Goal: Task Accomplishment & Management: Use online tool/utility

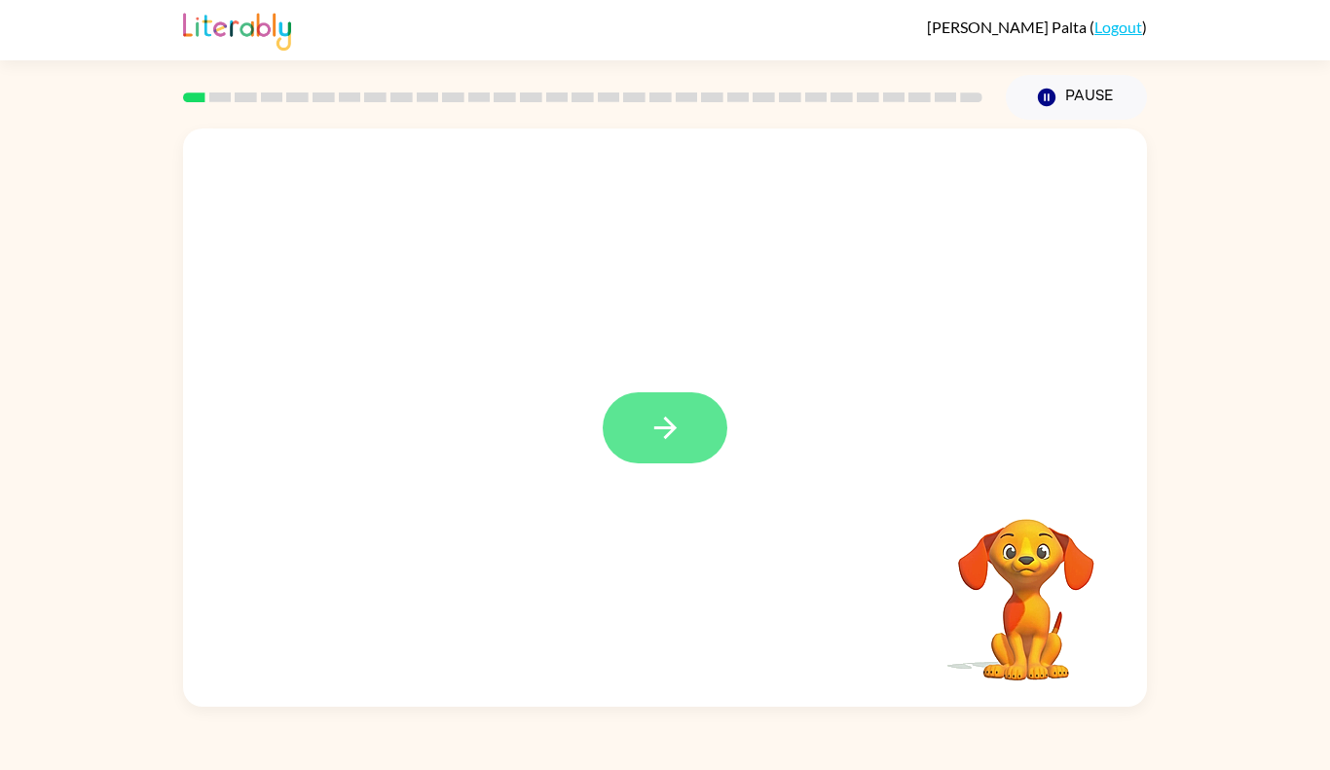
click at [690, 447] on button "button" at bounding box center [665, 427] width 125 height 71
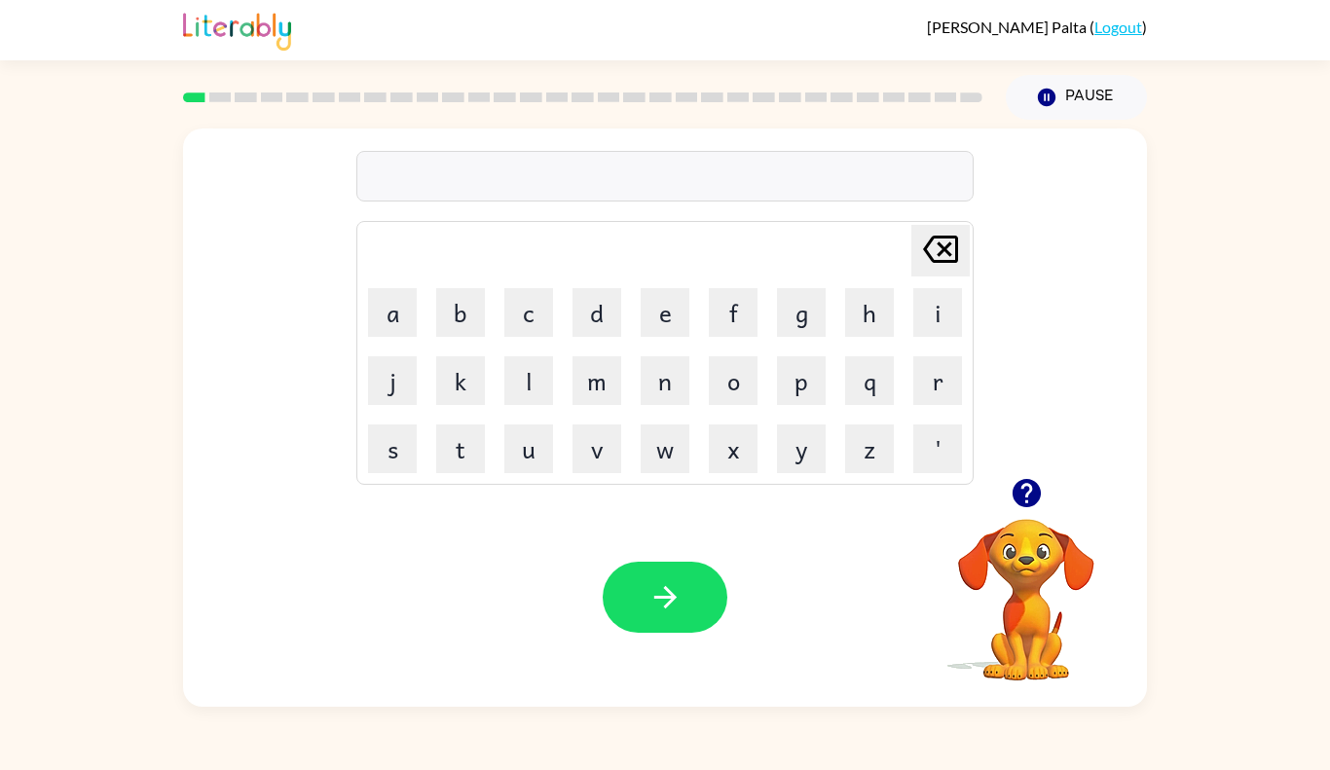
click at [1018, 491] on icon "button" at bounding box center [1026, 493] width 28 height 28
click at [1012, 504] on icon "button" at bounding box center [1027, 493] width 34 height 34
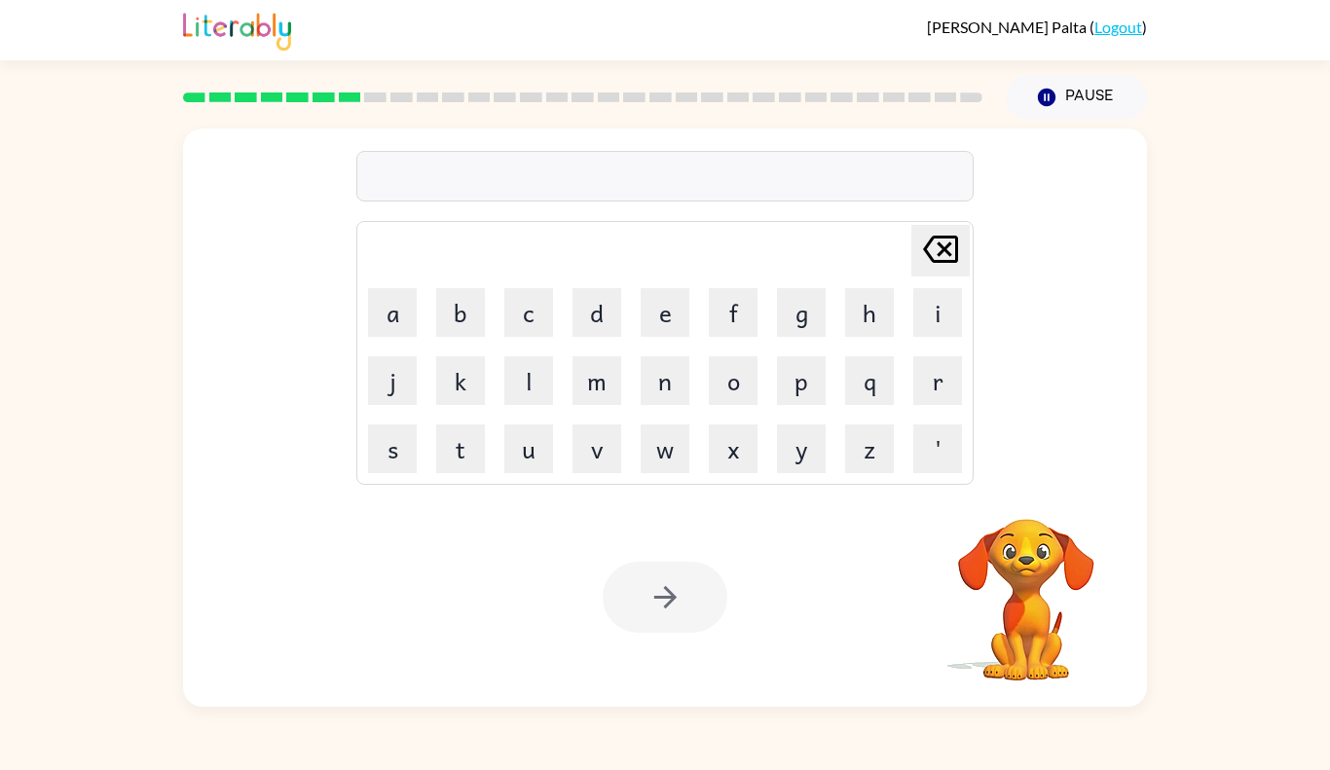
click at [204, 83] on div at bounding box center [582, 97] width 823 height 68
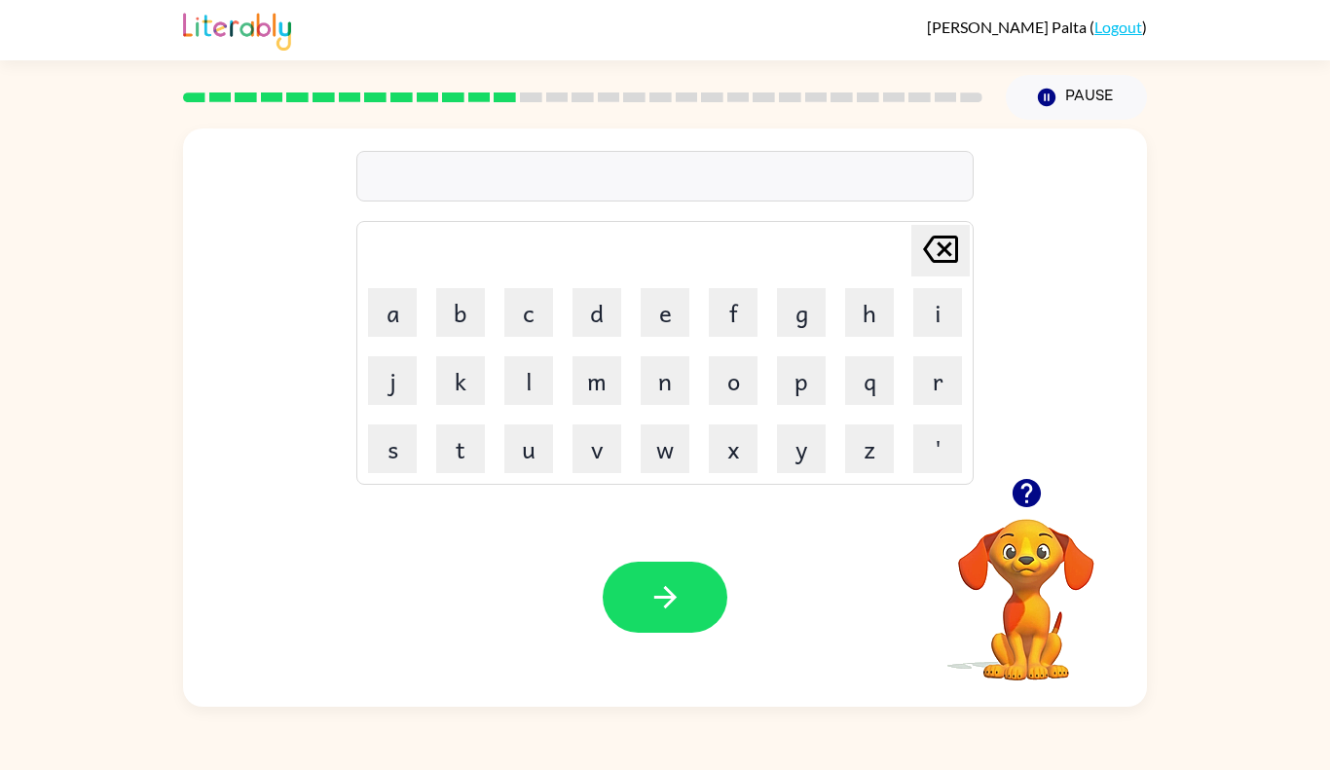
click at [1017, 493] on icon "button" at bounding box center [1026, 493] width 28 height 28
click at [1013, 485] on icon "button" at bounding box center [1027, 493] width 34 height 34
click at [1026, 488] on icon "button" at bounding box center [1026, 493] width 28 height 28
click at [1028, 484] on icon "button" at bounding box center [1027, 493] width 34 height 34
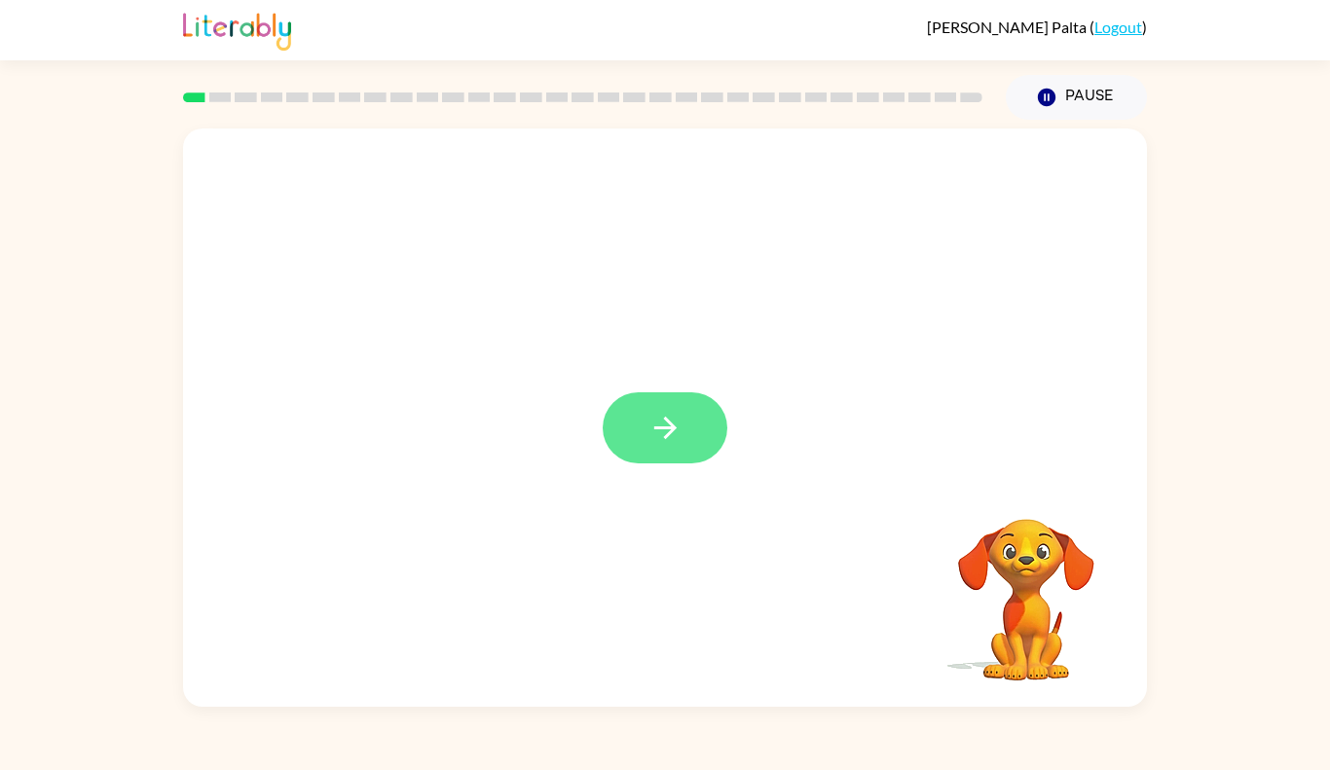
click at [682, 456] on button "button" at bounding box center [665, 427] width 125 height 71
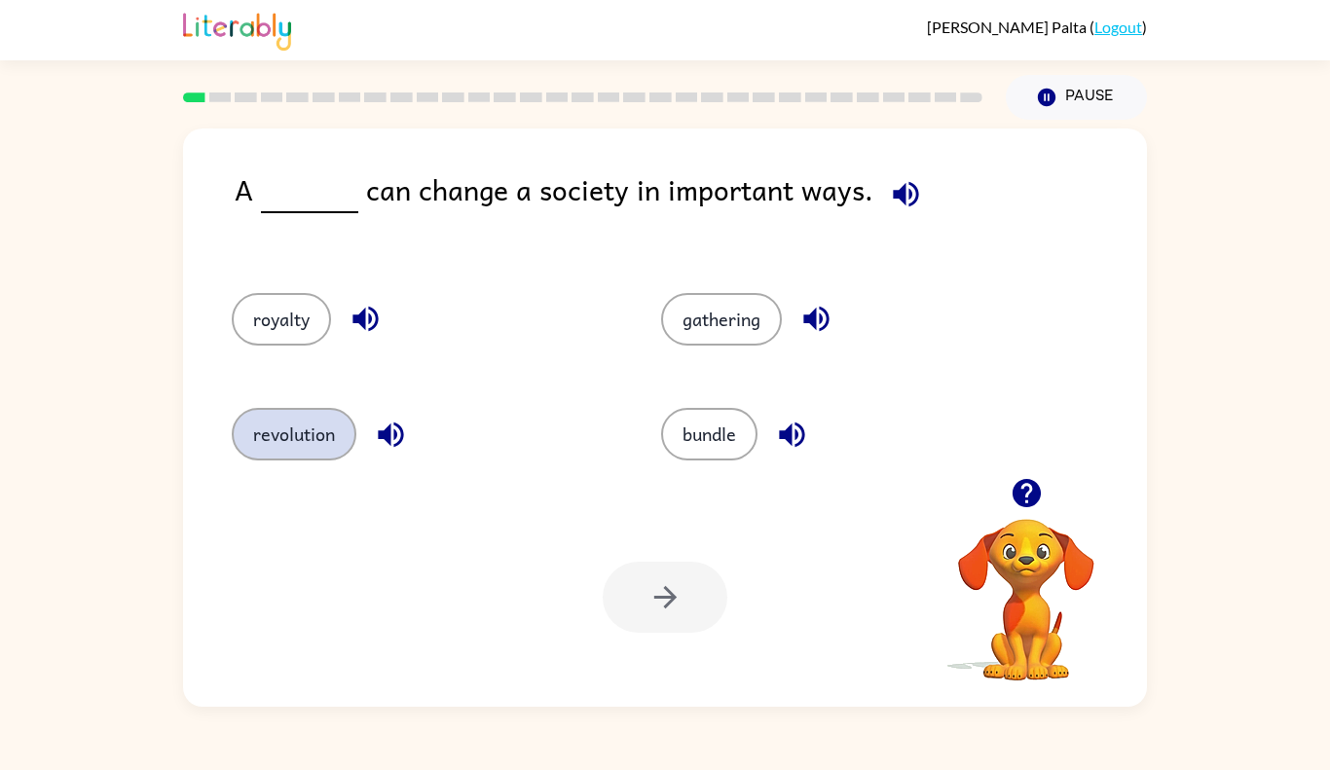
click at [279, 436] on button "revolution" at bounding box center [294, 434] width 125 height 53
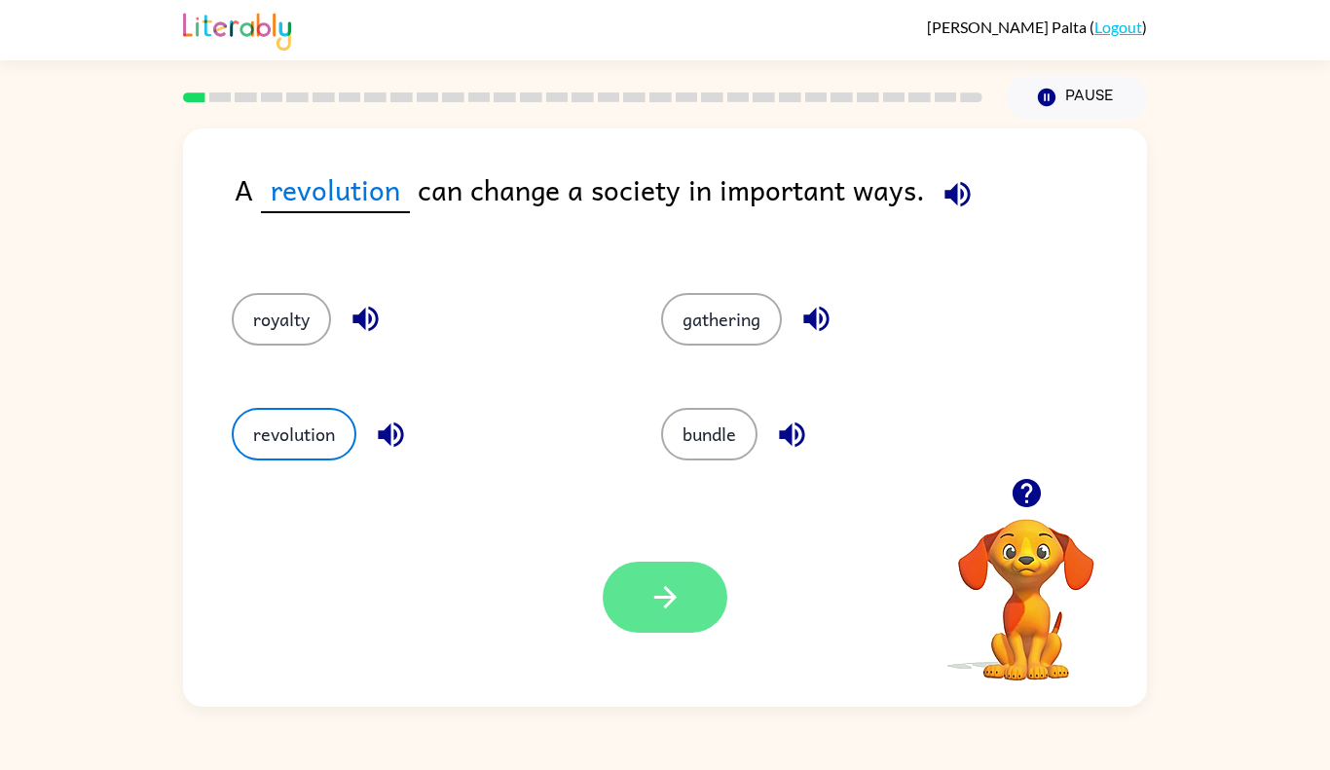
click at [646, 630] on button "button" at bounding box center [665, 597] width 125 height 71
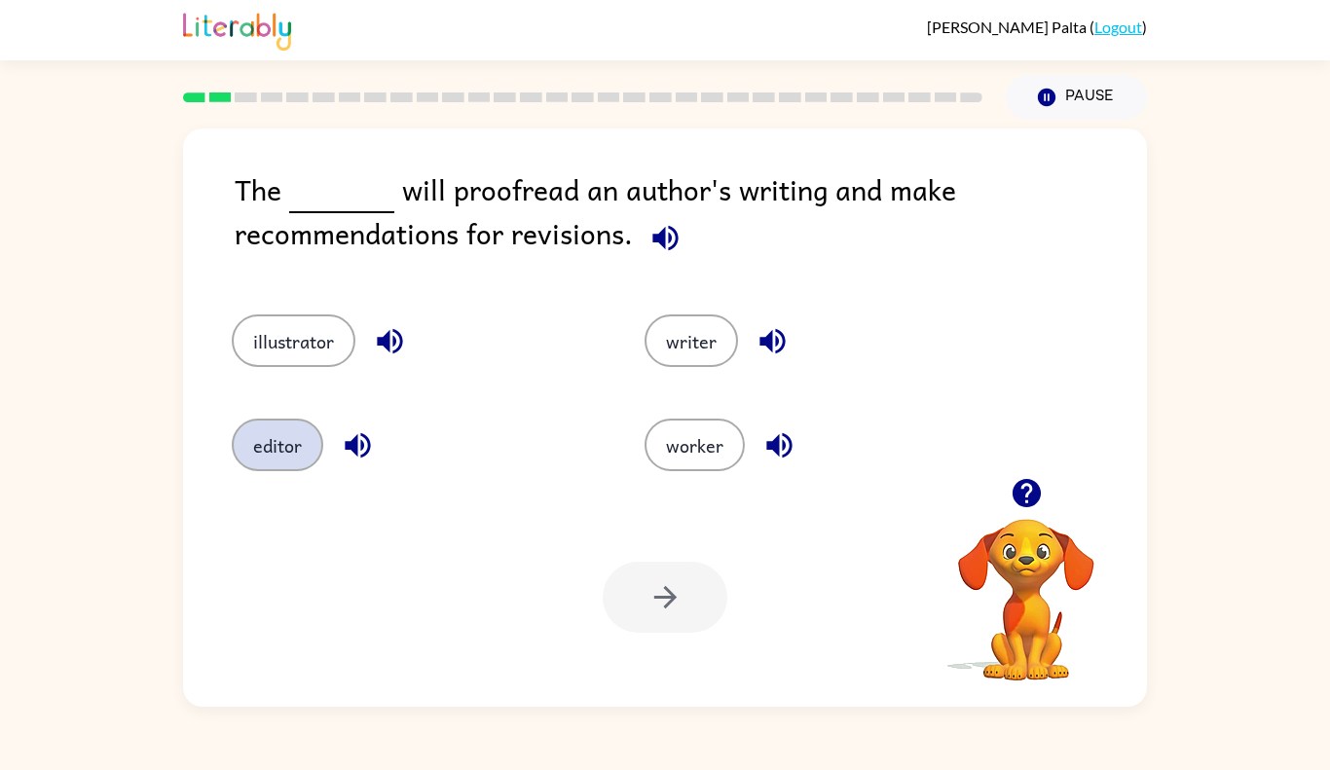
click at [279, 452] on button "editor" at bounding box center [278, 445] width 92 height 53
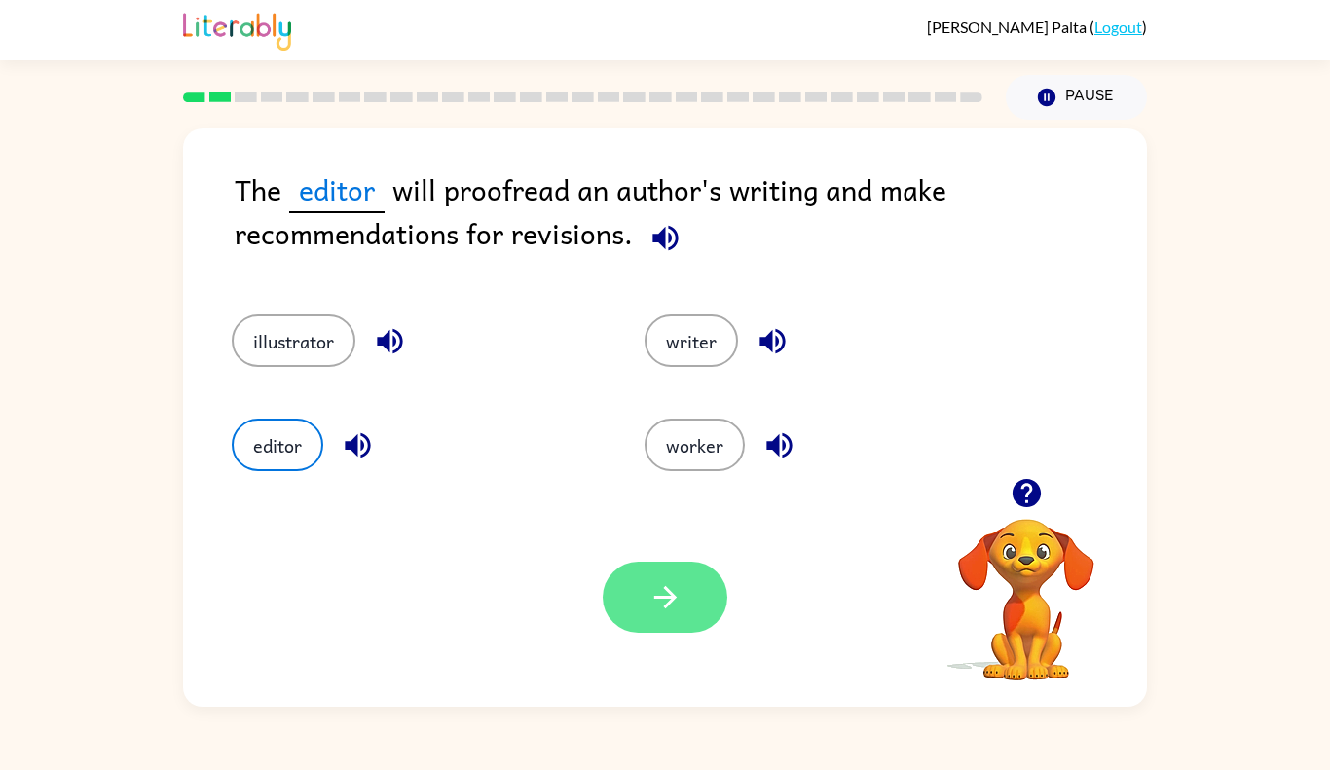
click at [679, 611] on icon "button" at bounding box center [665, 597] width 34 height 34
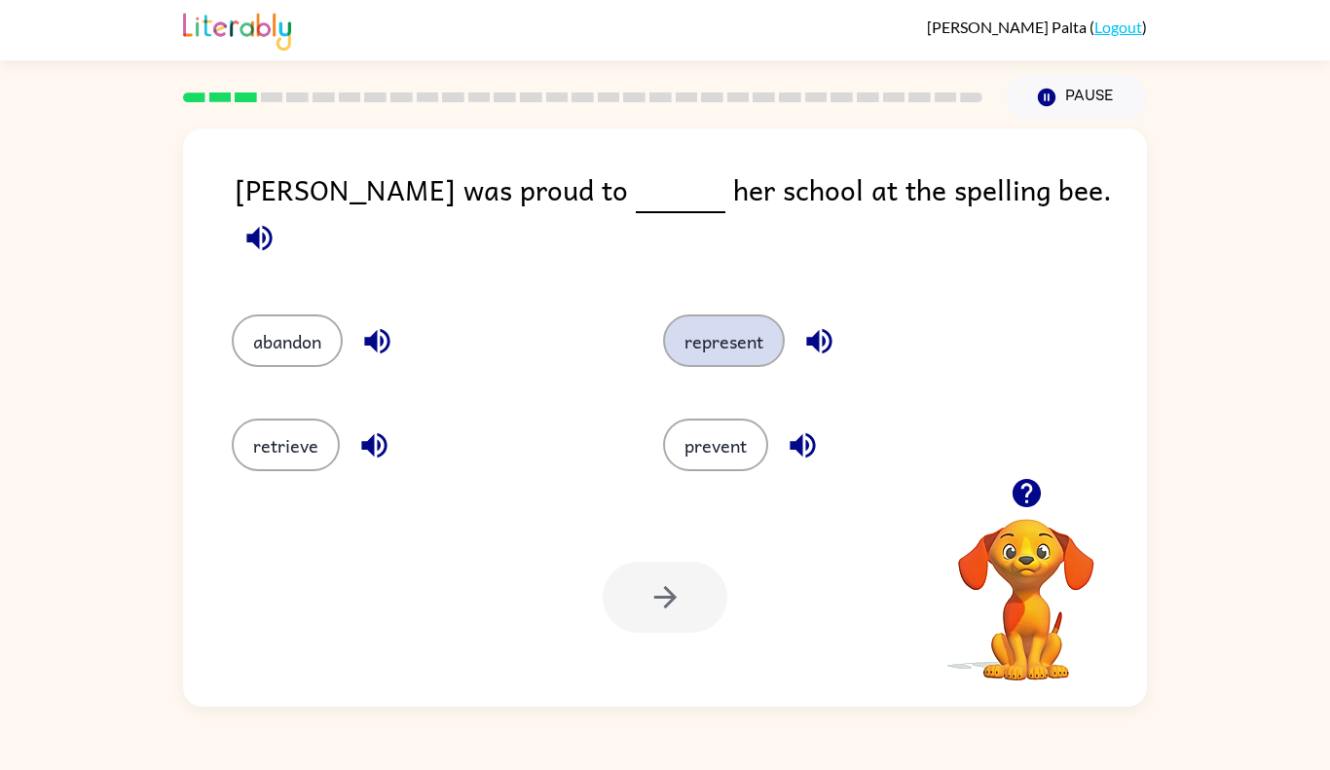
click at [733, 331] on button "represent" at bounding box center [724, 341] width 122 height 53
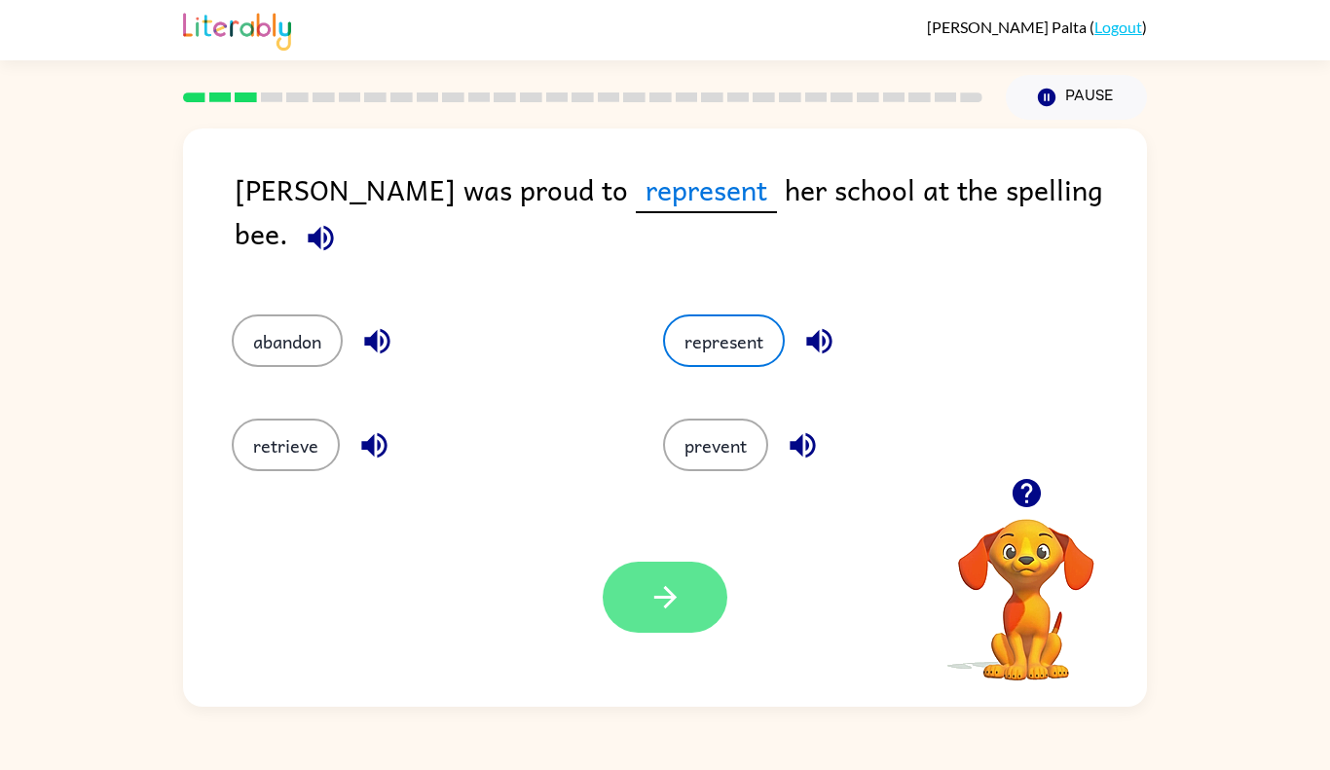
click at [689, 599] on button "button" at bounding box center [665, 597] width 125 height 71
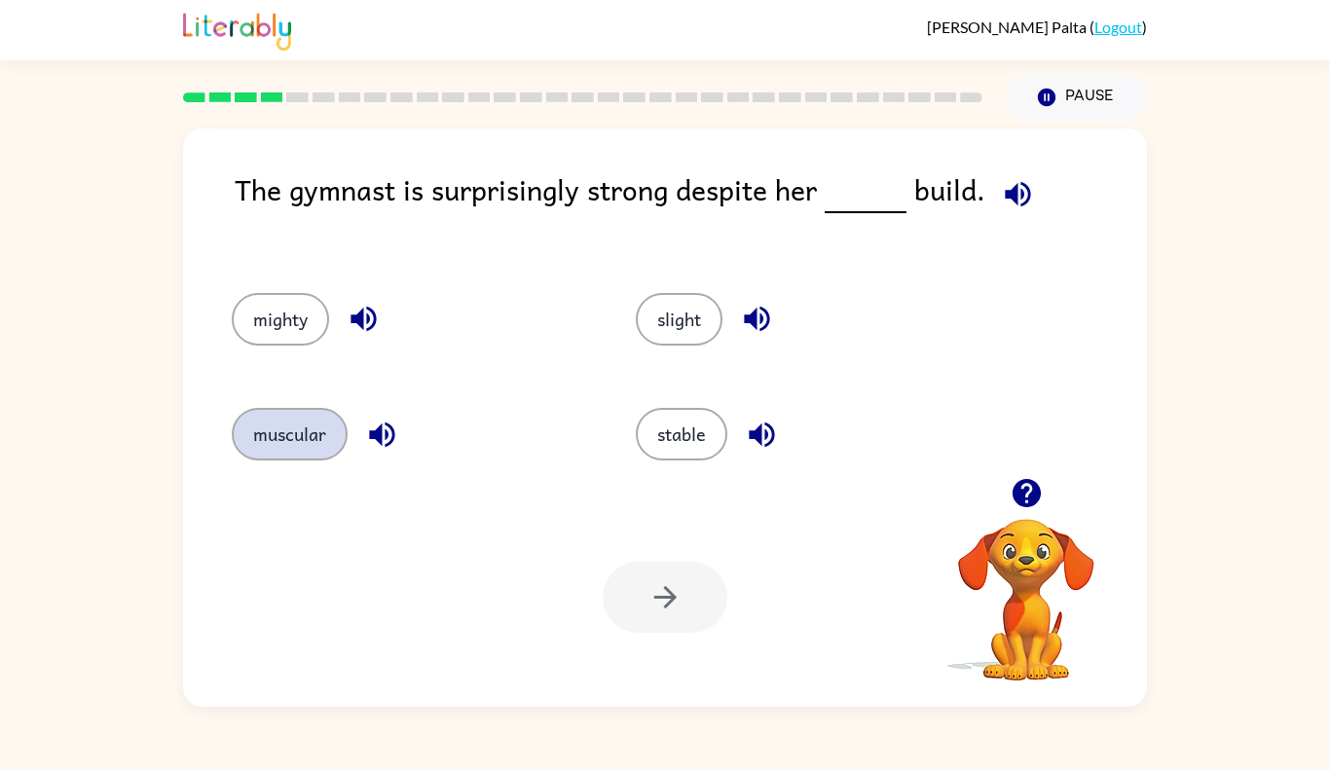
click at [258, 440] on button "muscular" at bounding box center [290, 434] width 116 height 53
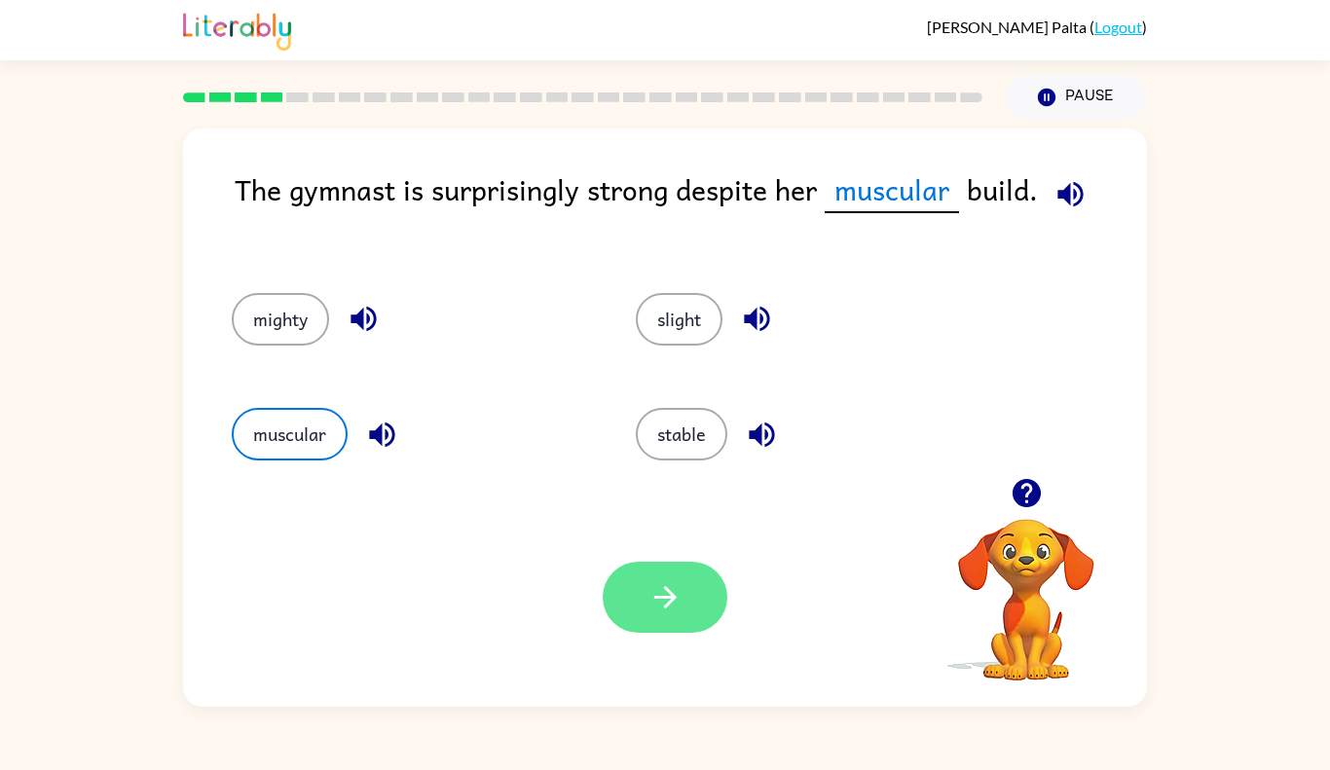
click at [652, 595] on icon "button" at bounding box center [665, 597] width 34 height 34
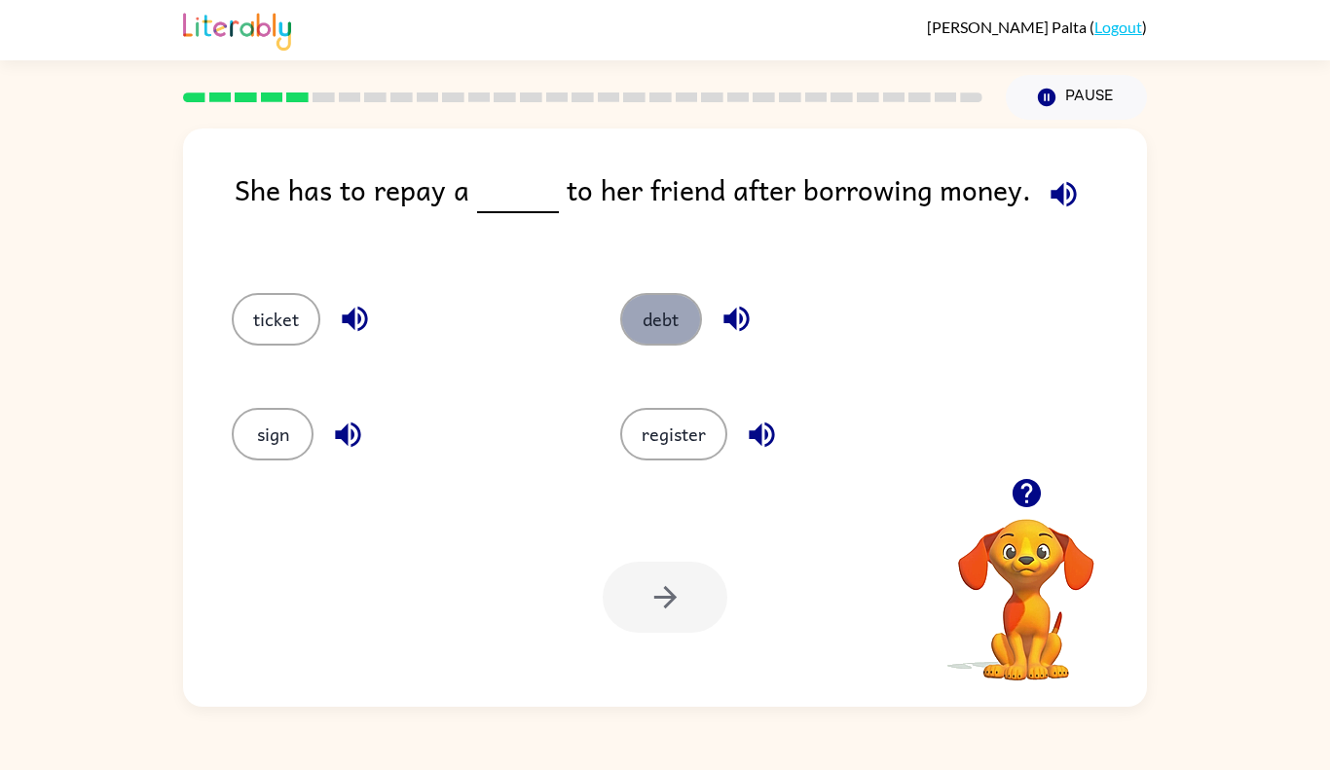
click at [691, 306] on button "debt" at bounding box center [661, 319] width 82 height 53
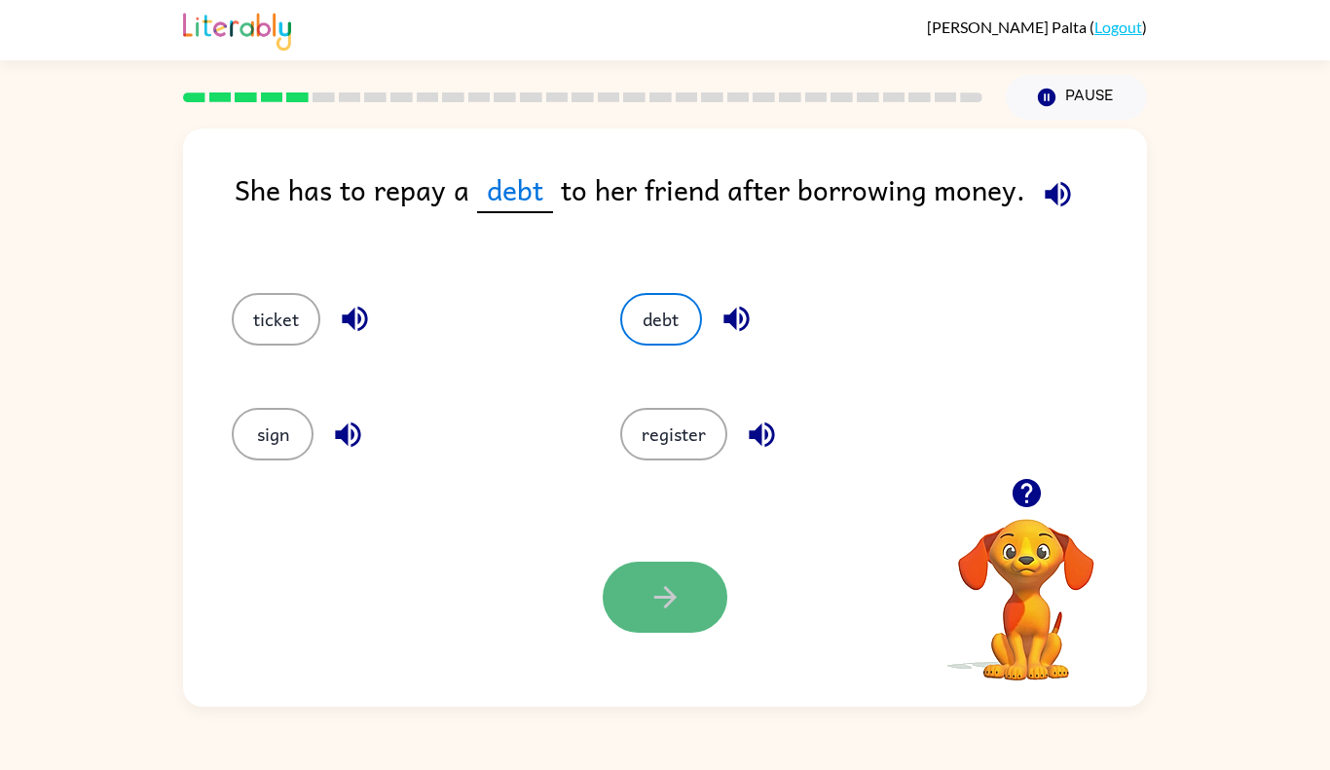
click at [623, 624] on button "button" at bounding box center [665, 597] width 125 height 71
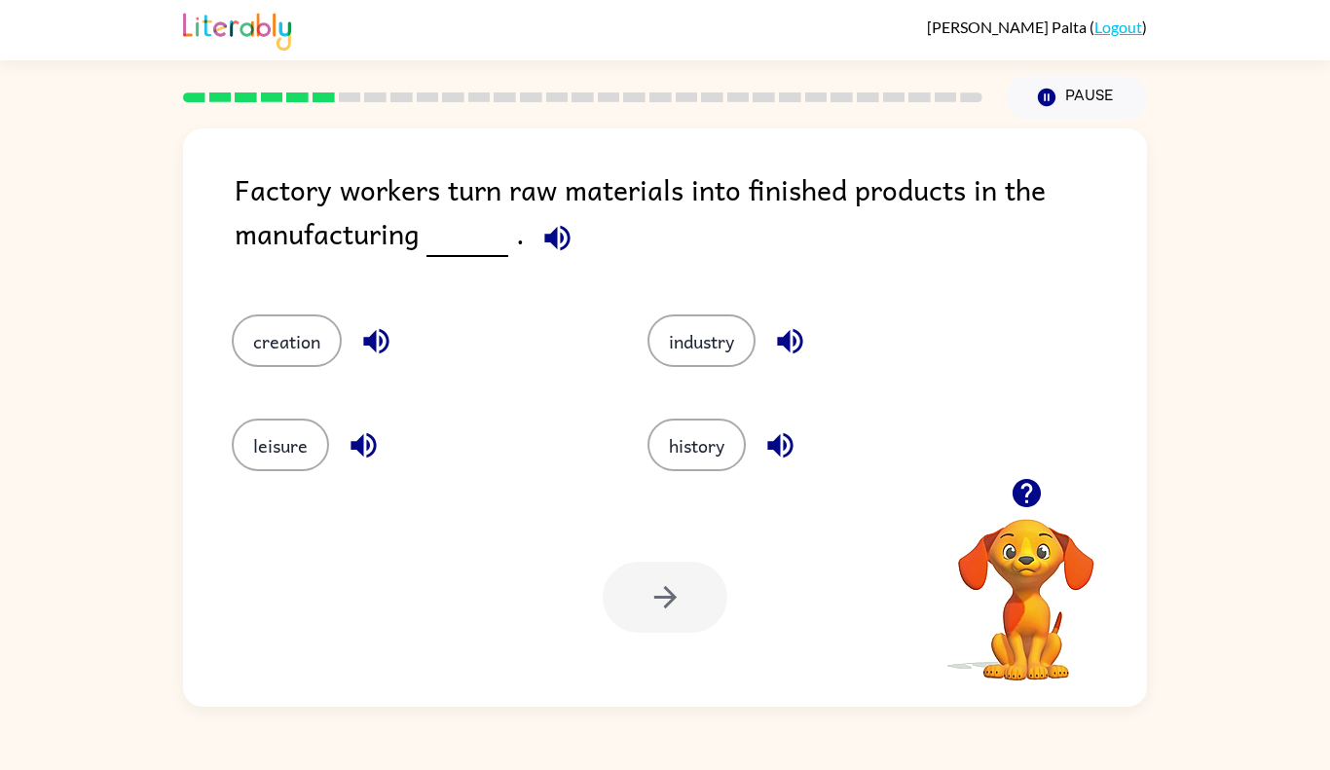
click at [673, 603] on div at bounding box center [665, 597] width 125 height 71
click at [698, 333] on button "industry" at bounding box center [702, 341] width 108 height 53
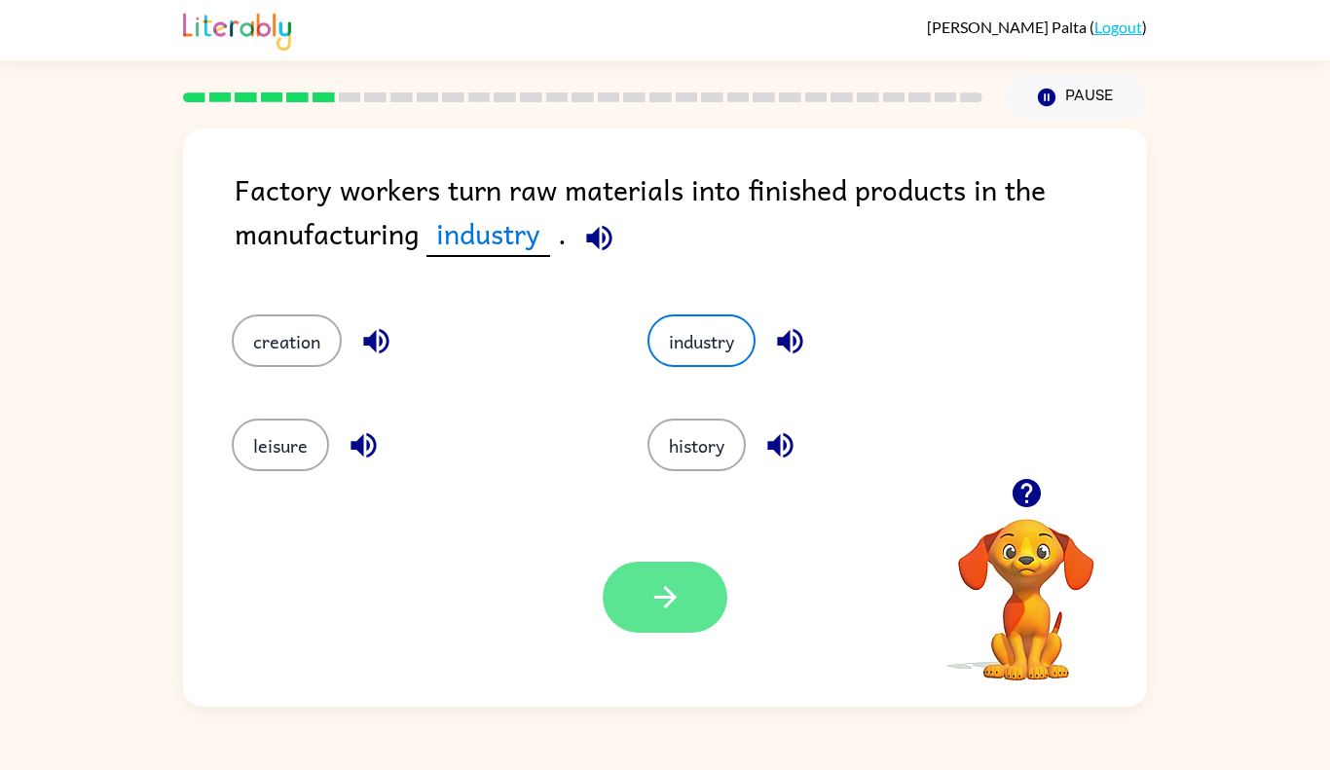
click at [669, 594] on icon "button" at bounding box center [664, 597] width 22 height 22
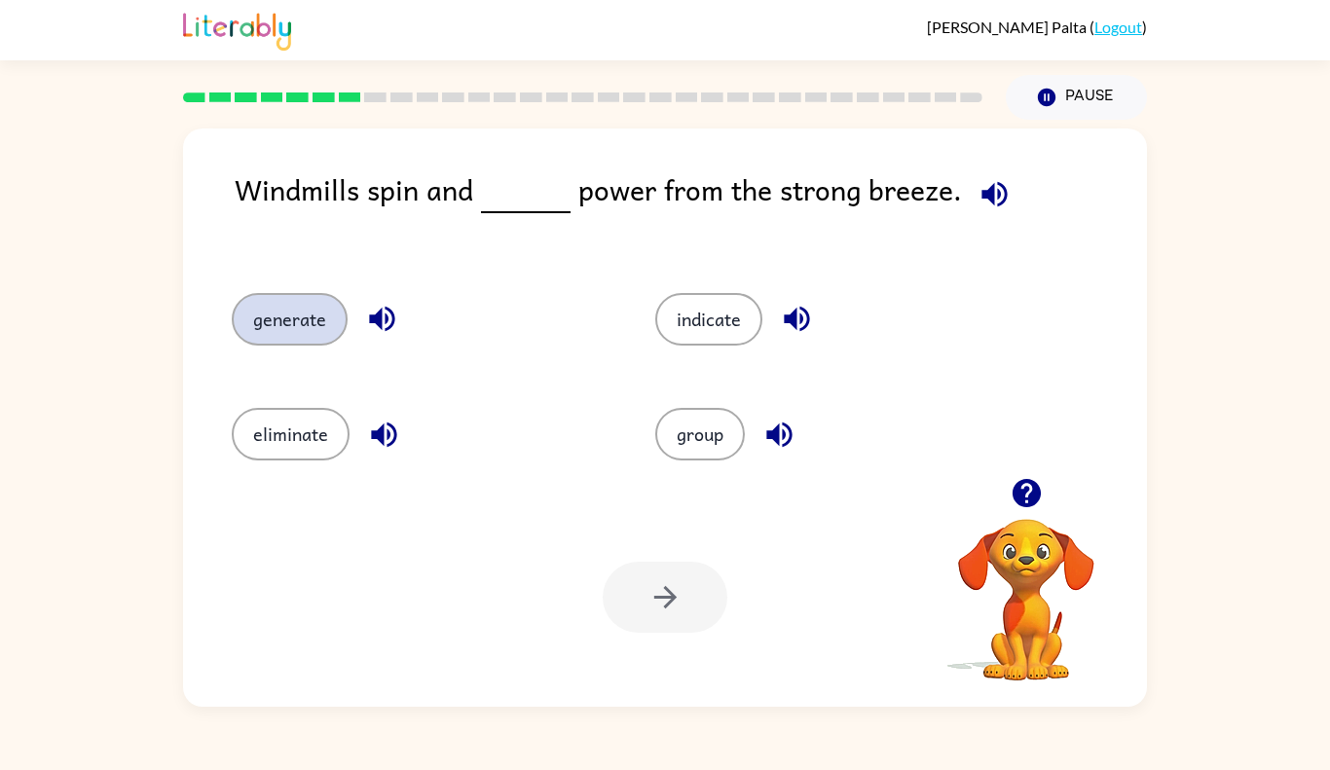
click at [276, 313] on button "generate" at bounding box center [290, 319] width 116 height 53
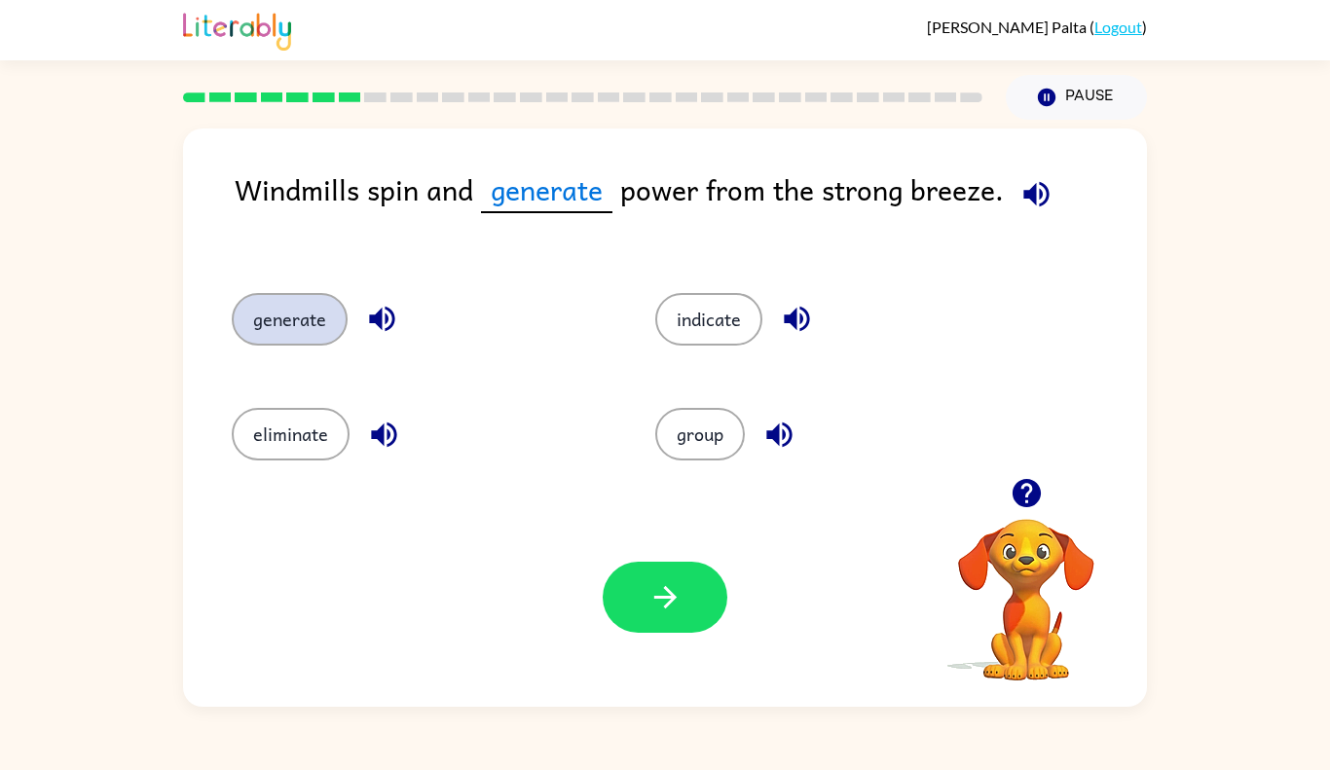
click at [232, 293] on button "generate" at bounding box center [290, 319] width 116 height 53
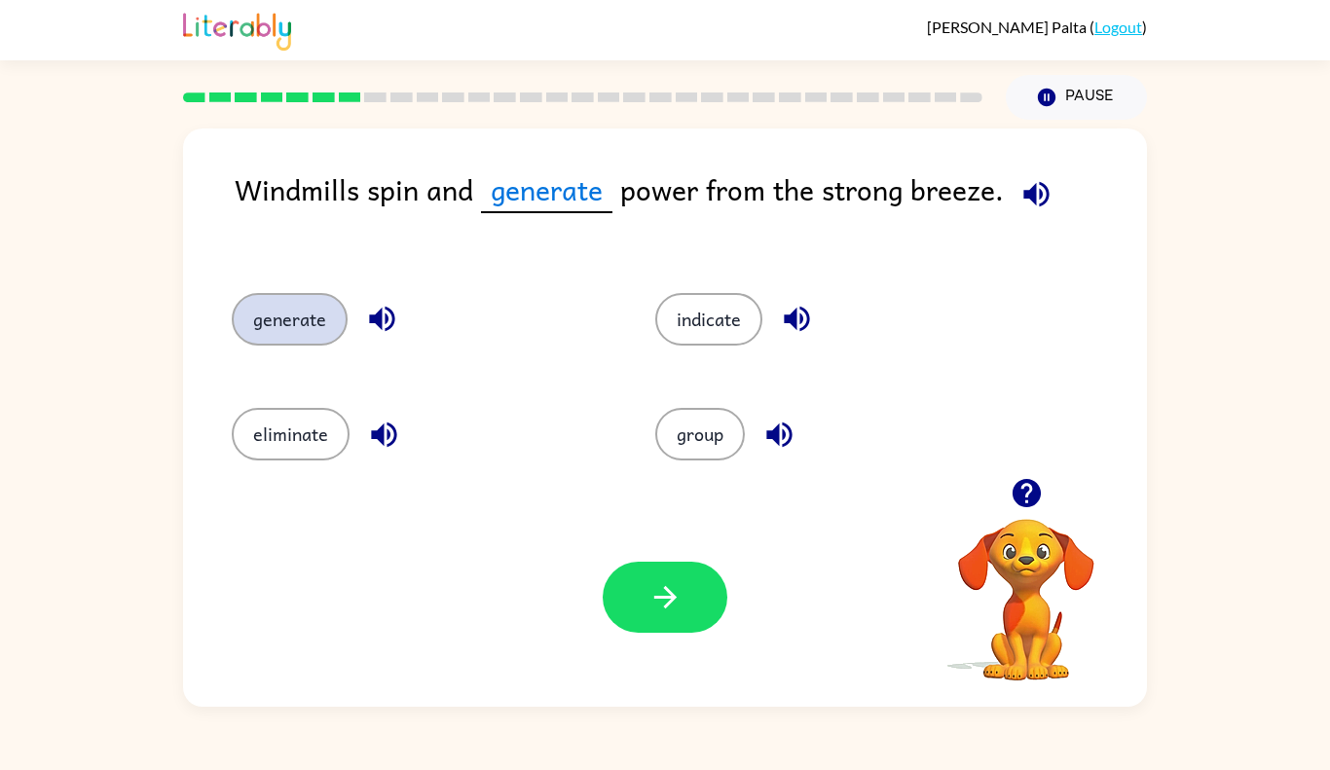
click at [232, 293] on button "generate" at bounding box center [290, 319] width 116 height 53
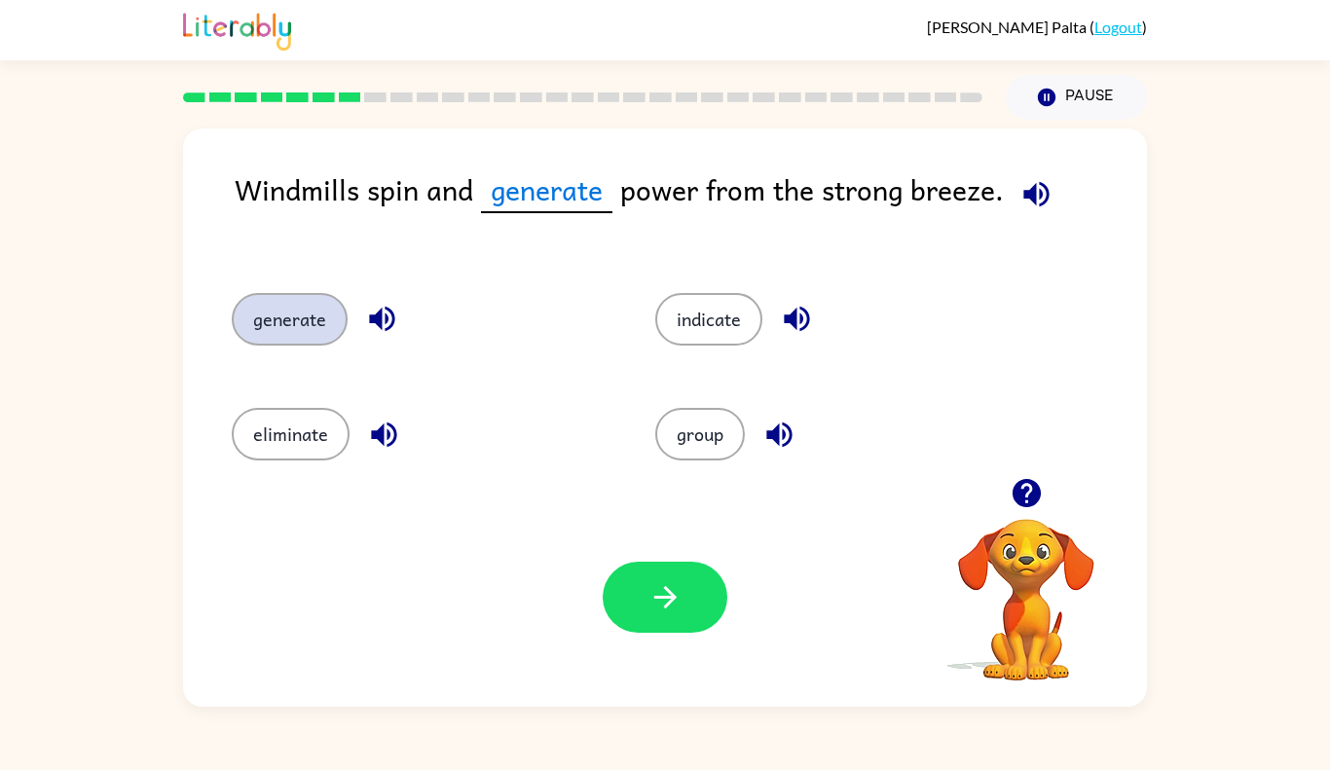
click at [232, 293] on button "generate" at bounding box center [290, 319] width 116 height 53
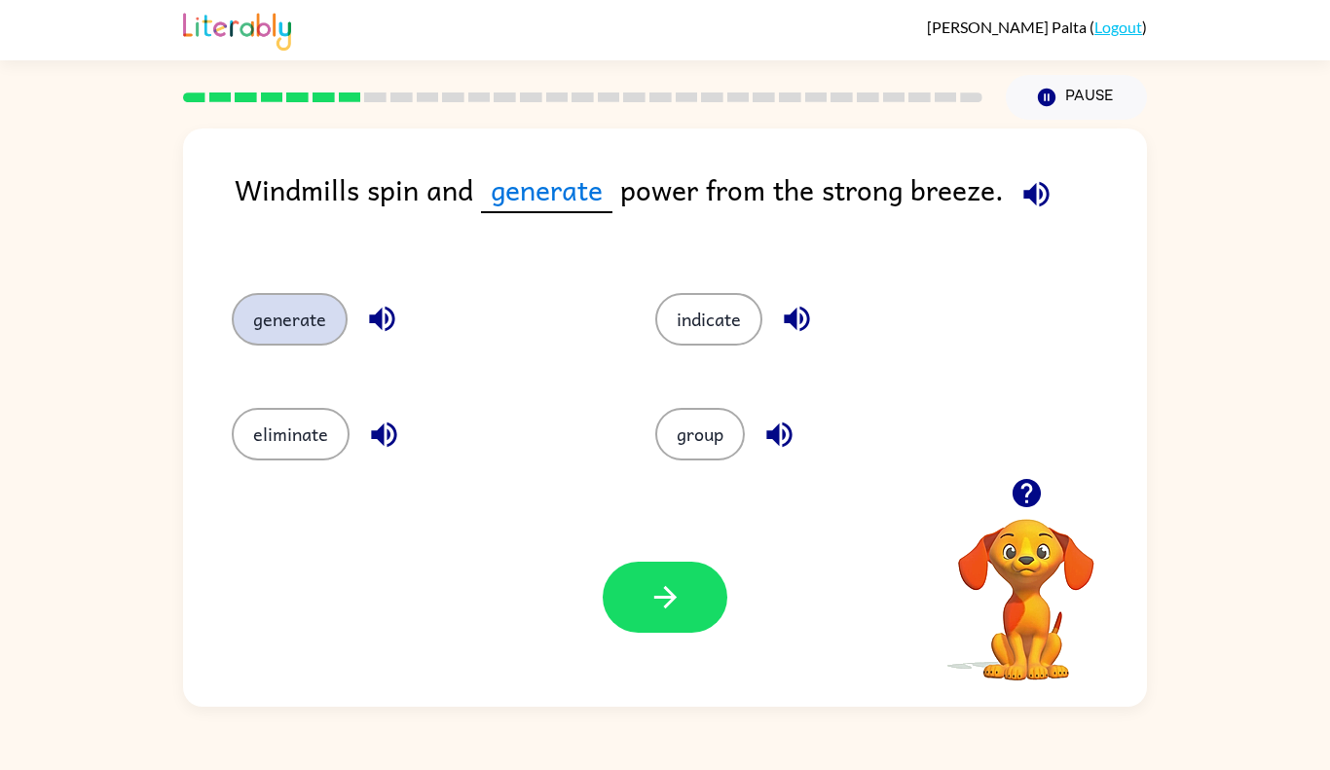
click at [232, 293] on button "generate" at bounding box center [290, 319] width 116 height 53
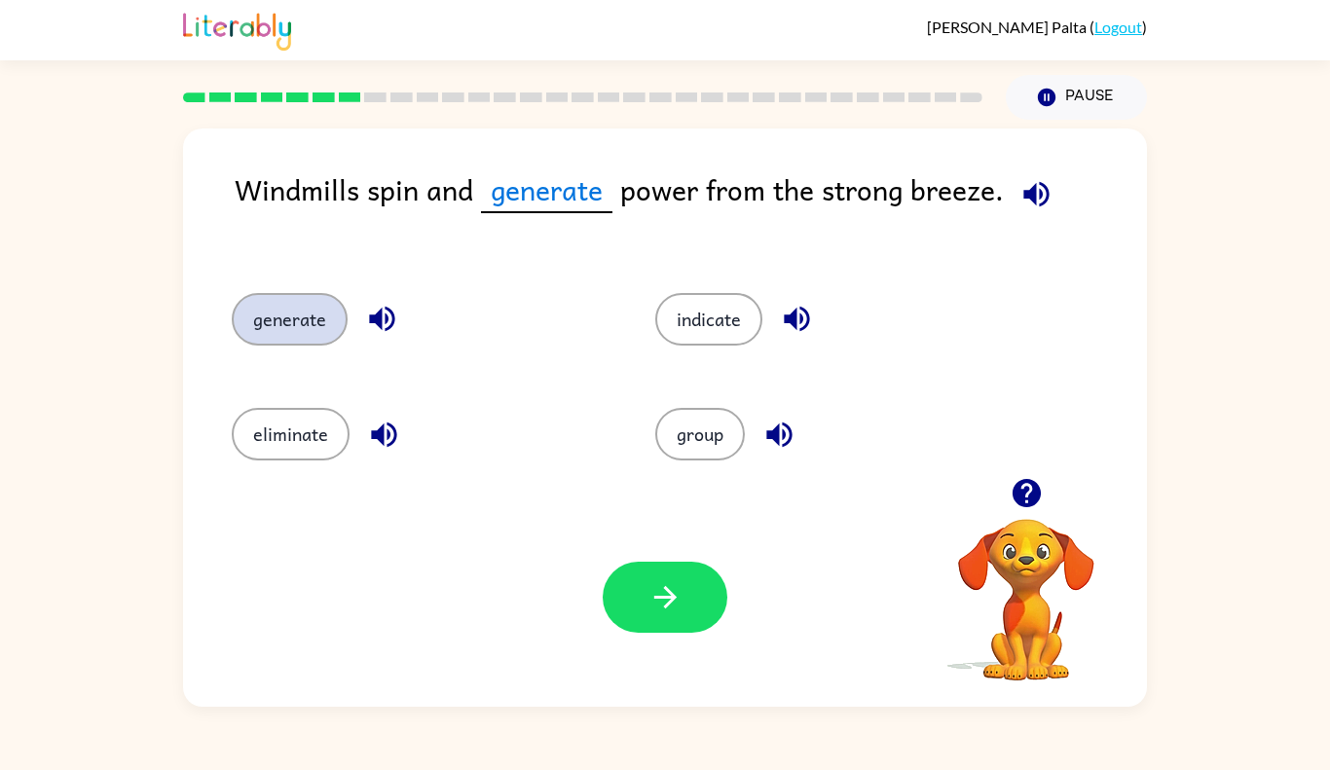
click at [232, 293] on button "generate" at bounding box center [290, 319] width 116 height 53
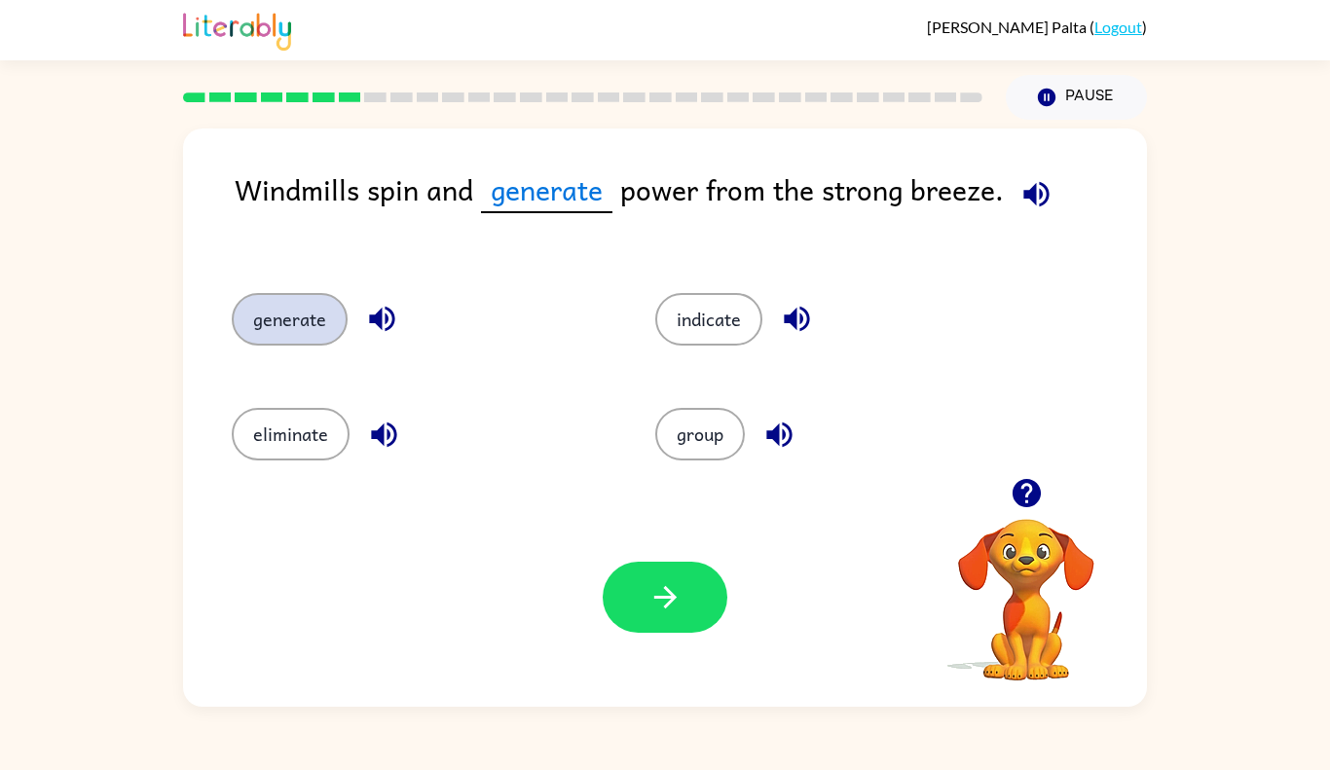
click at [232, 293] on button "generate" at bounding box center [290, 319] width 116 height 53
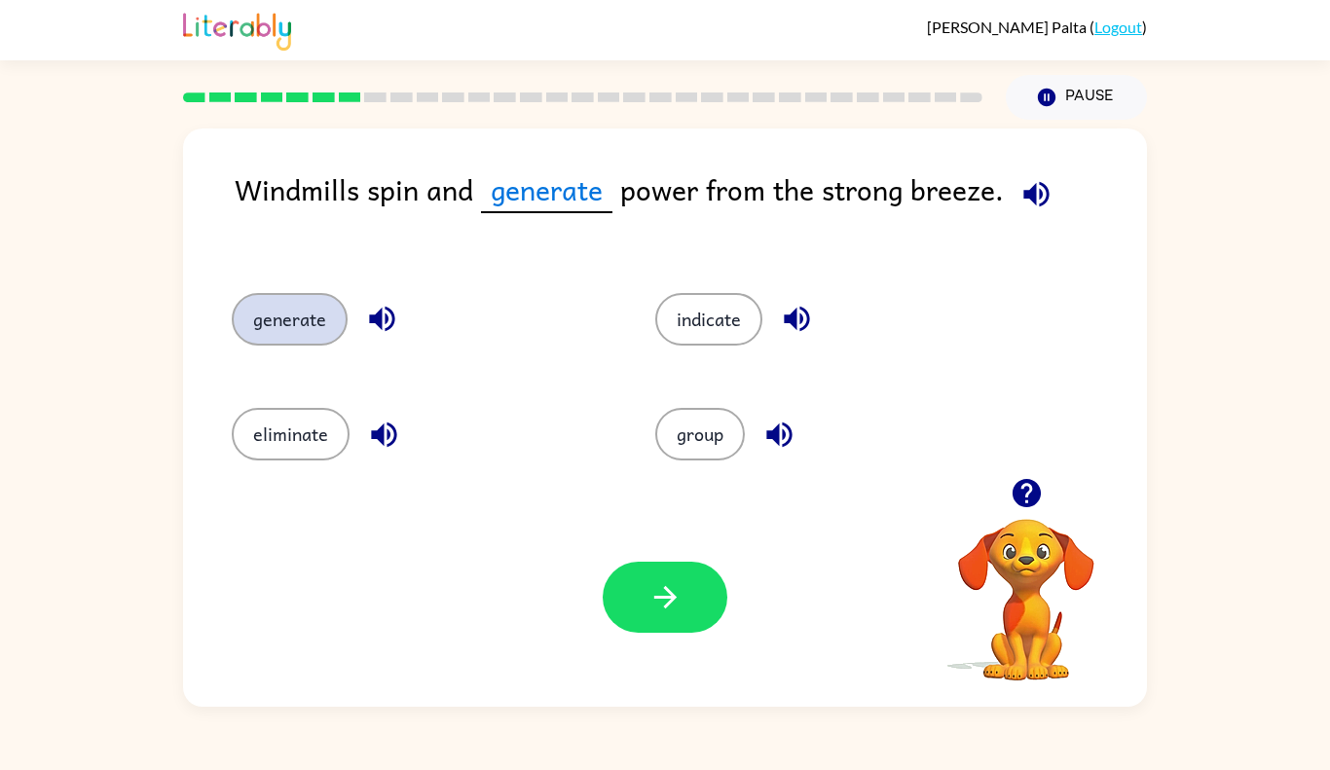
click at [232, 293] on button "generate" at bounding box center [290, 319] width 116 height 53
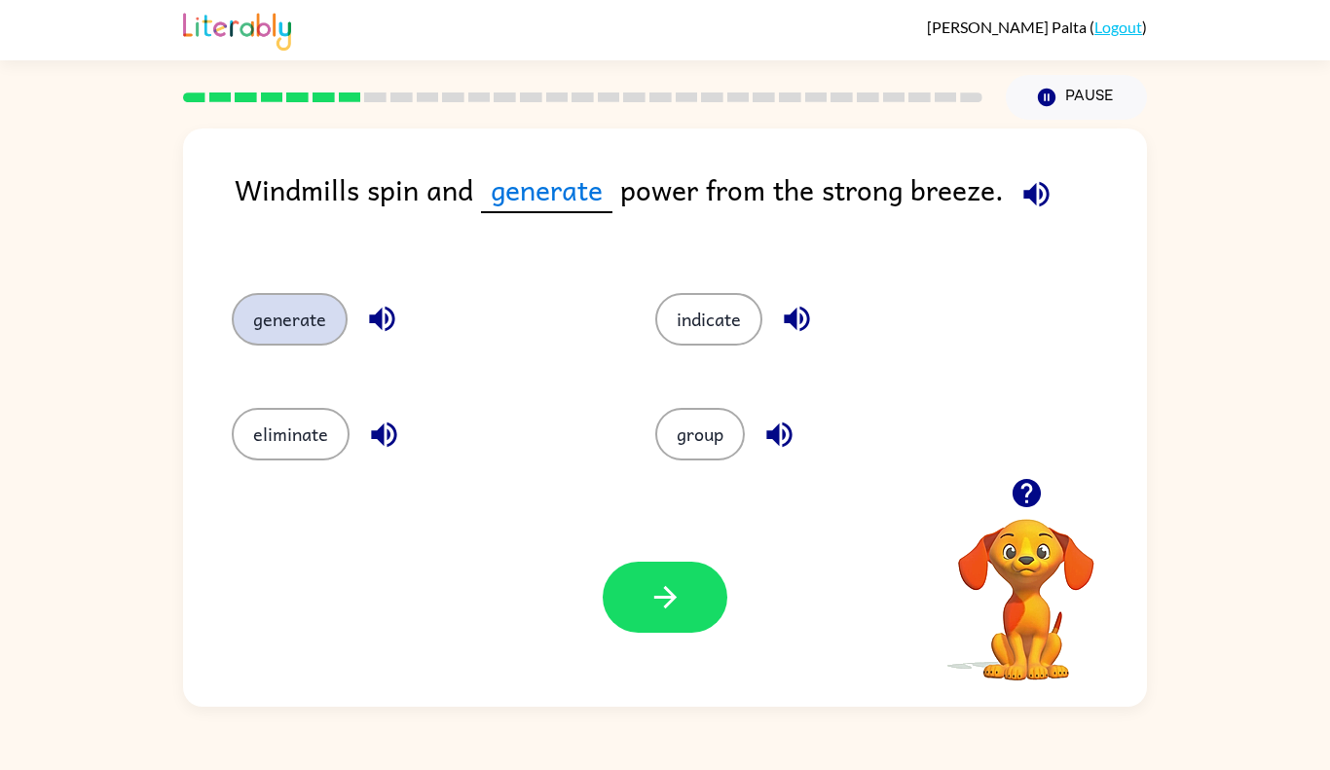
click at [232, 293] on button "generate" at bounding box center [290, 319] width 116 height 53
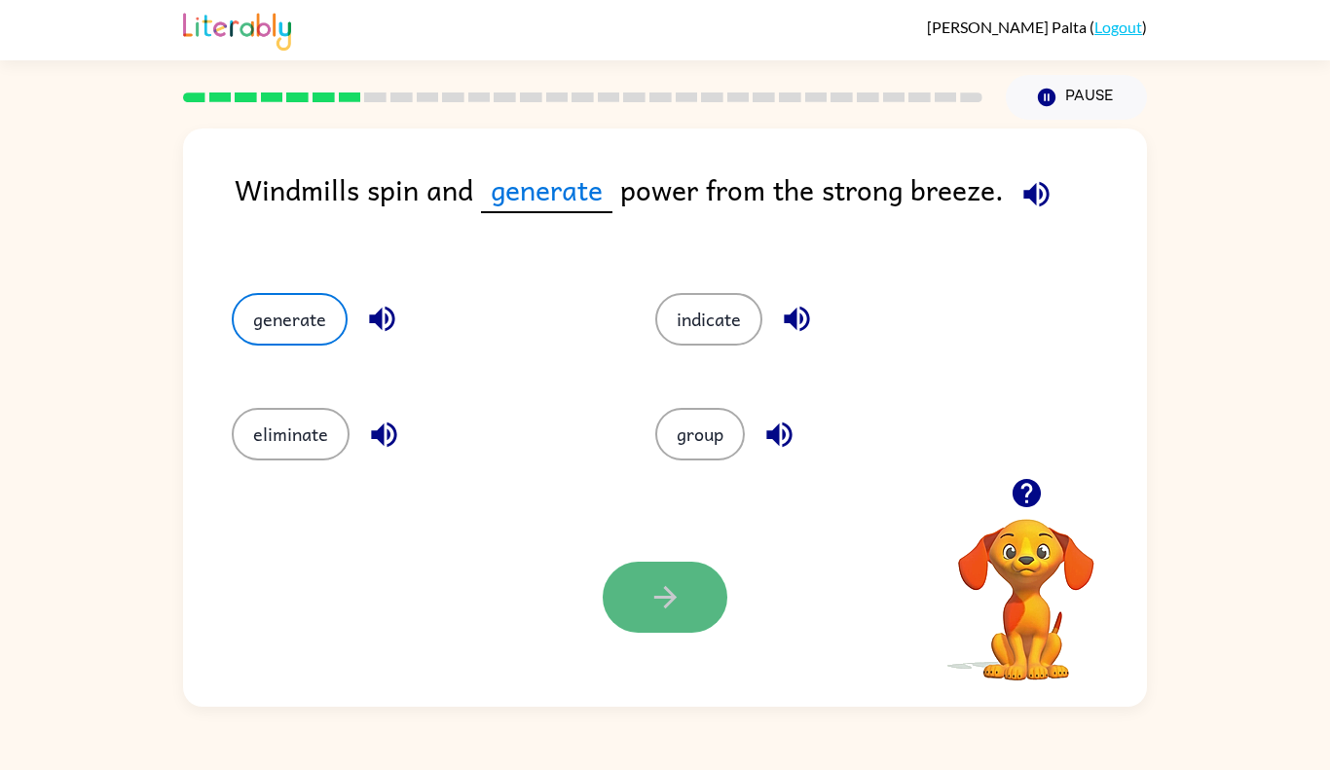
click at [673, 599] on icon "button" at bounding box center [664, 597] width 22 height 22
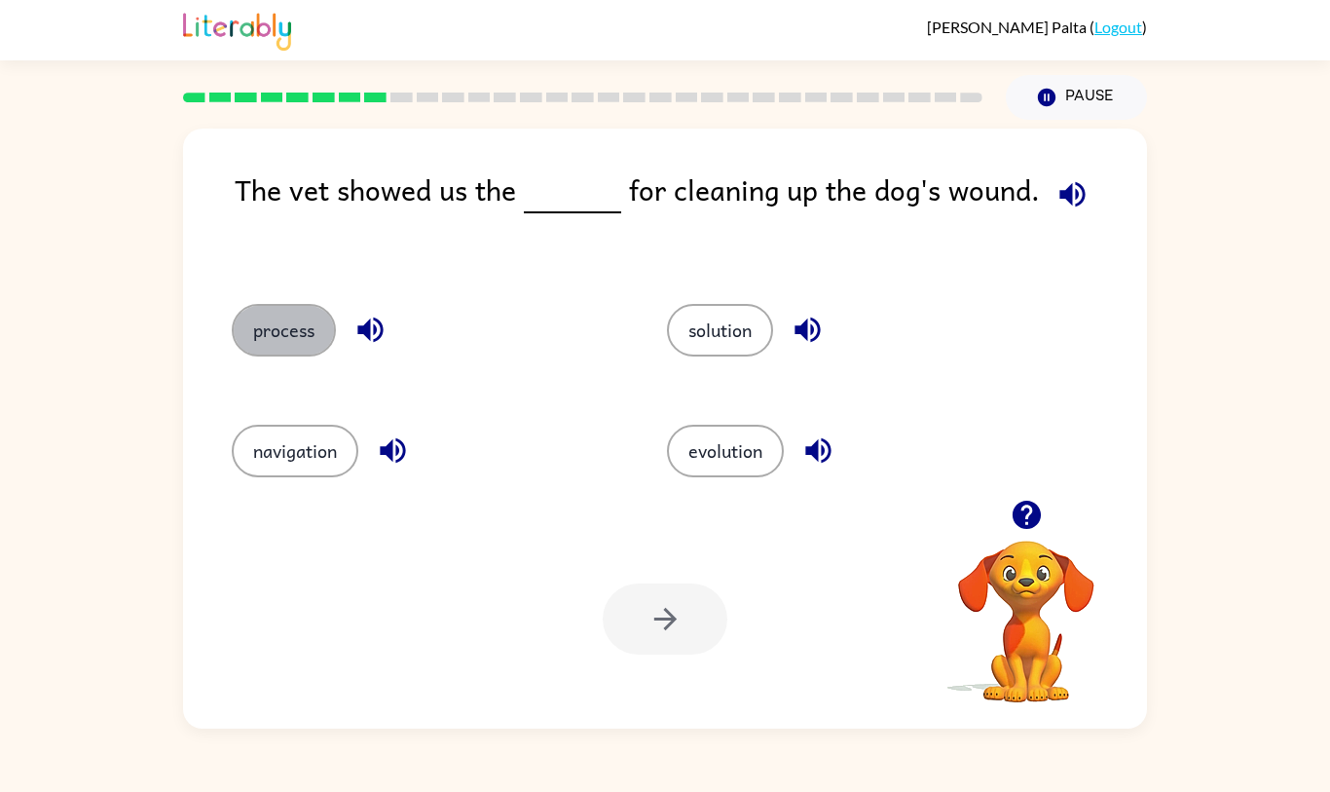
click at [302, 356] on button "process" at bounding box center [284, 330] width 104 height 53
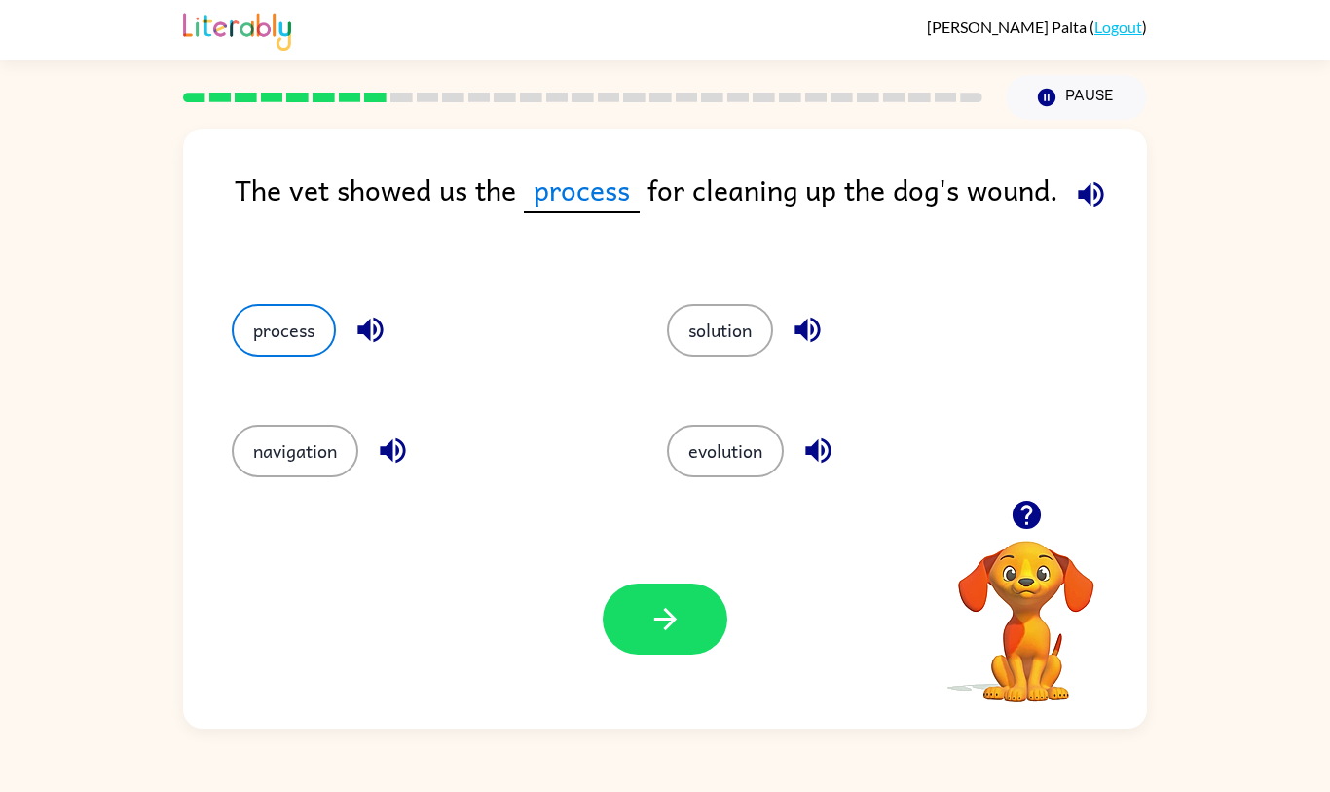
click at [676, 636] on icon "button" at bounding box center [665, 619] width 34 height 34
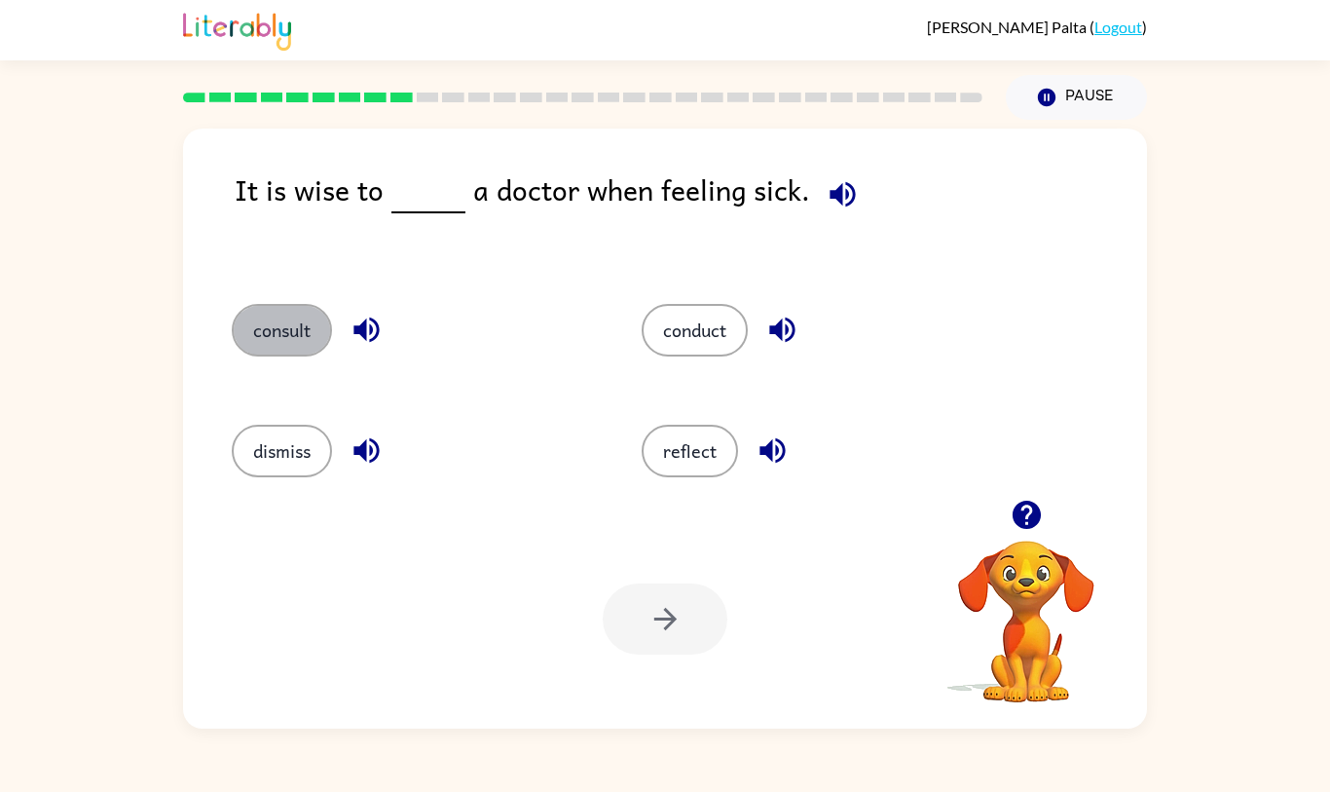
click at [264, 356] on button "consult" at bounding box center [282, 330] width 100 height 53
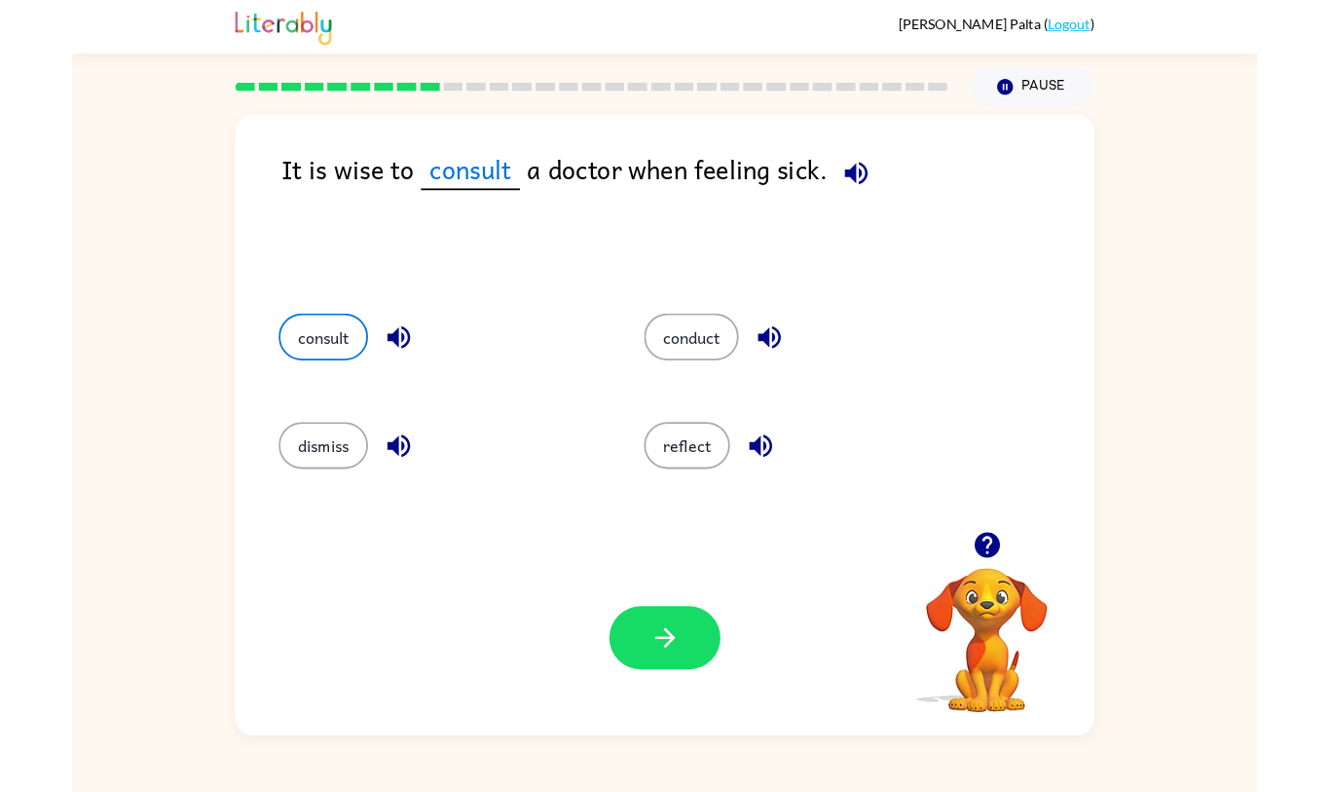
scroll to position [7, 0]
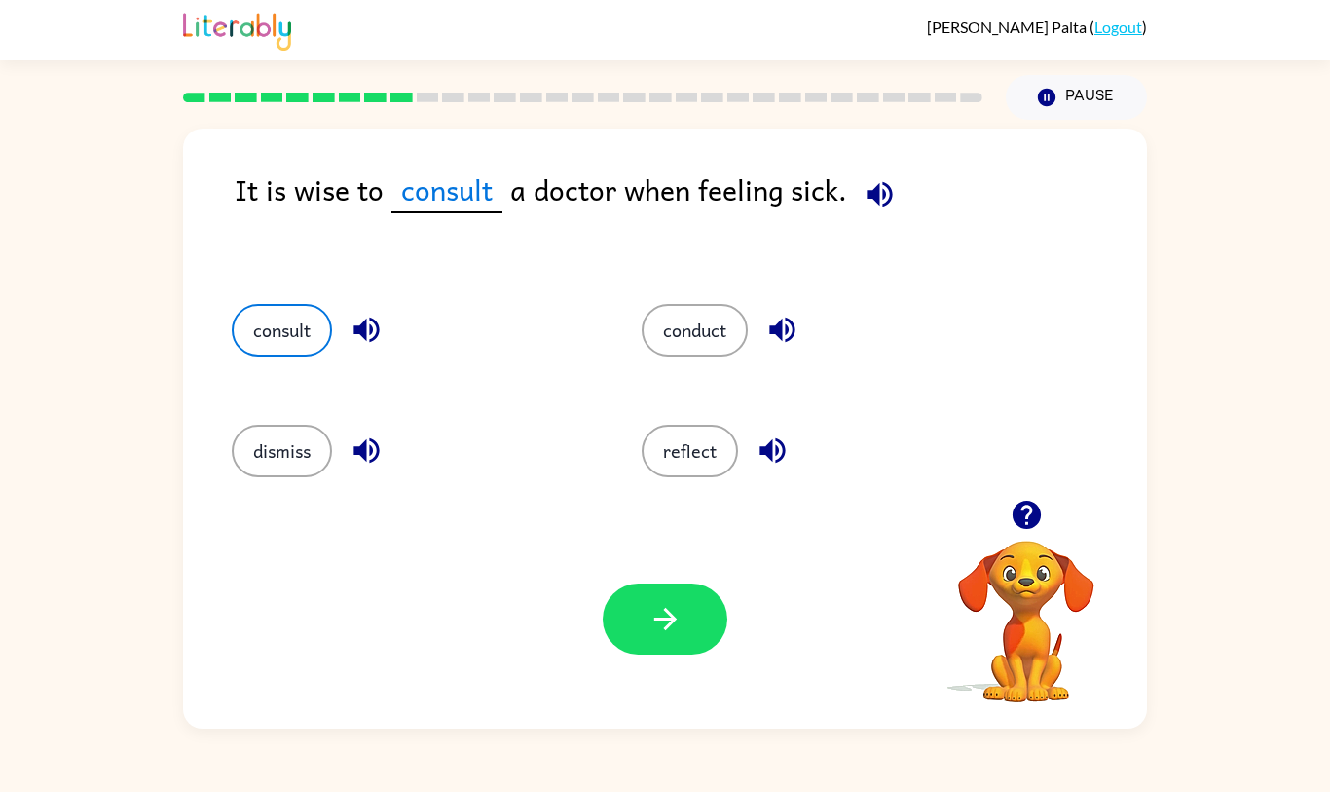
click at [658, 636] on icon "button" at bounding box center [665, 619] width 34 height 34
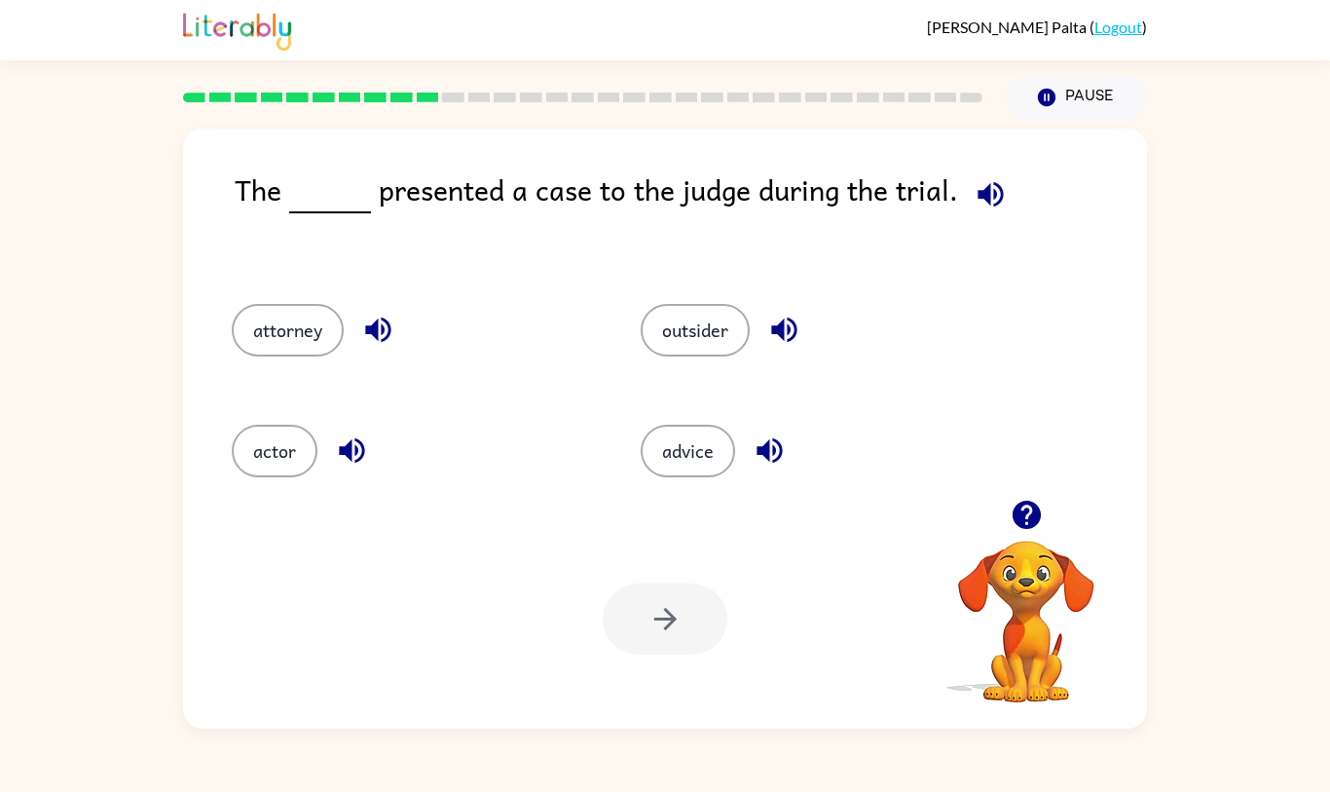
click at [702, 356] on button "outsider" at bounding box center [695, 330] width 109 height 53
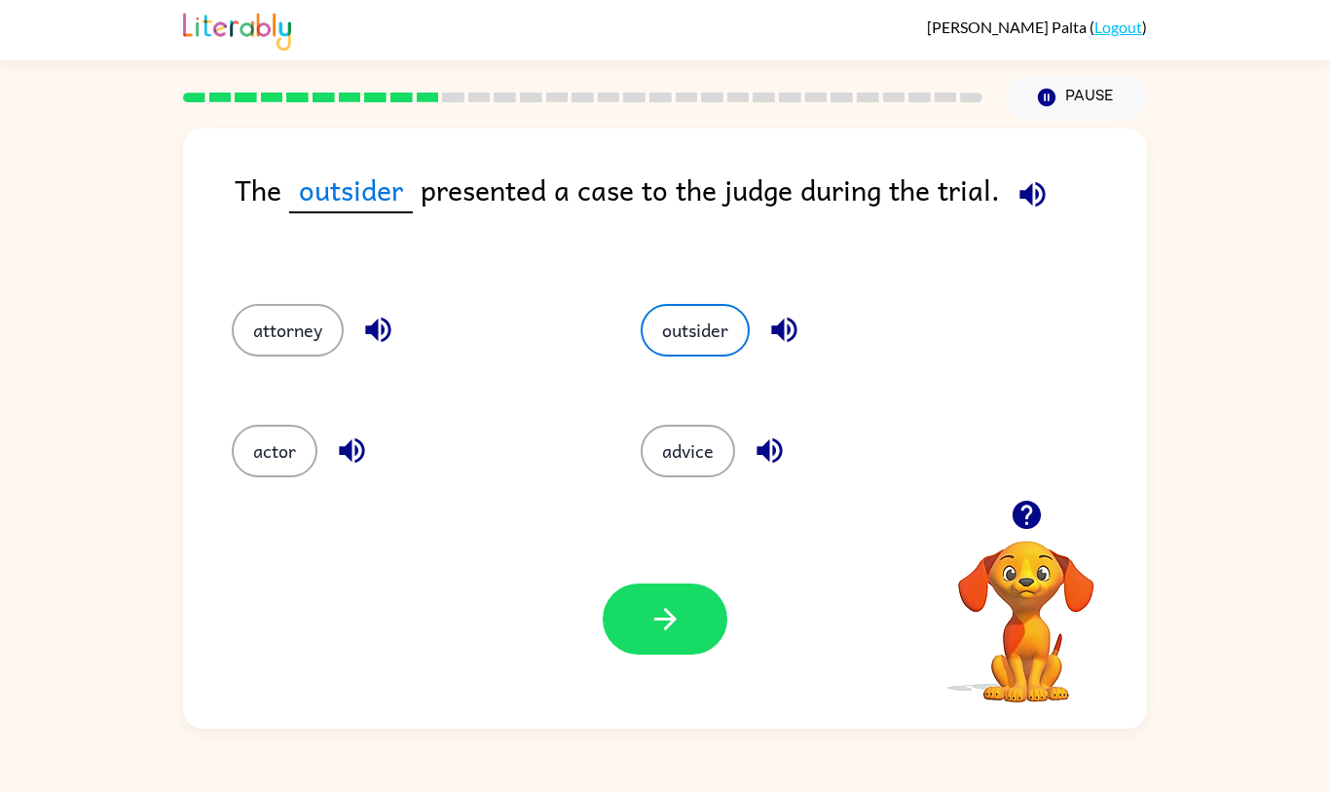
click at [668, 630] on icon "button" at bounding box center [664, 619] width 22 height 22
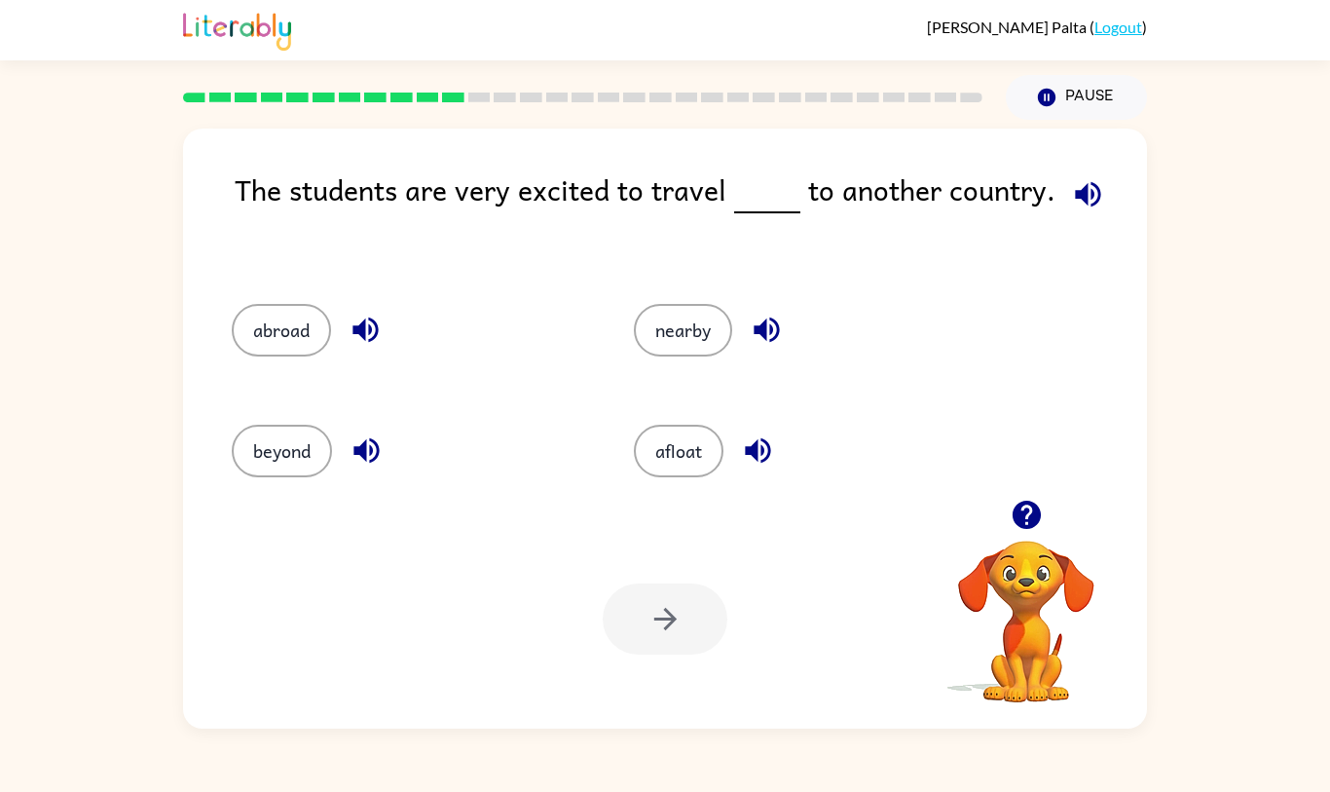
click at [293, 356] on button "abroad" at bounding box center [281, 330] width 99 height 53
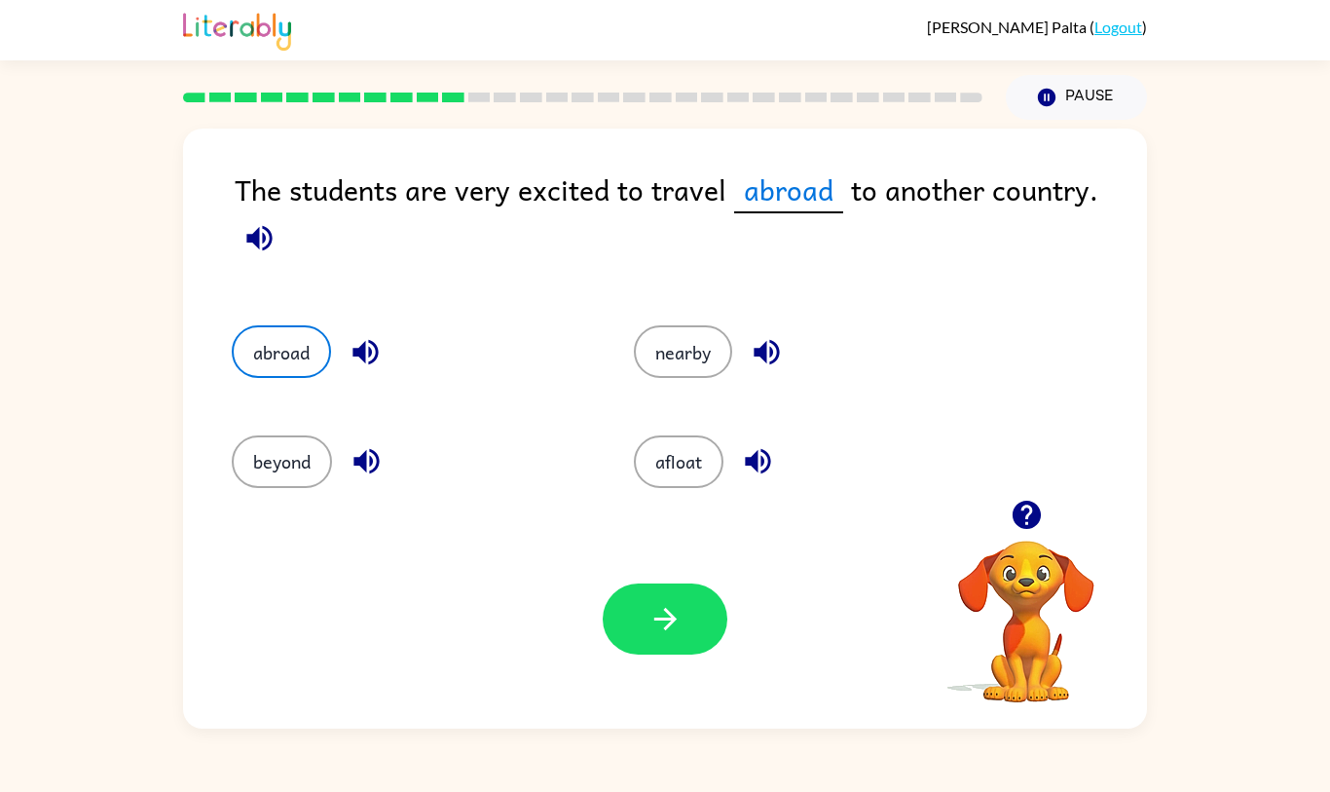
scroll to position [2, 0]
click at [665, 630] on icon "button" at bounding box center [664, 619] width 22 height 22
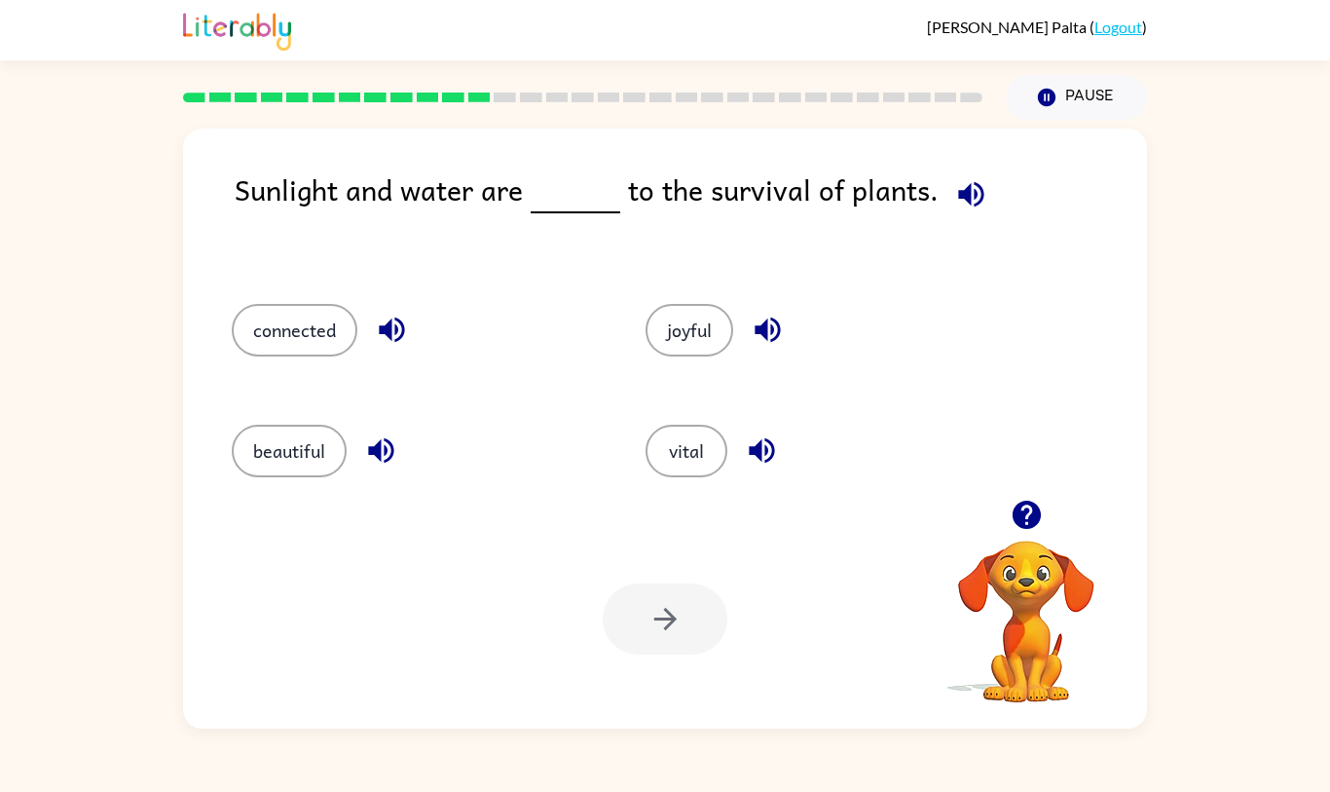
click at [300, 356] on button "connected" at bounding box center [295, 330] width 126 height 53
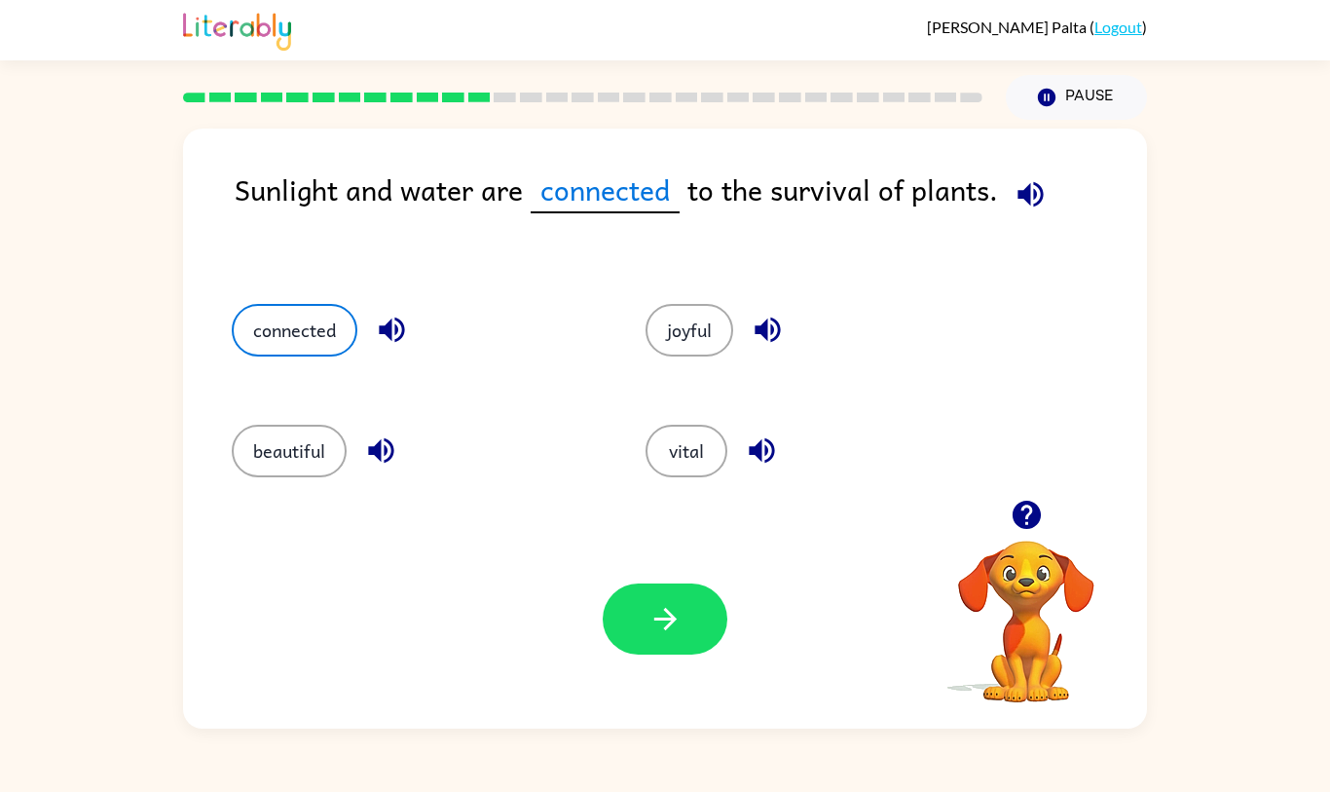
click at [669, 654] on button "button" at bounding box center [665, 618] width 125 height 71
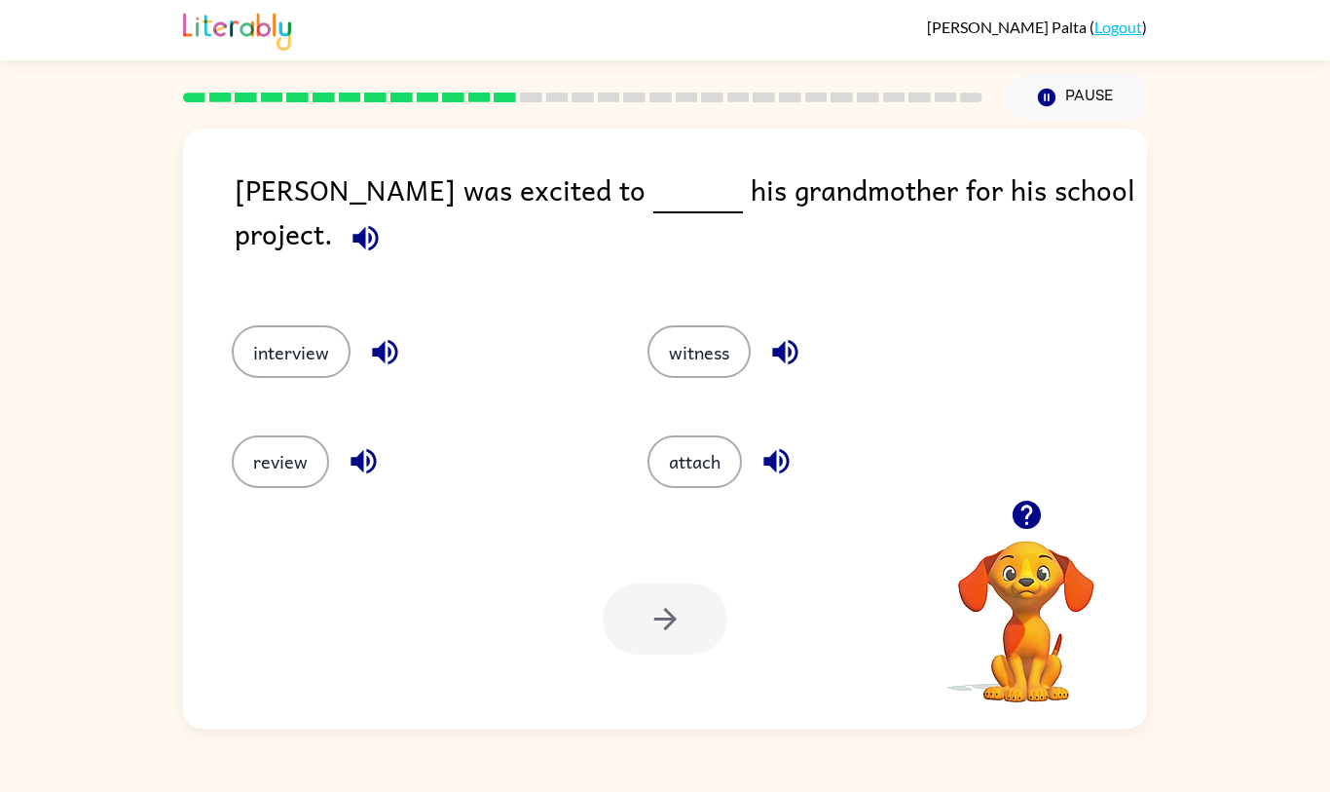
click at [287, 378] on button "interview" at bounding box center [291, 351] width 119 height 53
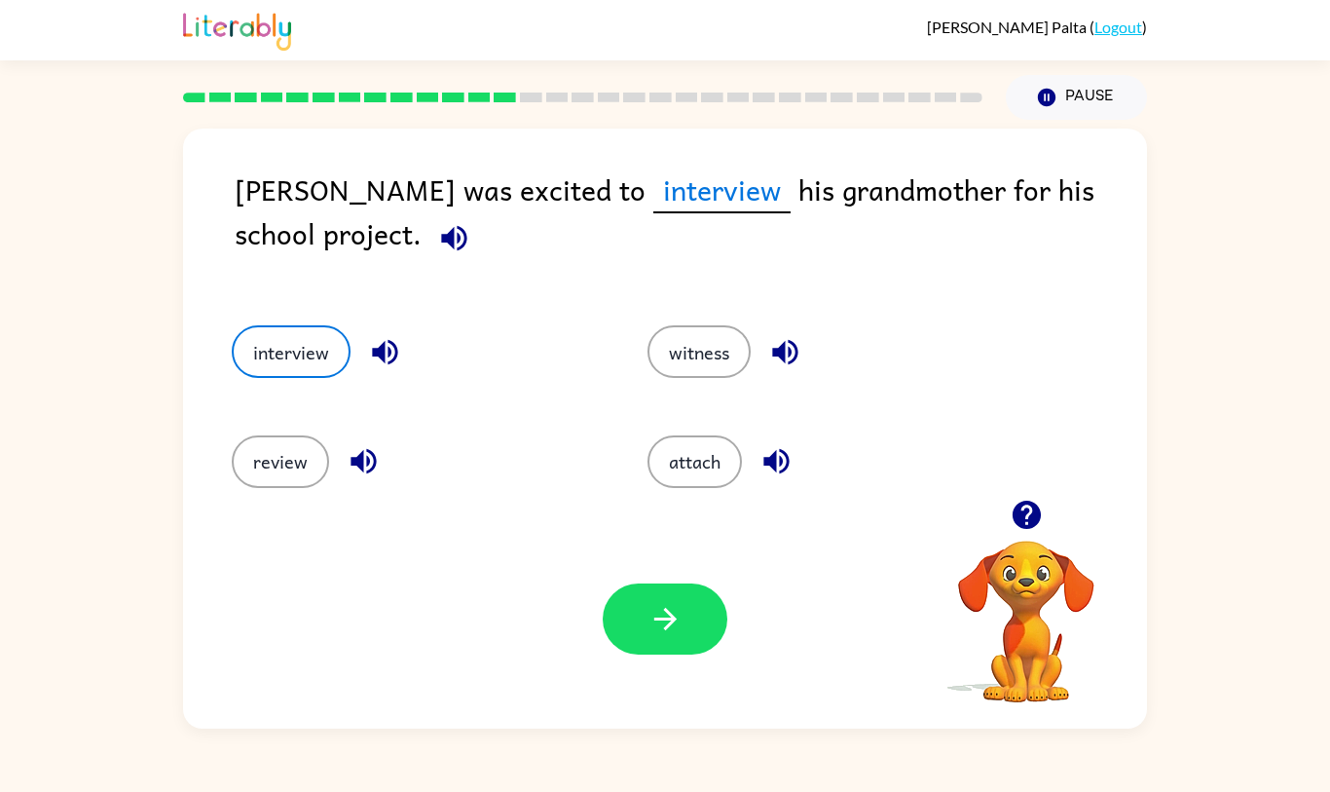
click at [681, 636] on icon "button" at bounding box center [665, 619] width 34 height 34
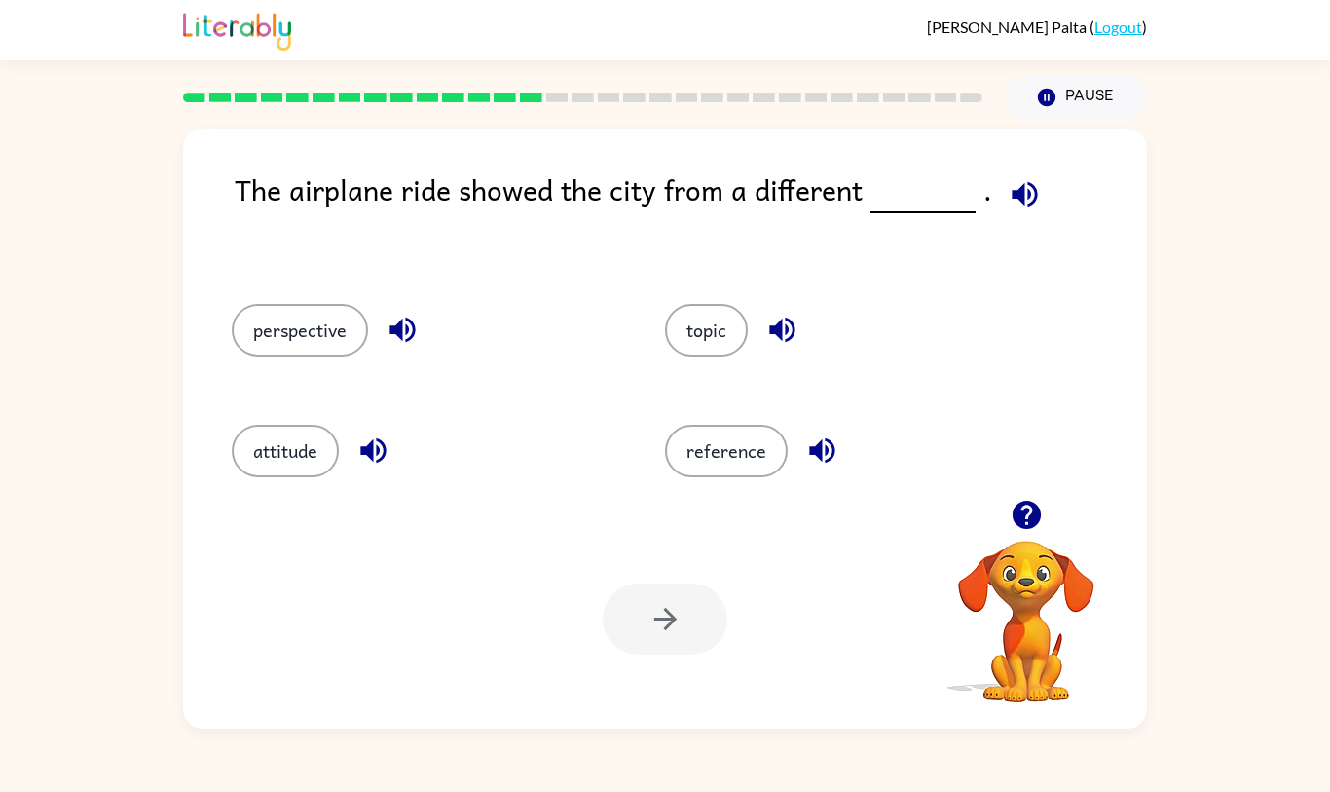
click at [270, 356] on button "perspective" at bounding box center [300, 330] width 136 height 53
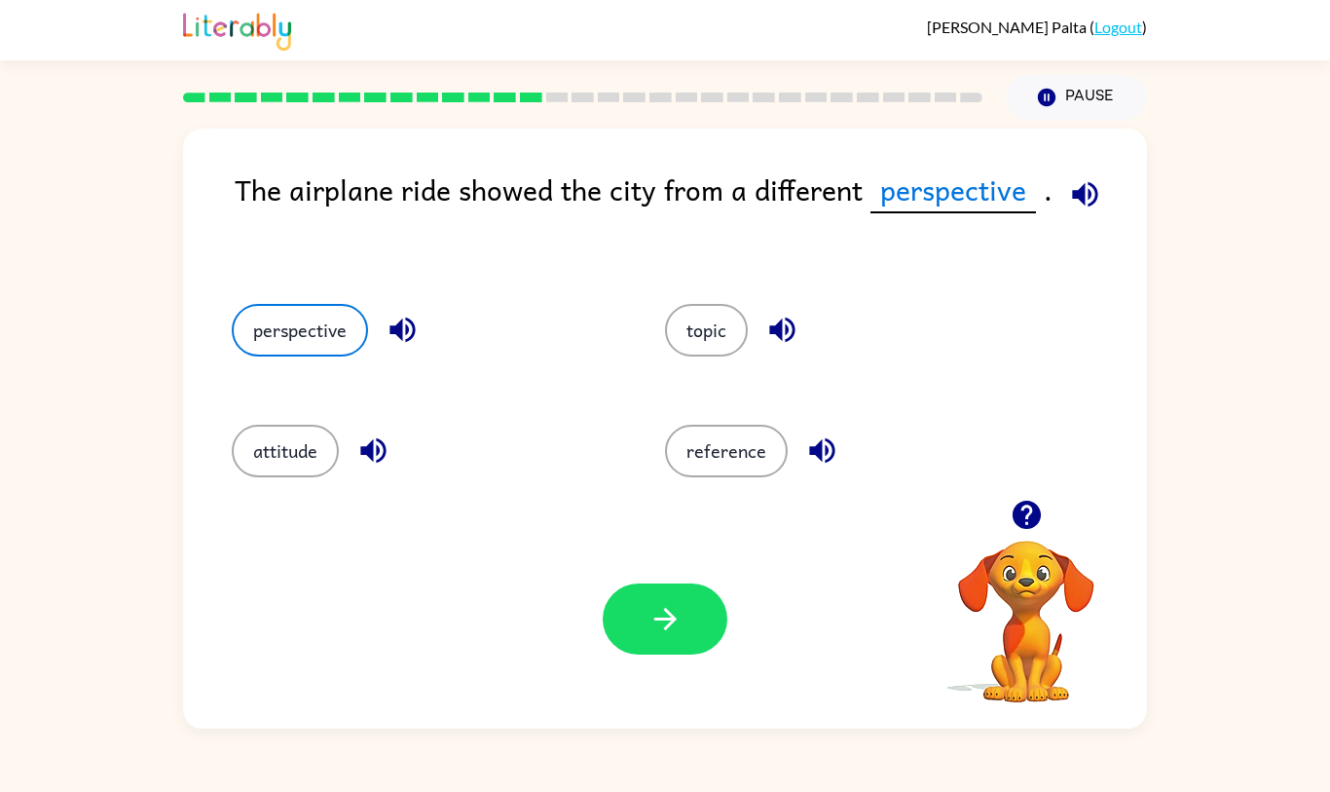
click at [655, 654] on button "button" at bounding box center [665, 618] width 125 height 71
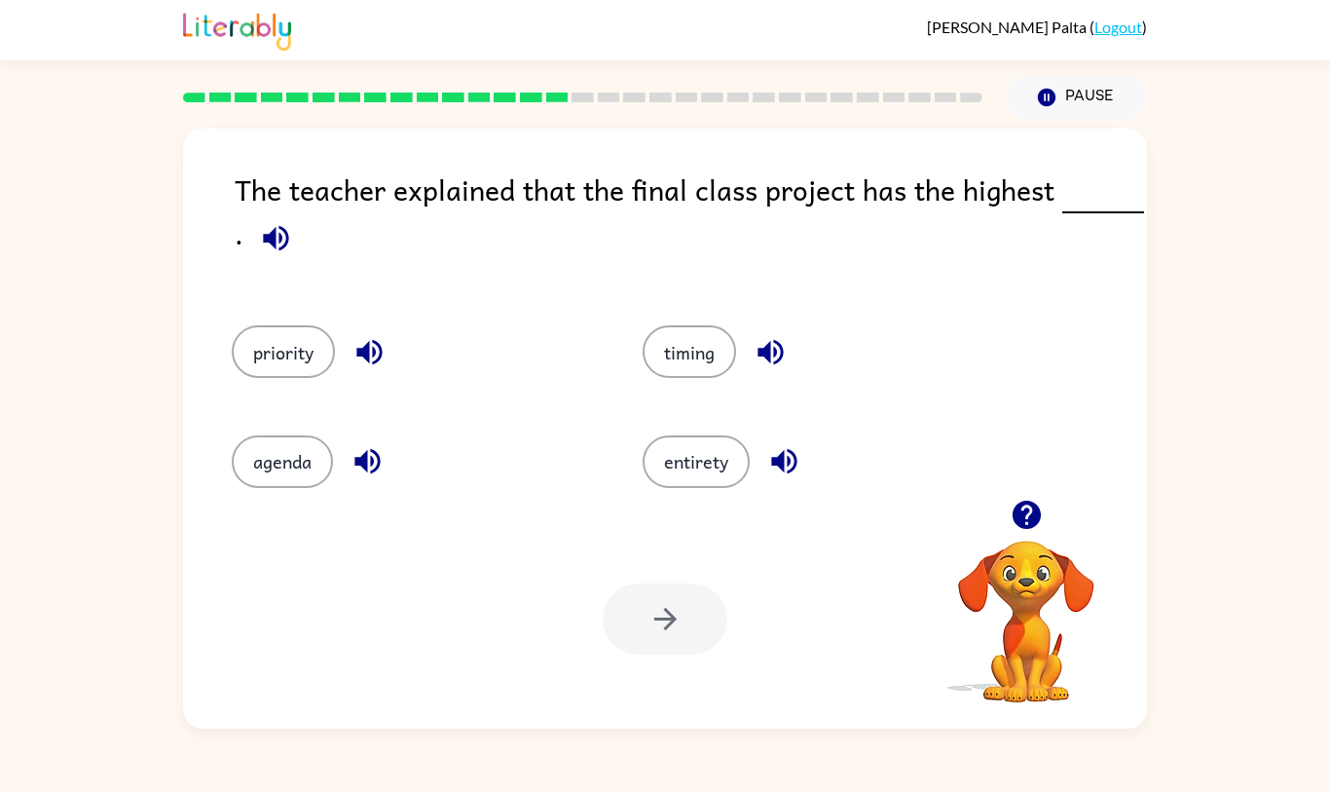
click at [686, 378] on button "timing" at bounding box center [689, 351] width 93 height 53
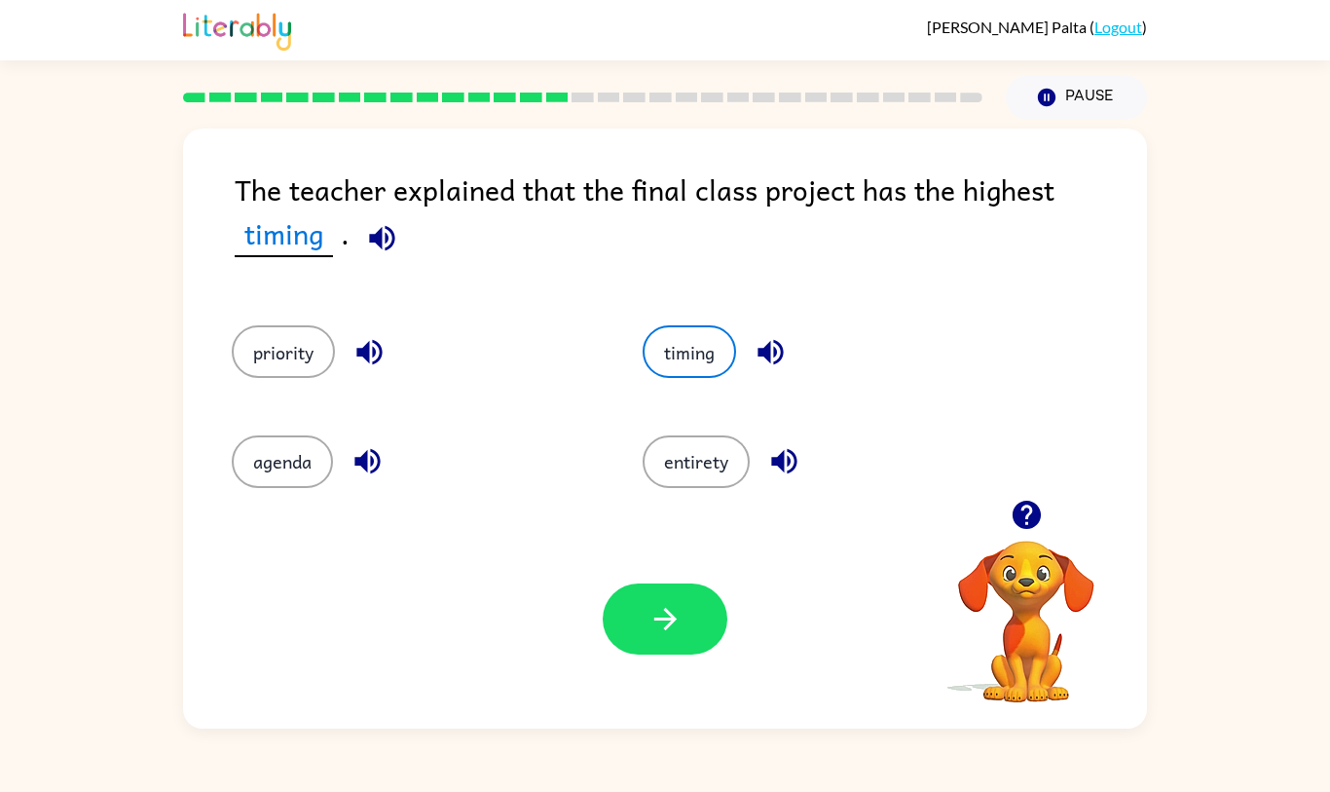
click at [664, 636] on icon "button" at bounding box center [665, 619] width 34 height 34
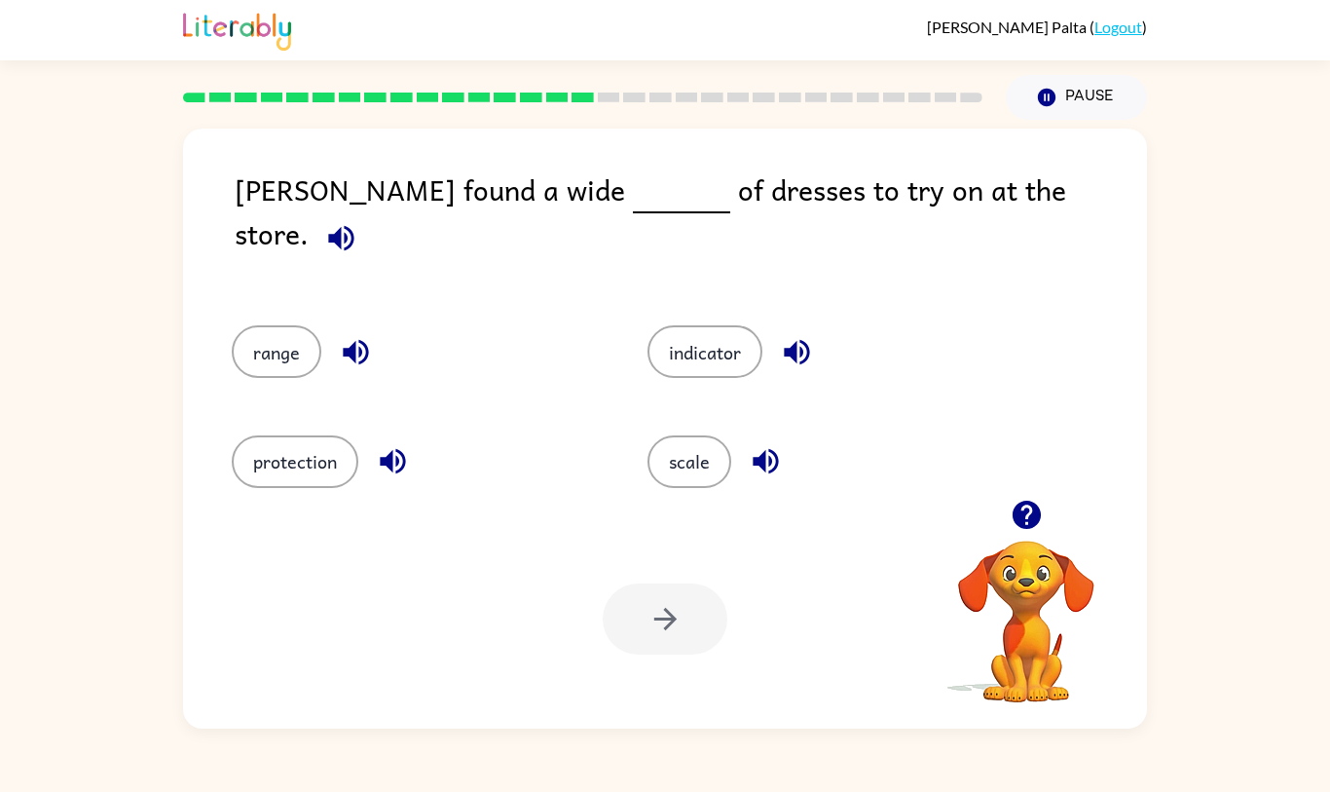
click at [286, 378] on button "range" at bounding box center [277, 351] width 90 height 53
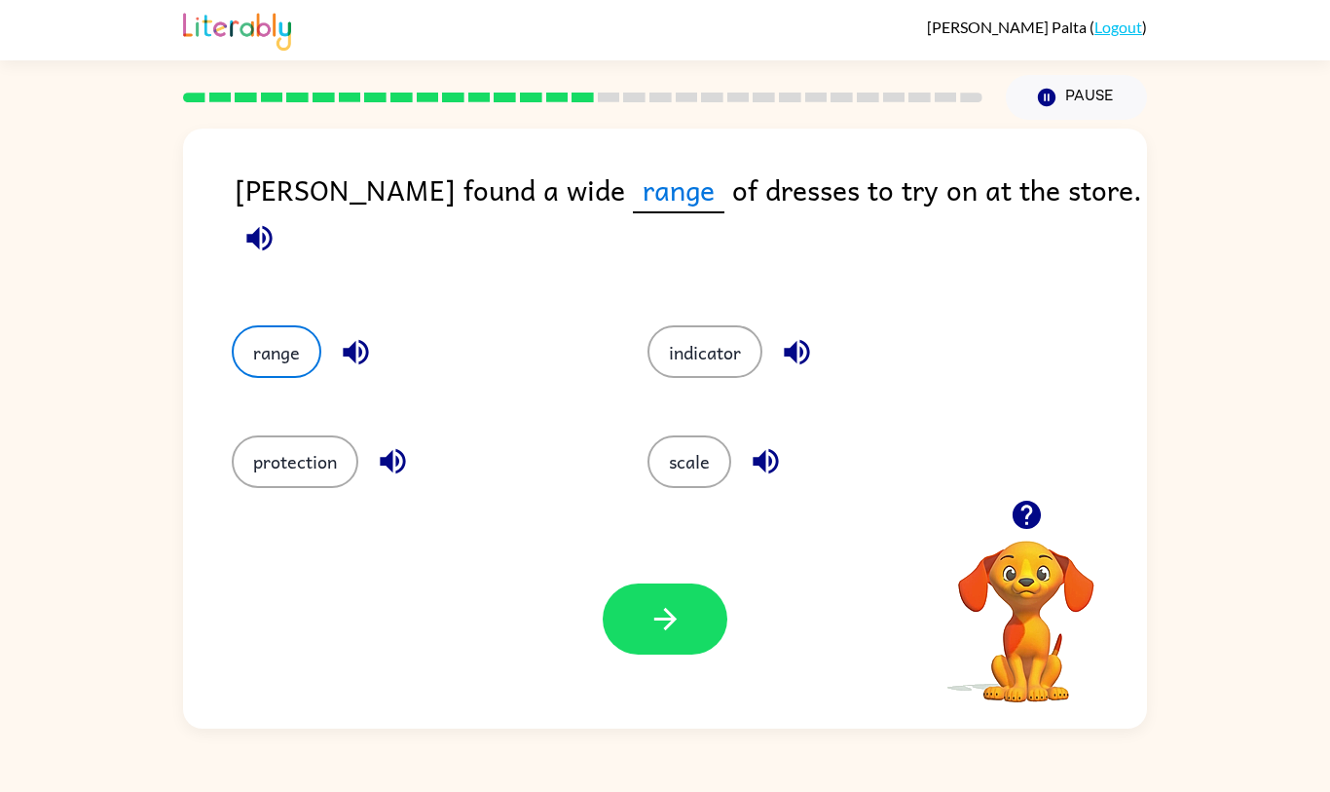
click at [655, 636] on icon "button" at bounding box center [665, 619] width 34 height 34
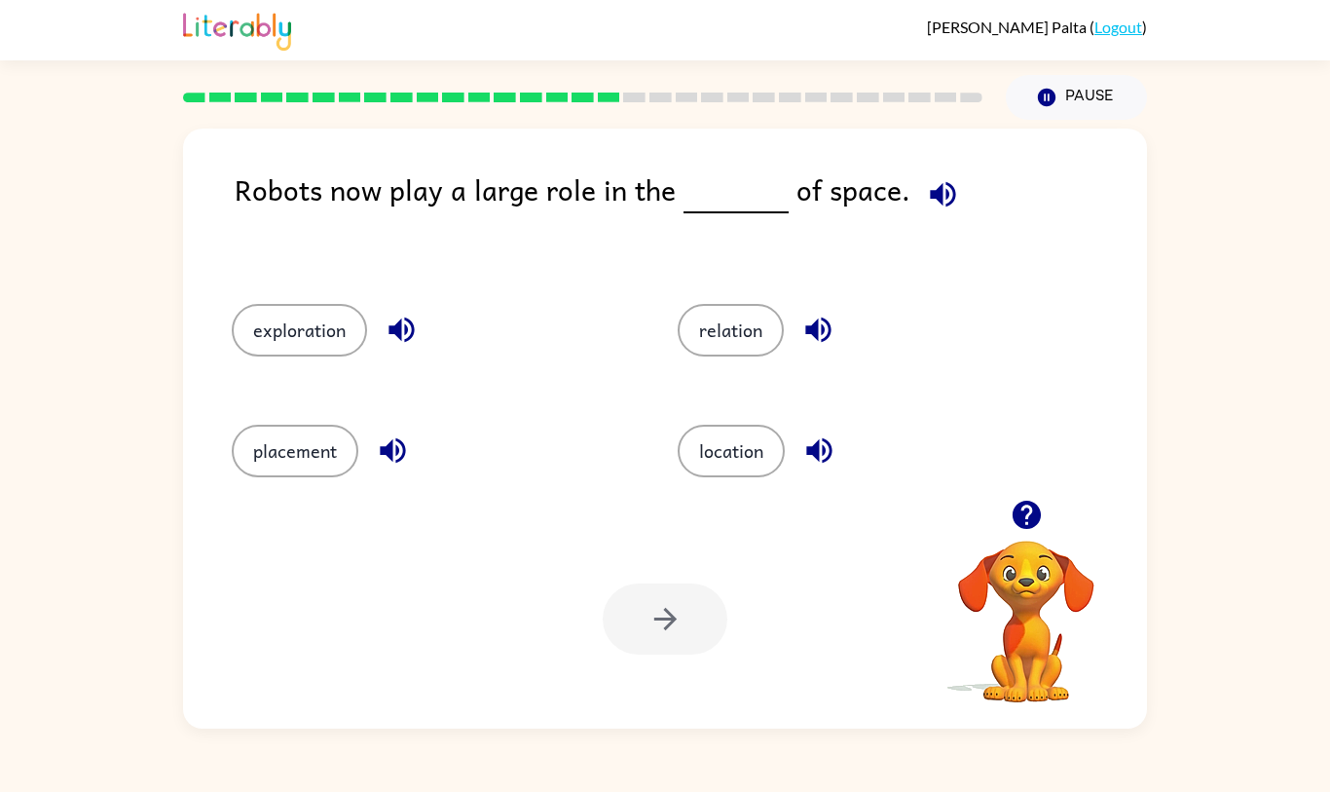
click at [277, 356] on button "exploration" at bounding box center [299, 330] width 135 height 53
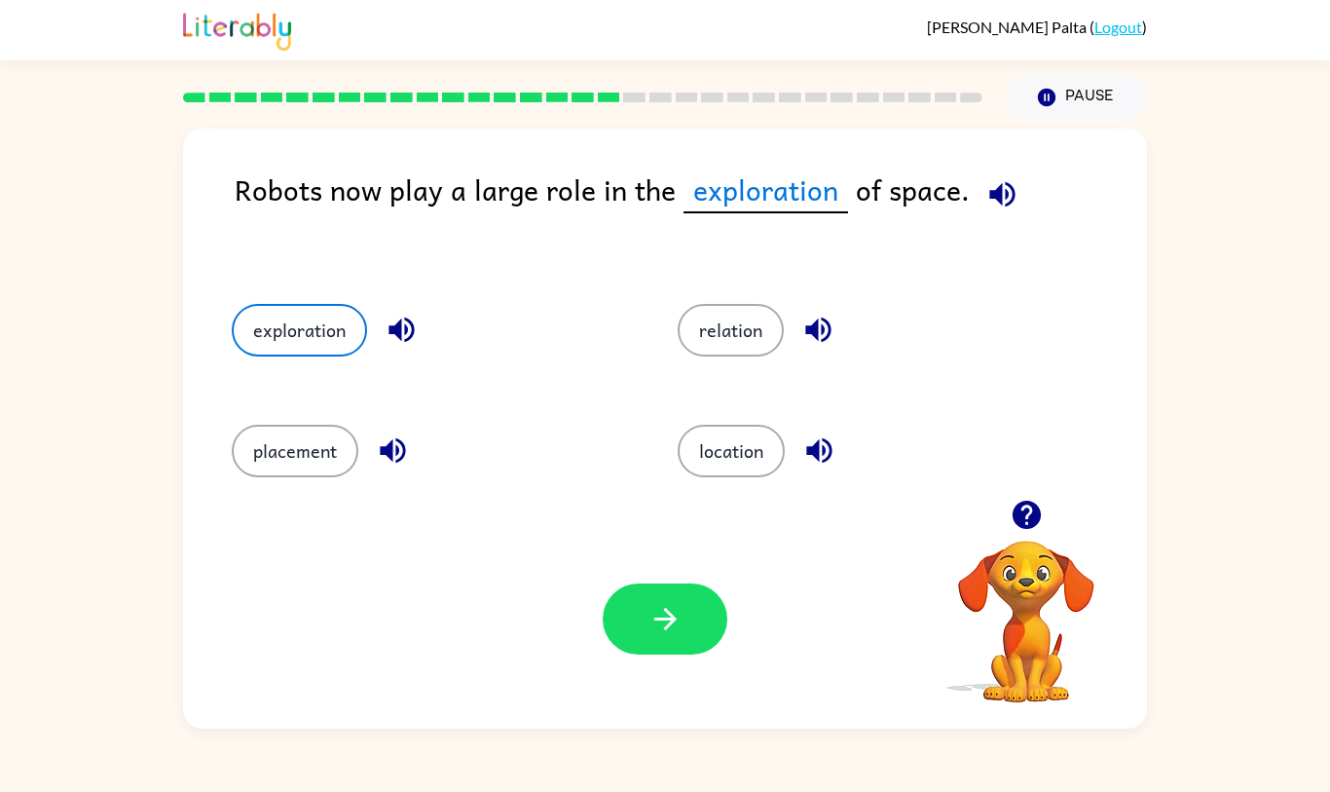
click at [657, 636] on icon "button" at bounding box center [665, 619] width 34 height 34
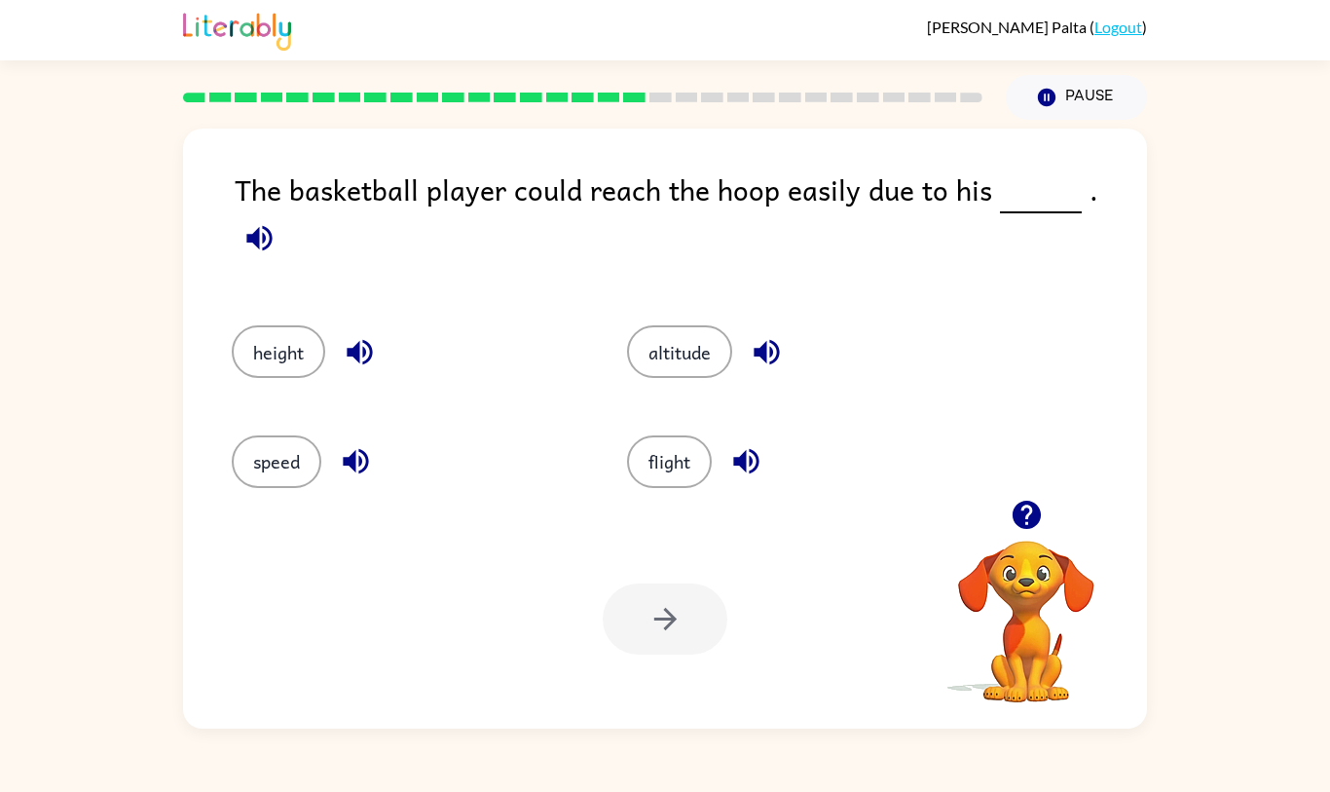
click at [288, 377] on button "height" at bounding box center [278, 351] width 93 height 53
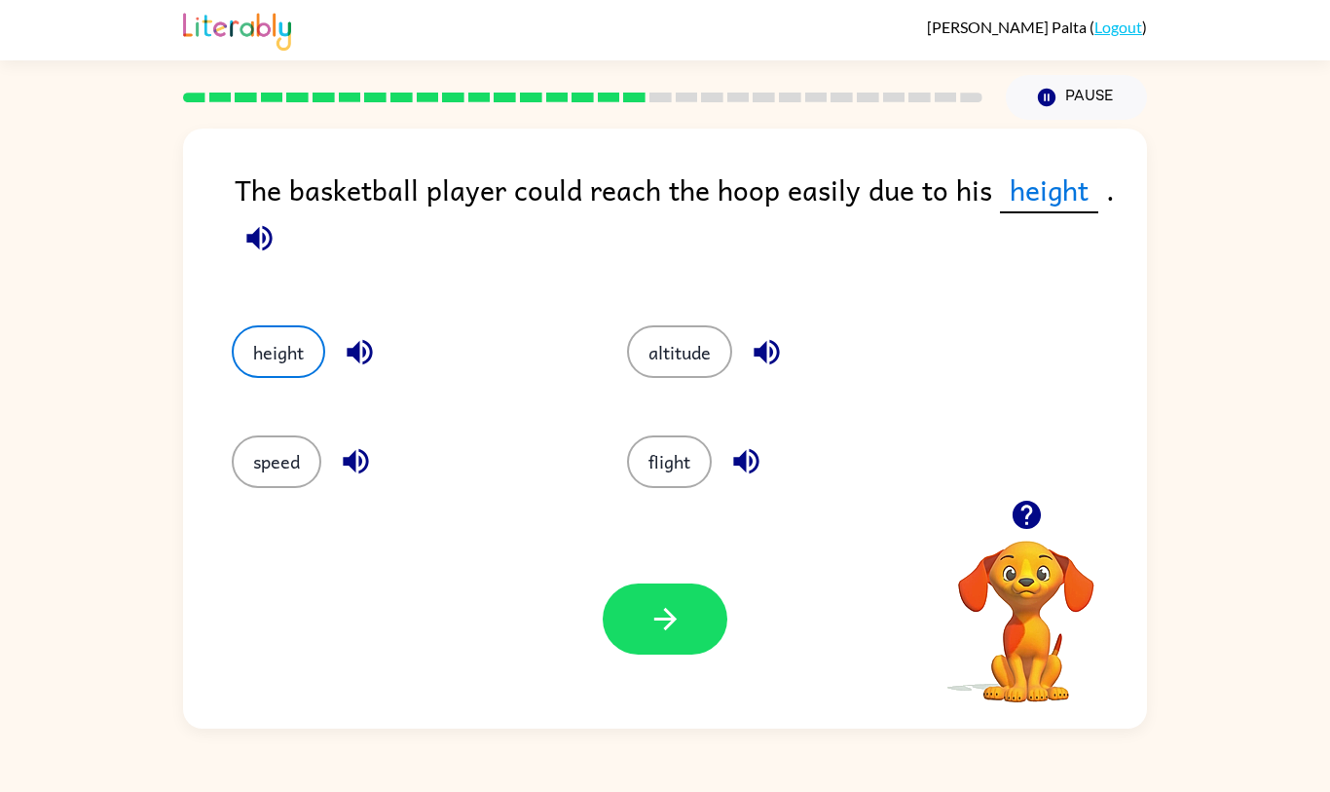
click at [653, 636] on icon "button" at bounding box center [665, 619] width 34 height 34
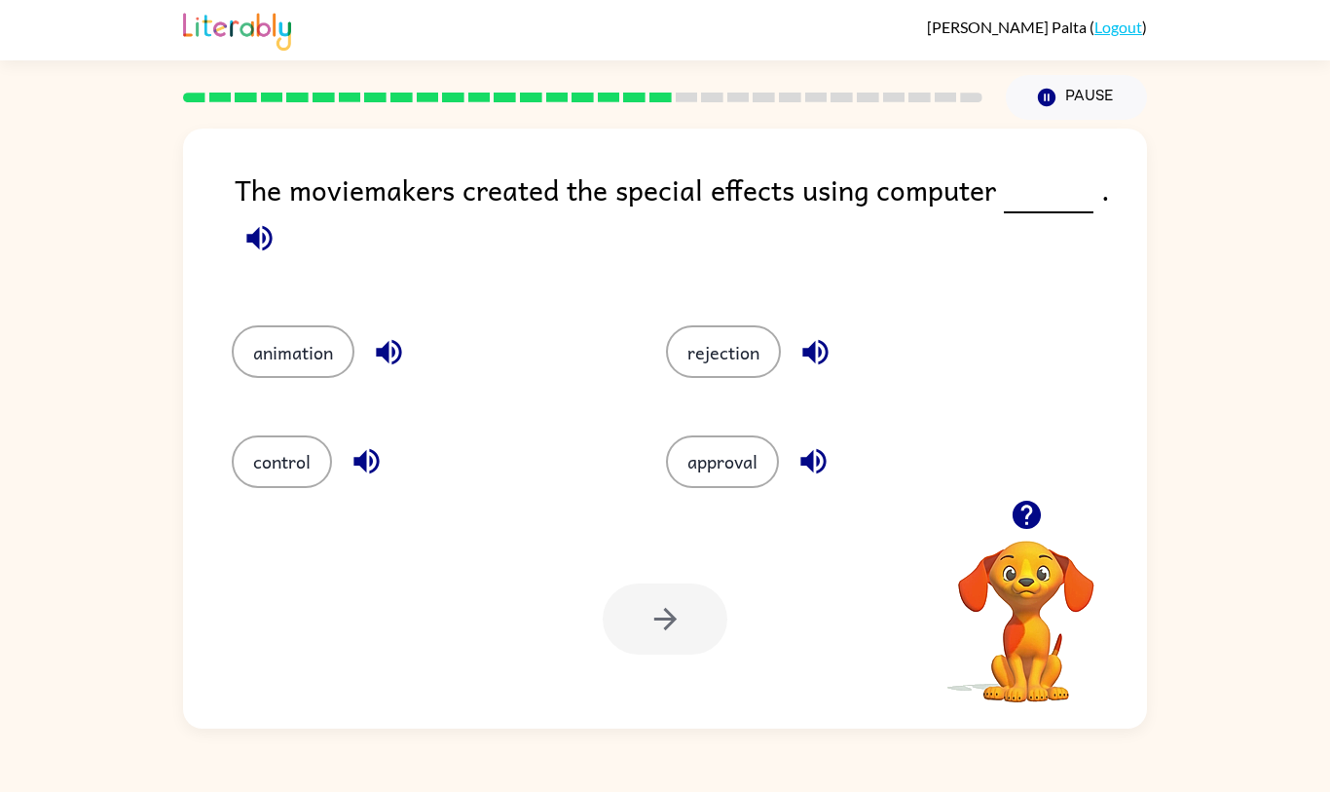
click at [266, 377] on button "animation" at bounding box center [293, 351] width 123 height 53
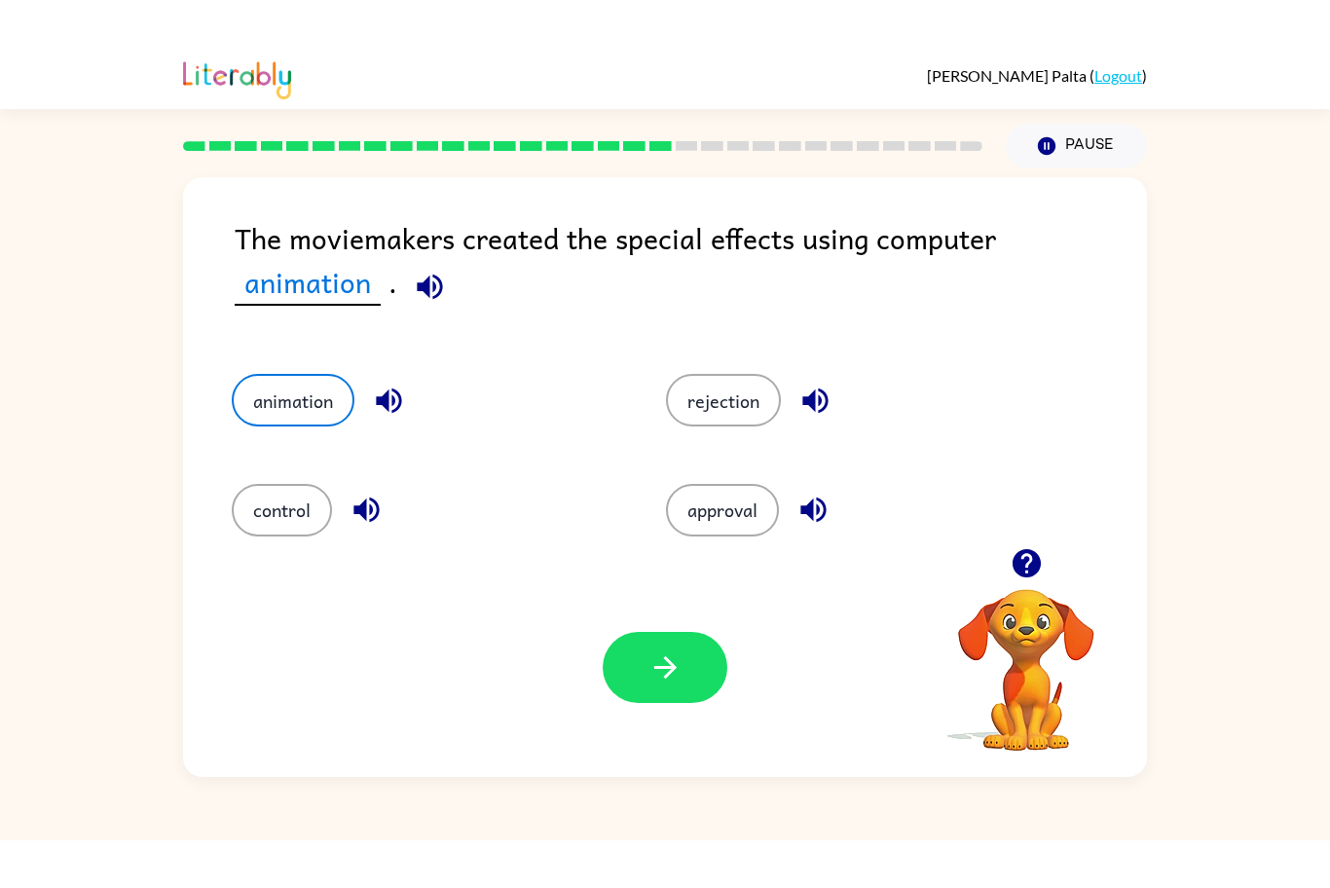
scroll to position [0, 0]
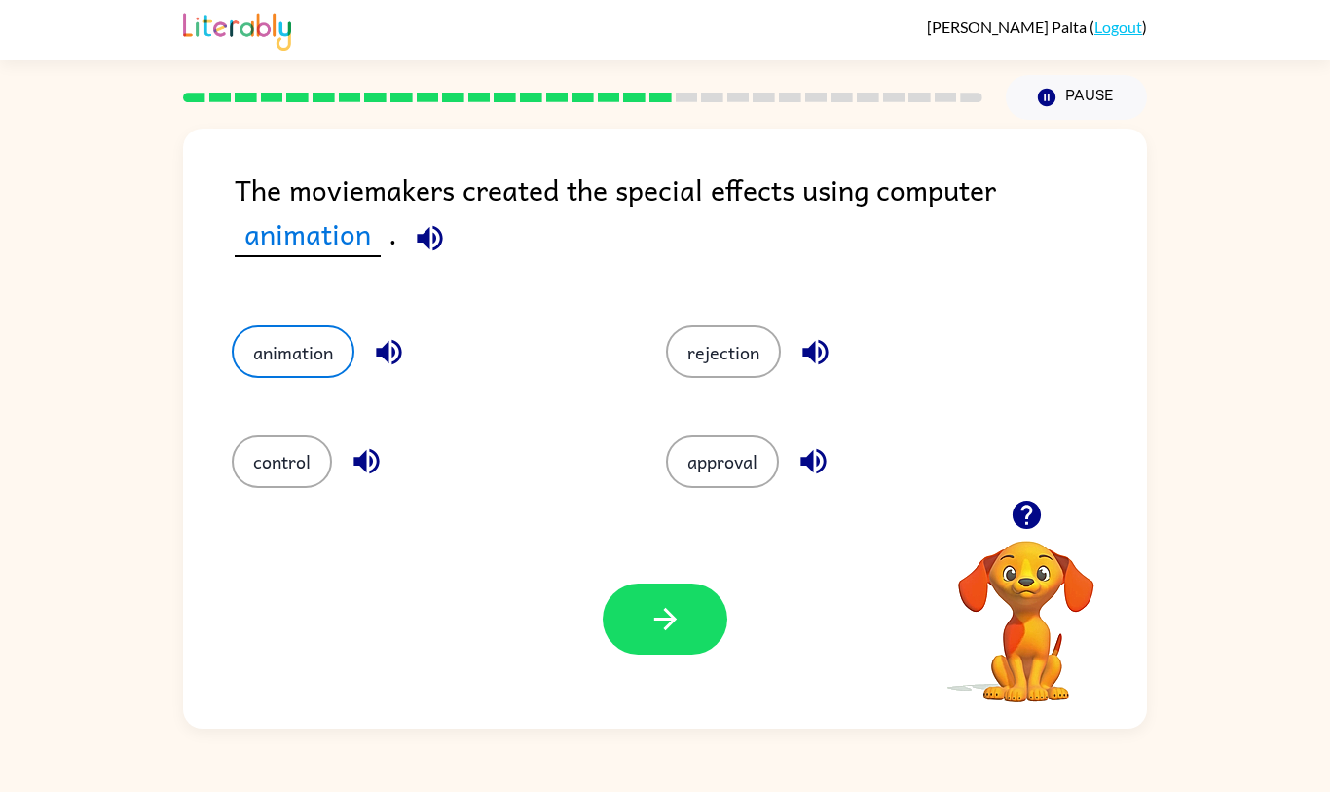
click at [610, 654] on button "button" at bounding box center [665, 618] width 125 height 71
click at [657, 654] on div at bounding box center [665, 618] width 125 height 71
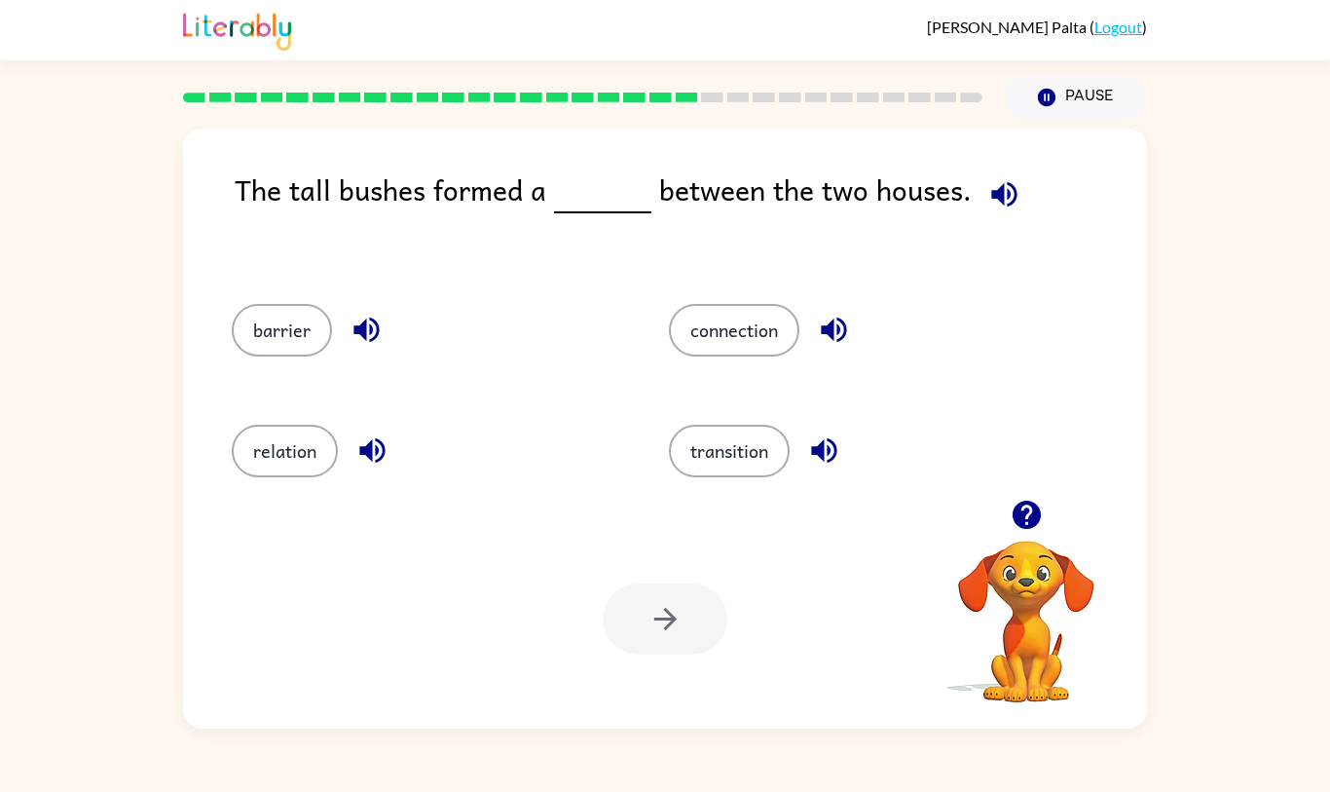
click at [278, 356] on button "barrier" at bounding box center [282, 330] width 100 height 53
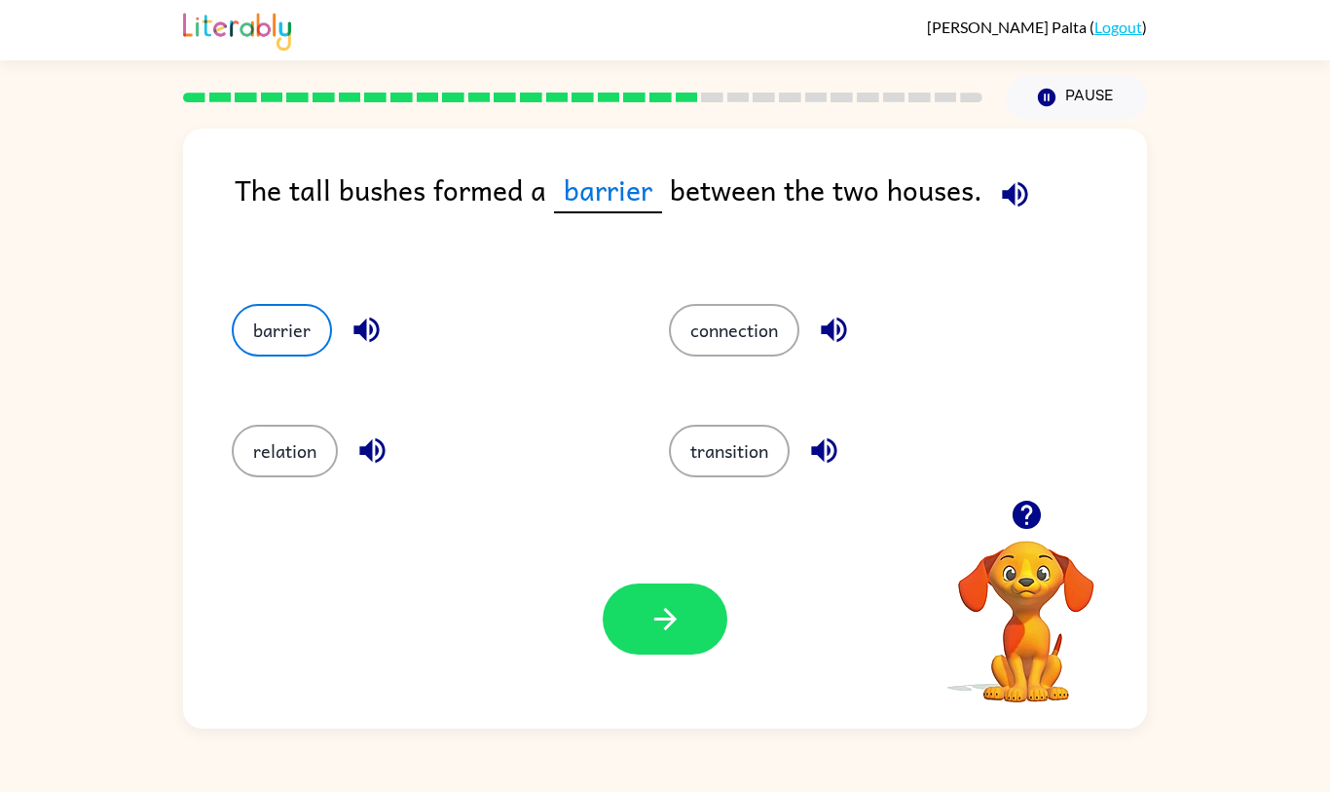
click at [724, 654] on button "button" at bounding box center [665, 618] width 125 height 71
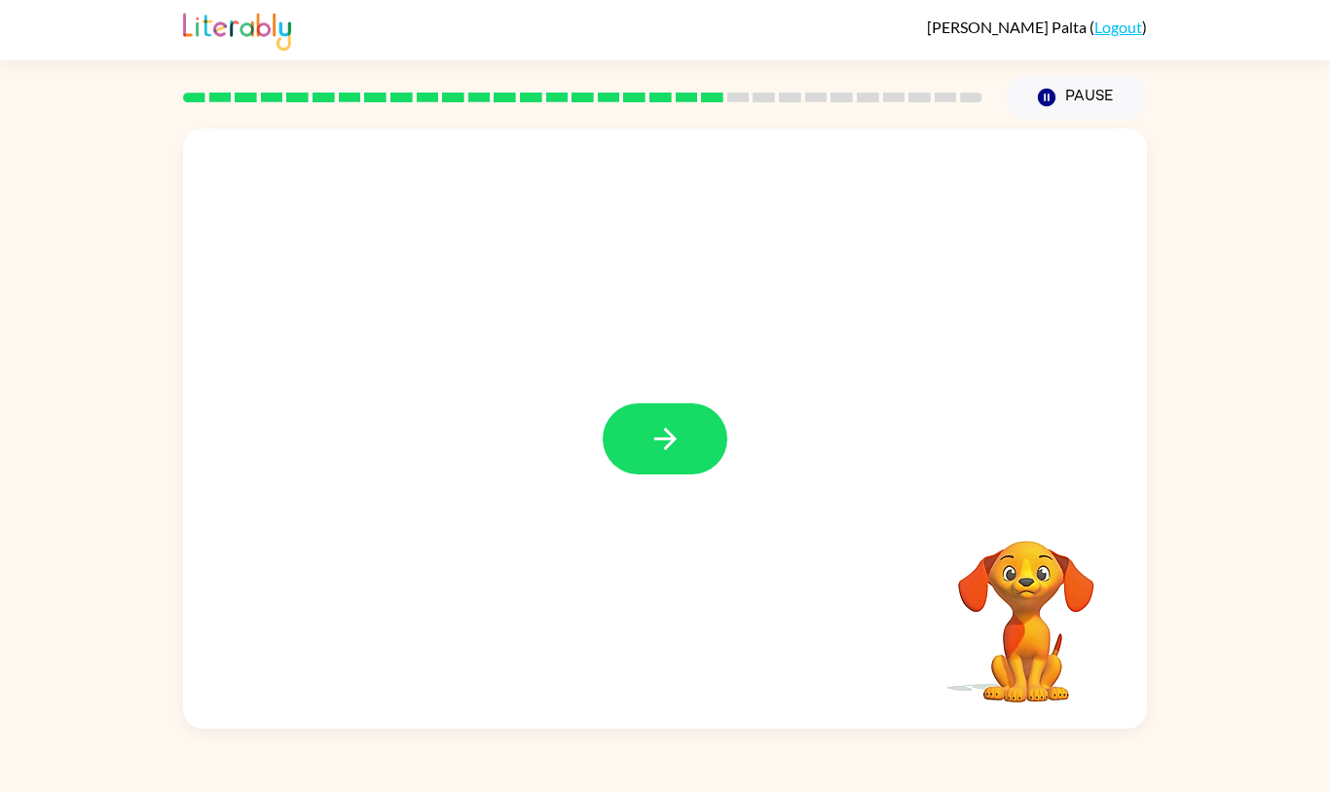
click at [669, 456] on icon "button" at bounding box center [665, 439] width 34 height 34
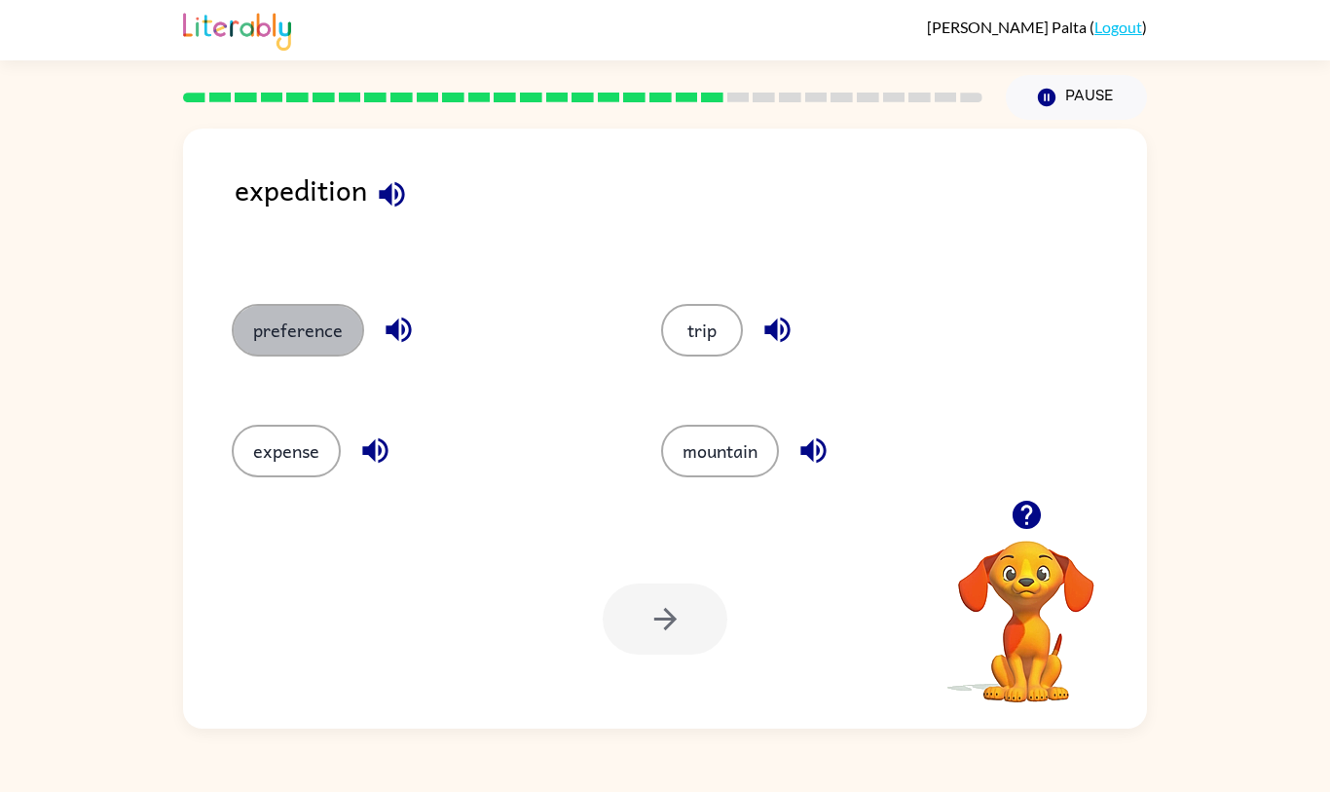
click at [303, 356] on button "preference" at bounding box center [298, 330] width 132 height 53
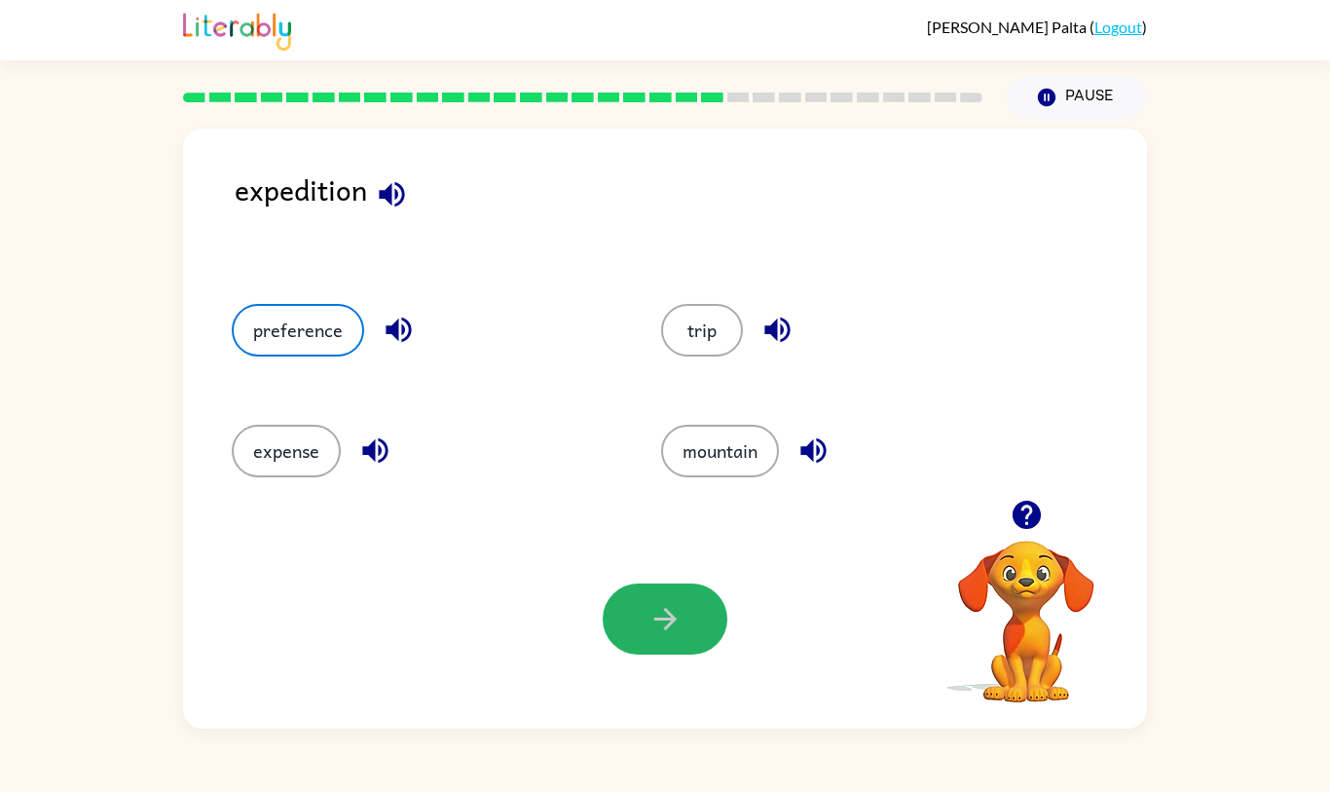
click at [657, 654] on button "button" at bounding box center [665, 618] width 125 height 71
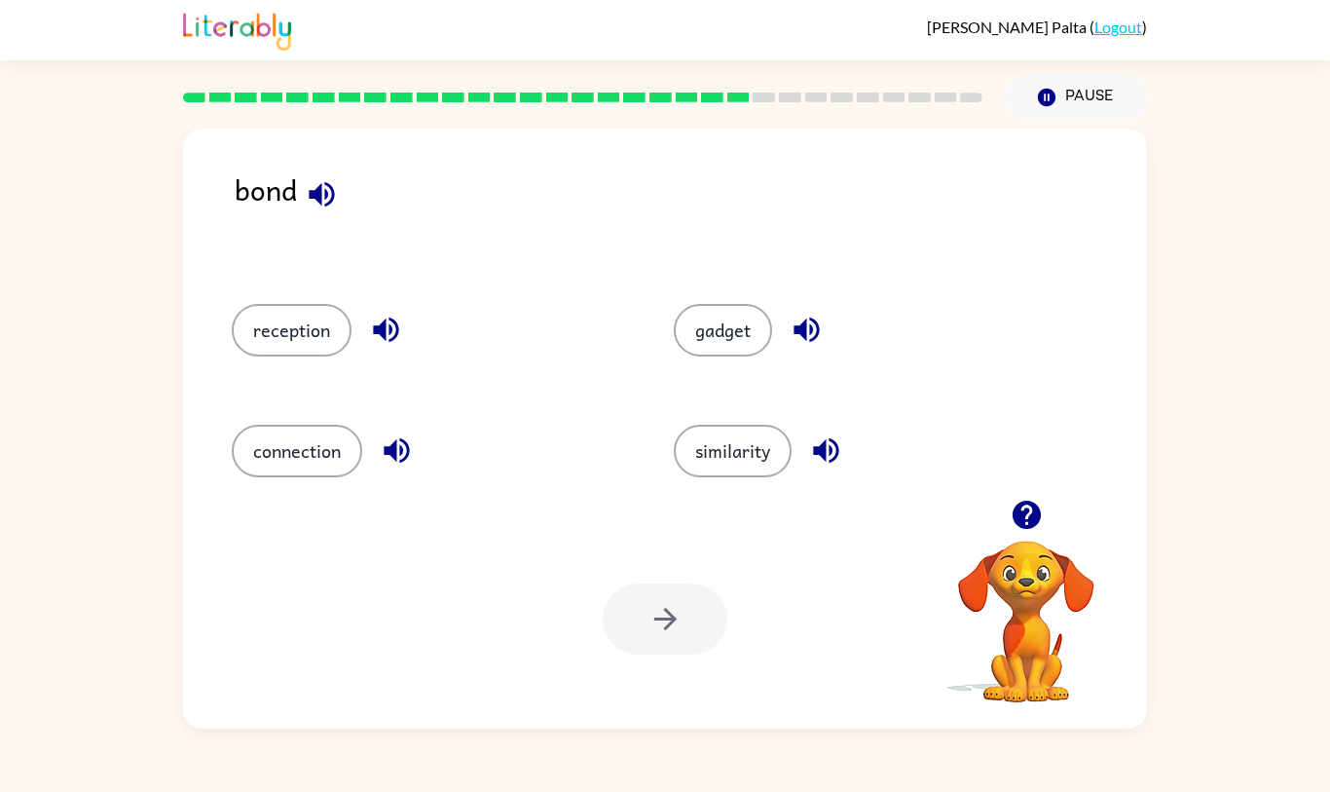
click at [321, 477] on button "connection" at bounding box center [297, 451] width 130 height 53
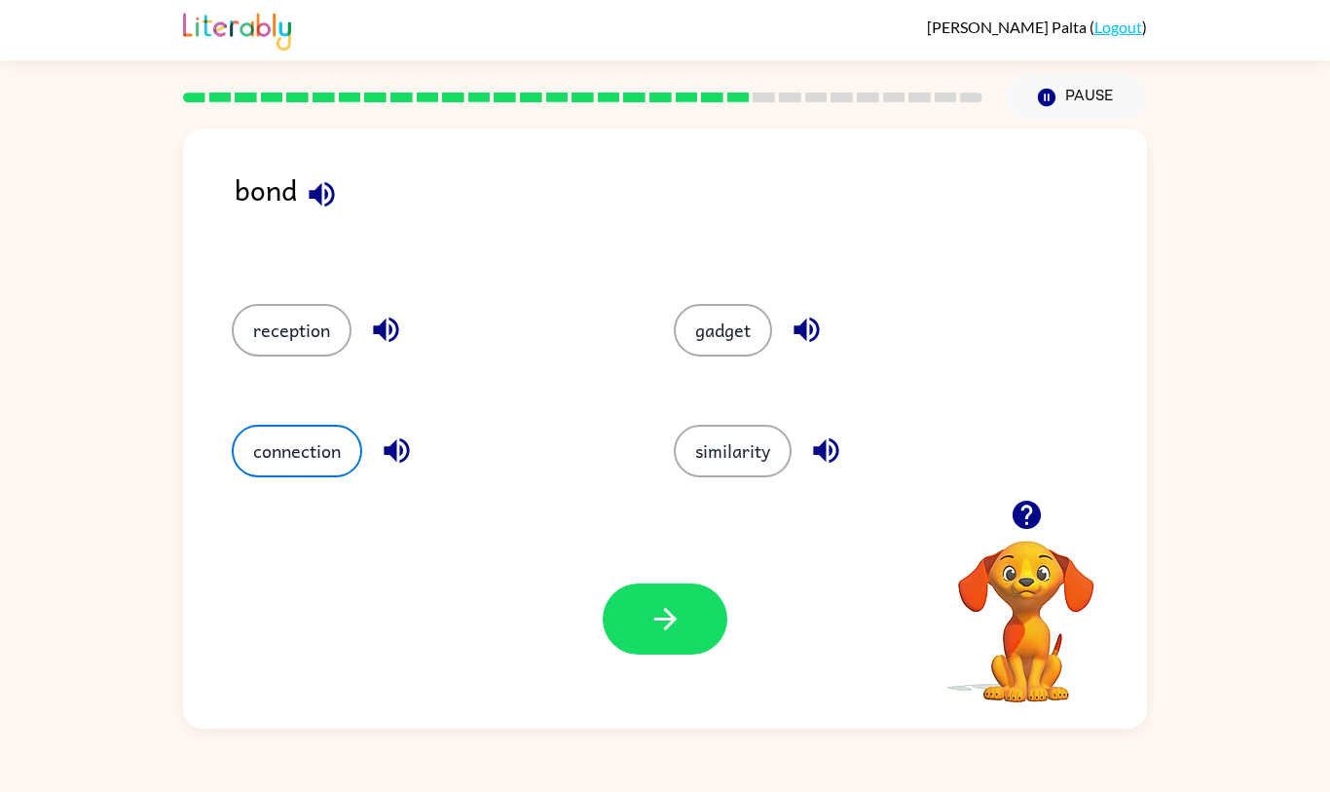
click at [687, 654] on button "button" at bounding box center [665, 618] width 125 height 71
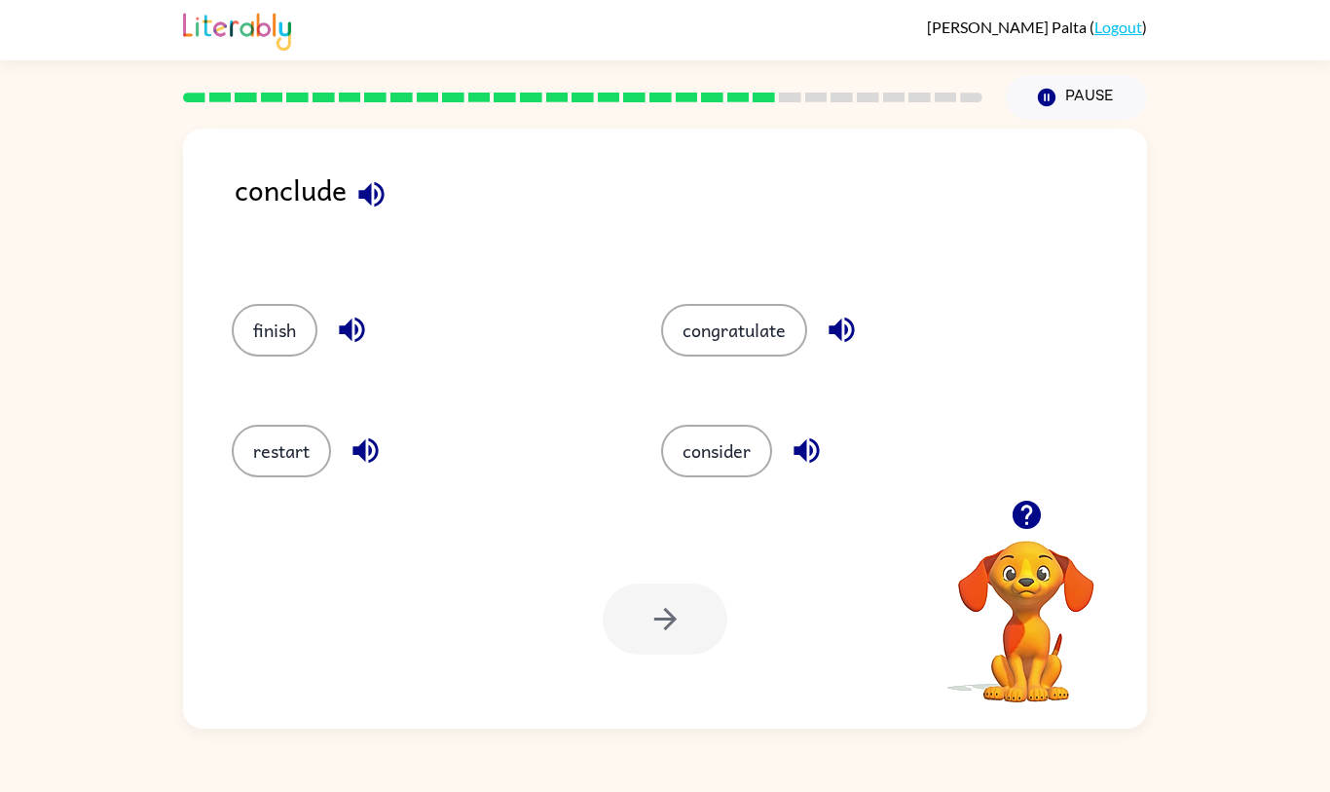
click at [294, 356] on button "finish" at bounding box center [275, 330] width 86 height 53
click at [669, 636] on icon "button" at bounding box center [665, 619] width 34 height 34
click at [300, 477] on button "uncover" at bounding box center [285, 451] width 107 height 53
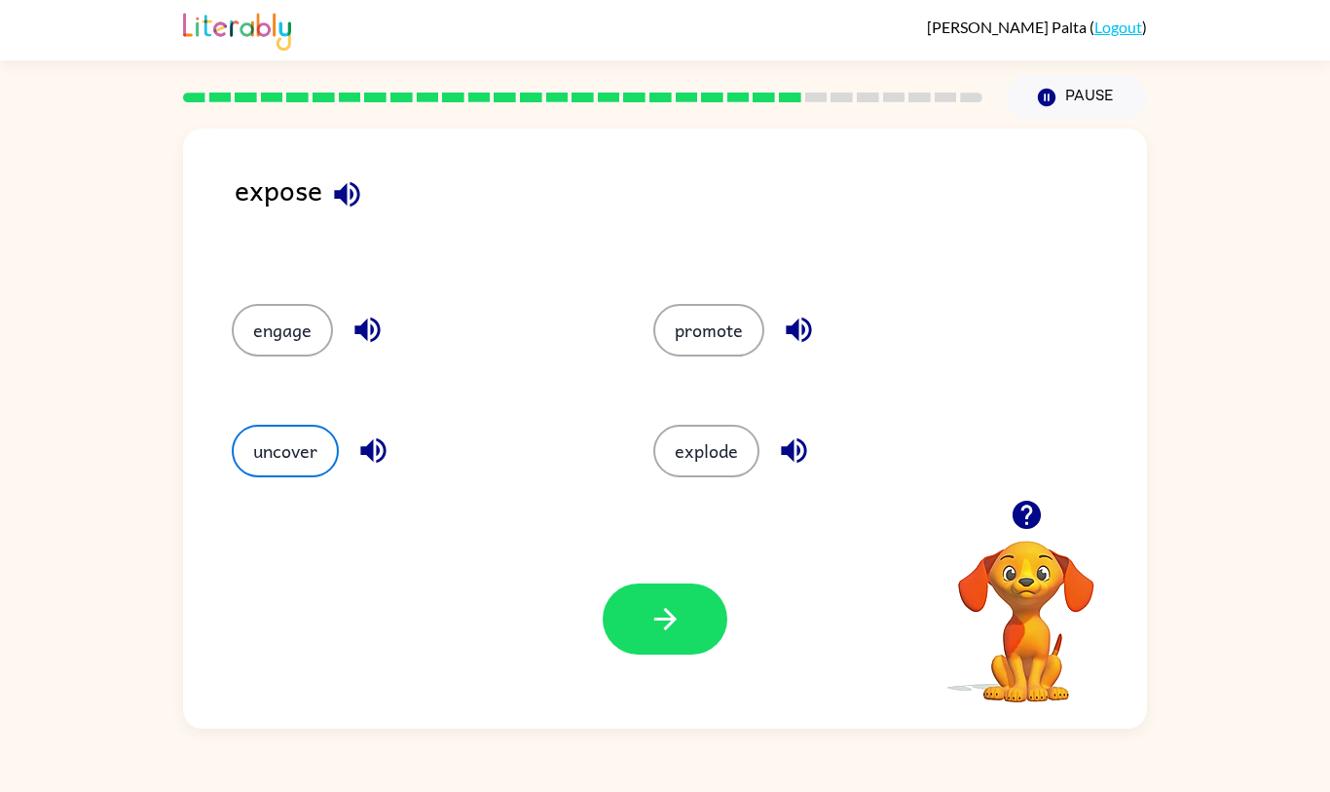
click at [690, 654] on button "button" at bounding box center [665, 618] width 125 height 71
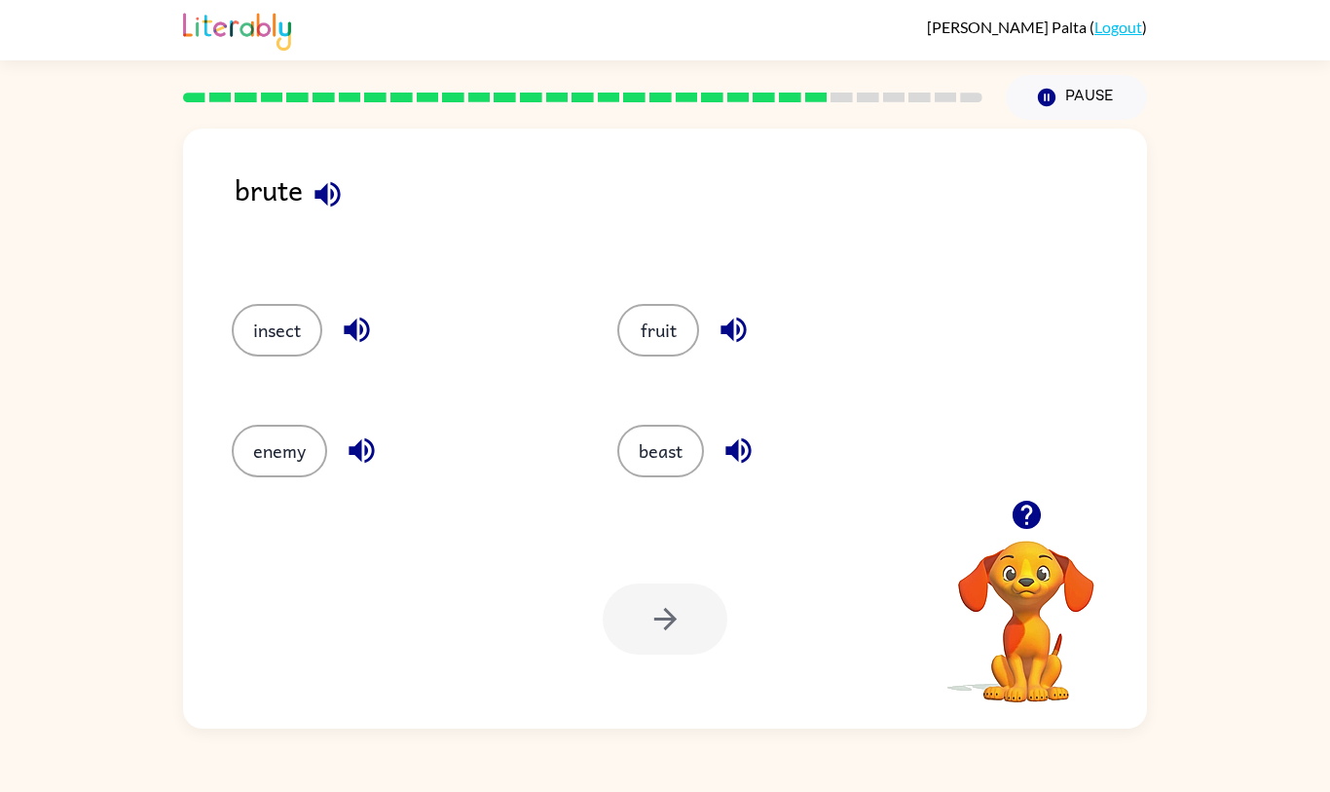
click at [660, 477] on button "beast" at bounding box center [660, 451] width 87 height 53
click at [658, 728] on div "Your browser must support playing .mp4 files to use Literably. Please try using…" at bounding box center [665, 618] width 964 height 219
click at [618, 654] on button "button" at bounding box center [665, 618] width 125 height 71
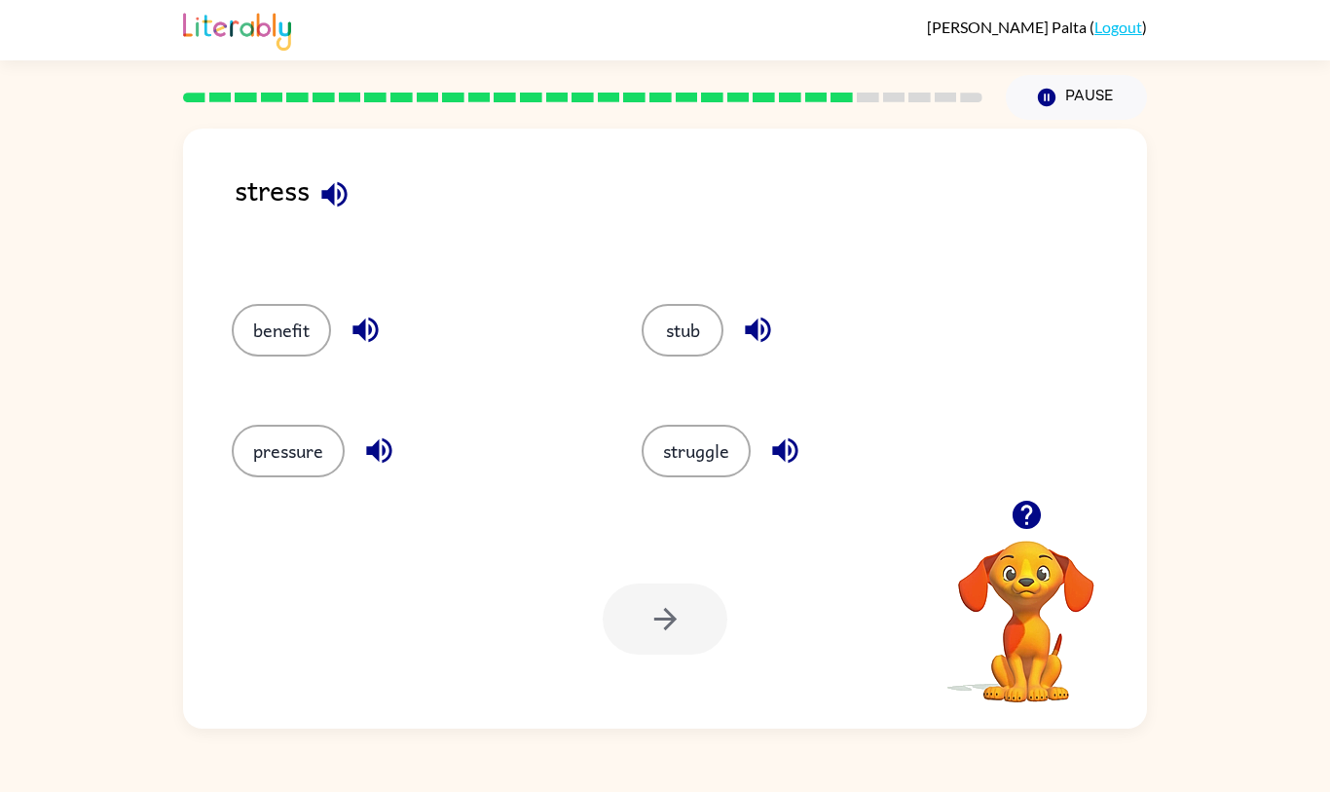
click at [237, 477] on button "pressure" at bounding box center [288, 451] width 113 height 53
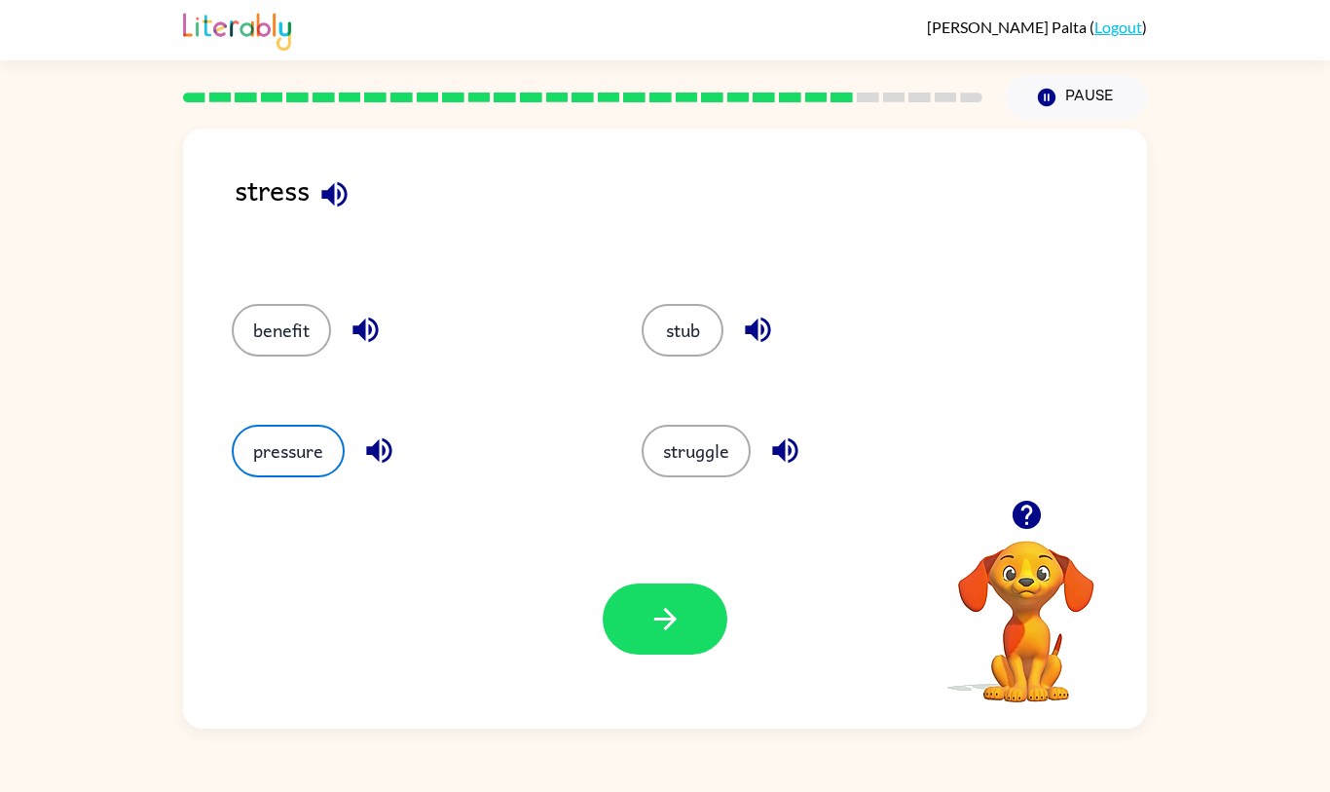
click at [641, 654] on button "button" at bounding box center [665, 618] width 125 height 71
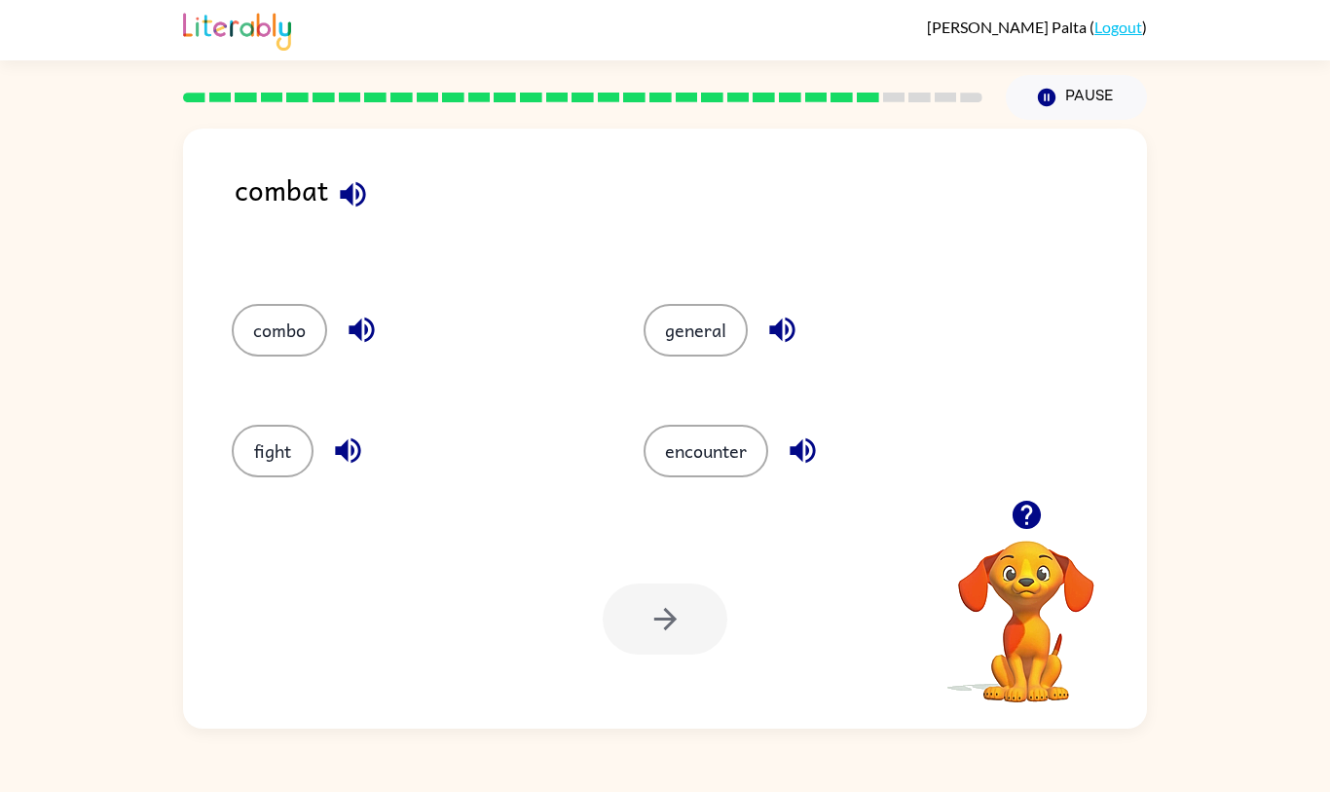
click at [714, 477] on button "encounter" at bounding box center [706, 451] width 125 height 53
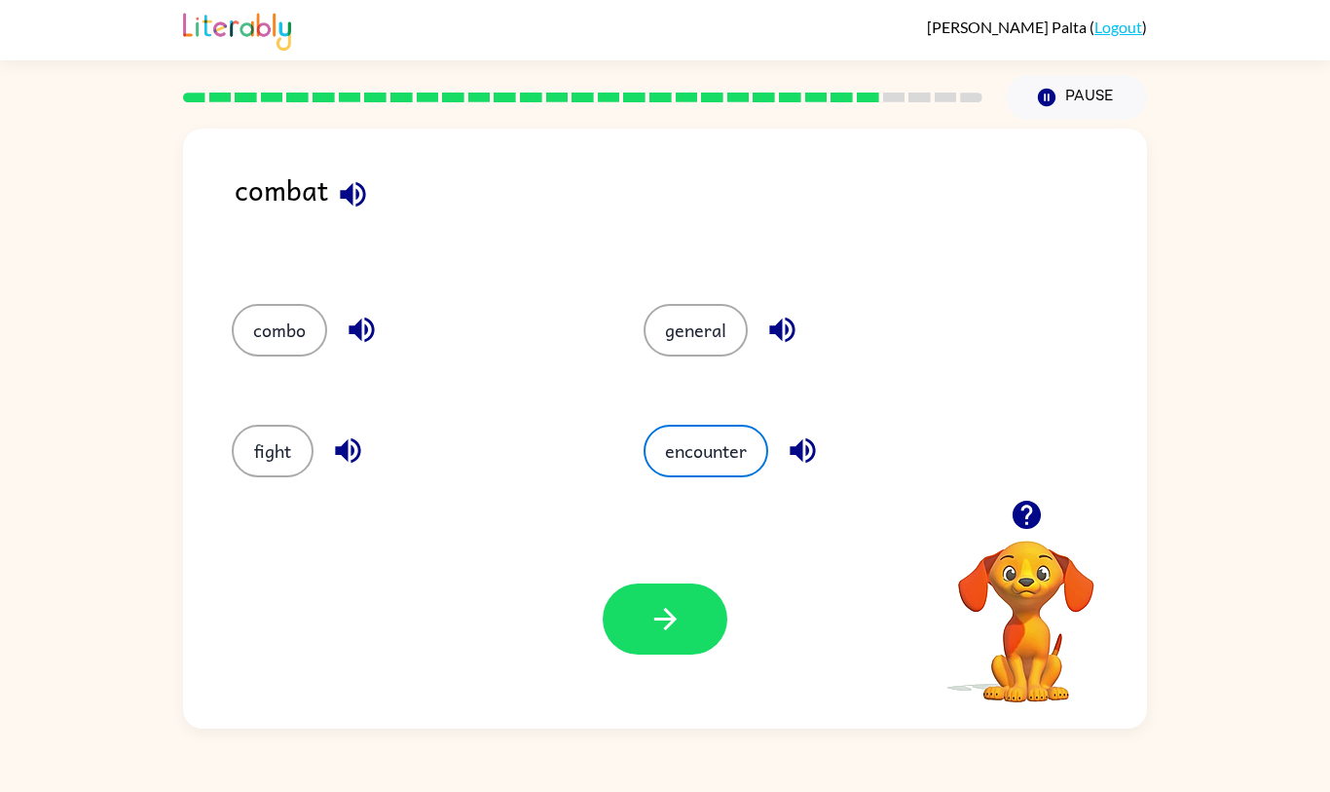
click at [660, 636] on icon "button" at bounding box center [665, 619] width 34 height 34
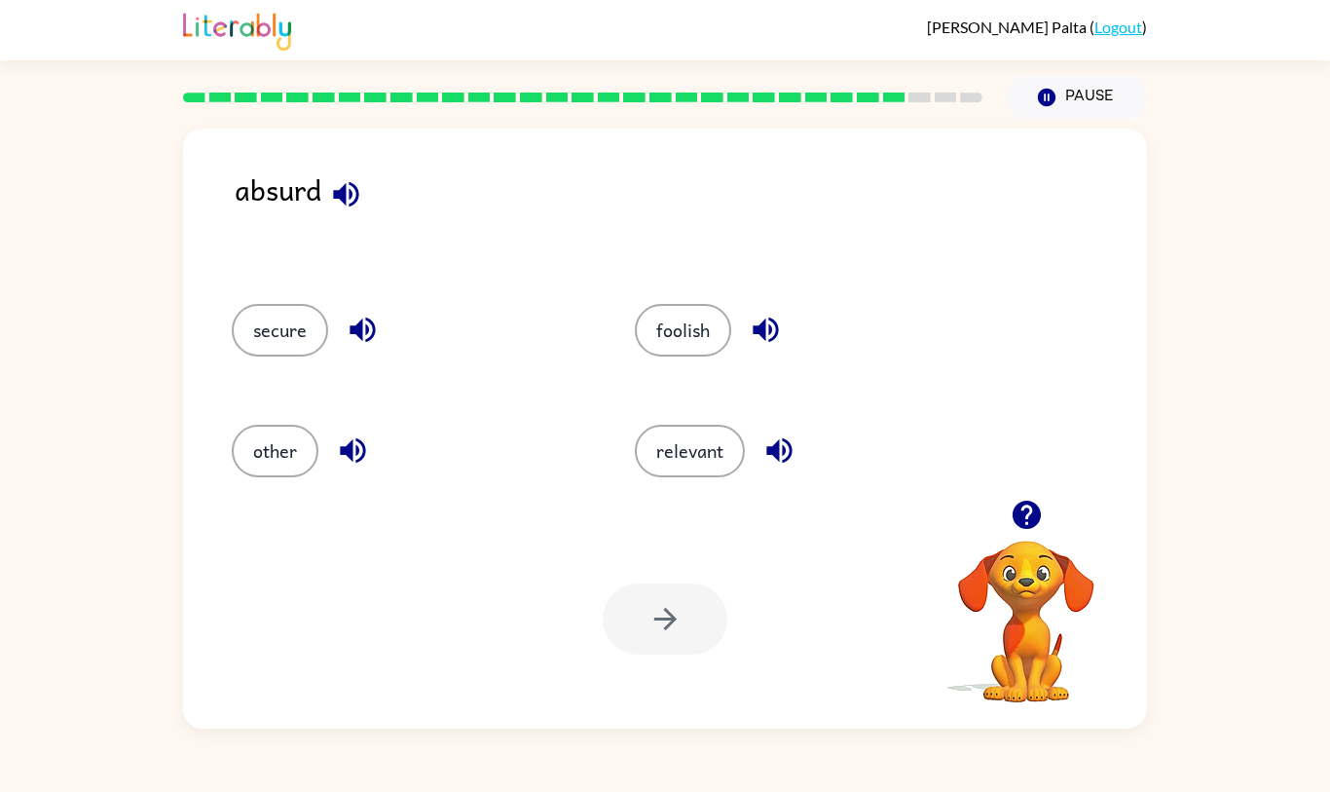
click at [692, 328] on div "foolish" at bounding box center [799, 327] width 403 height 121
click at [684, 356] on button "foolish" at bounding box center [683, 330] width 96 height 53
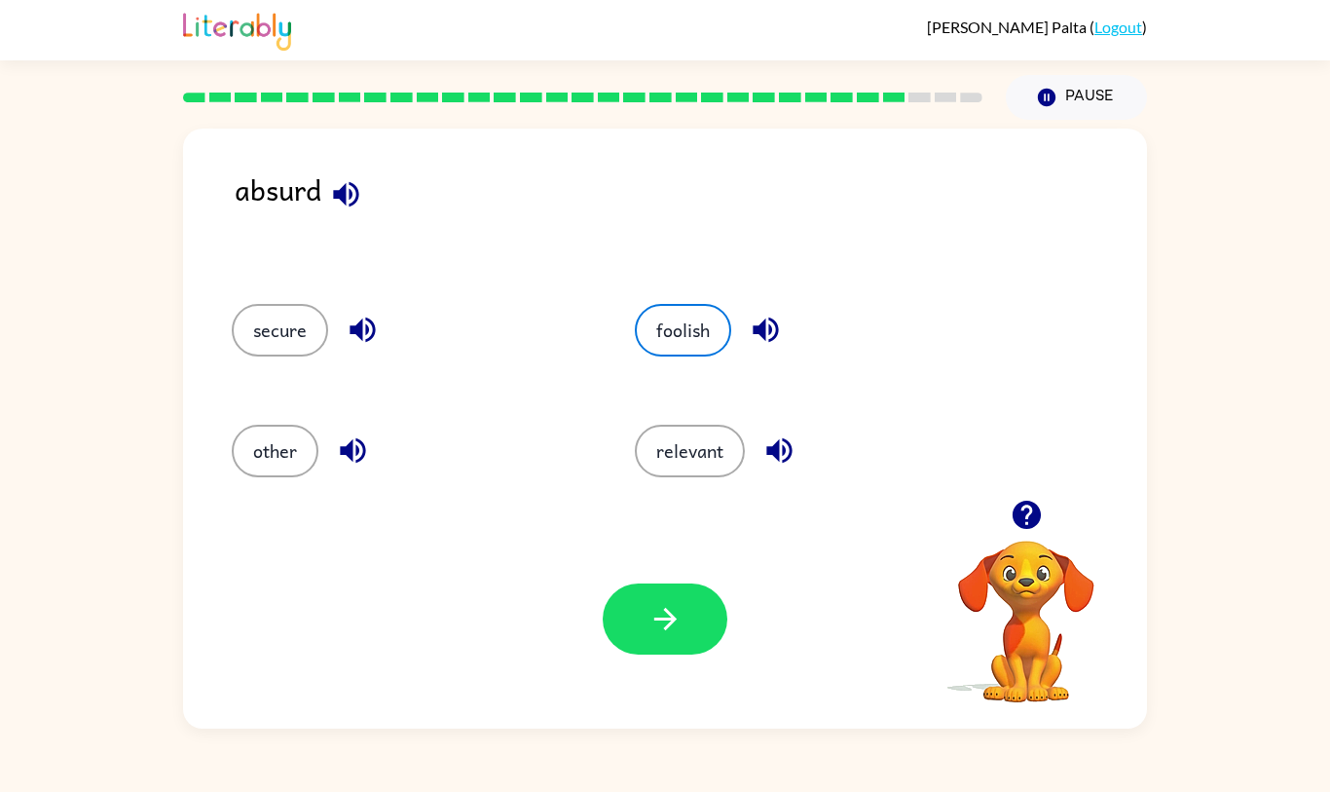
click at [646, 654] on button "button" at bounding box center [665, 618] width 125 height 71
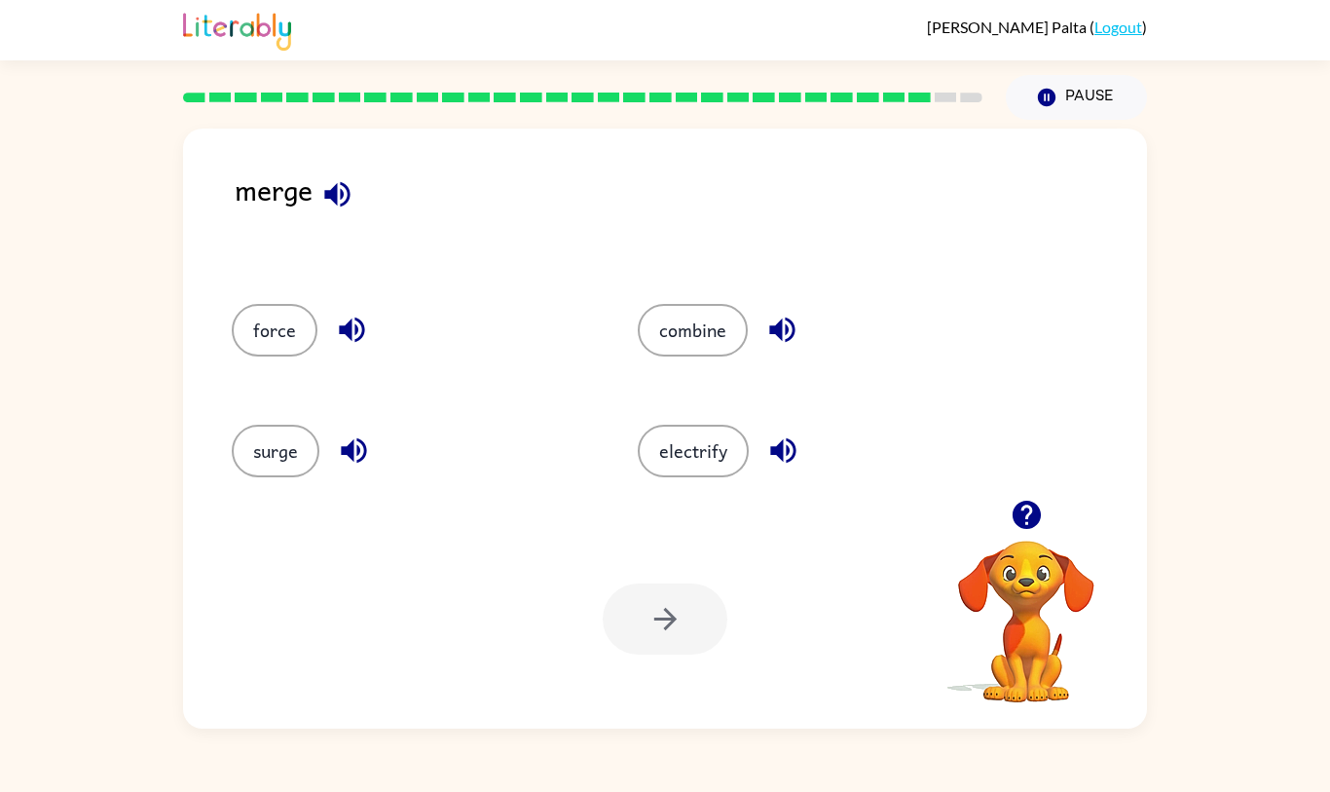
click at [280, 356] on button "force" at bounding box center [275, 330] width 86 height 53
click at [269, 477] on button "surge" at bounding box center [276, 451] width 88 height 53
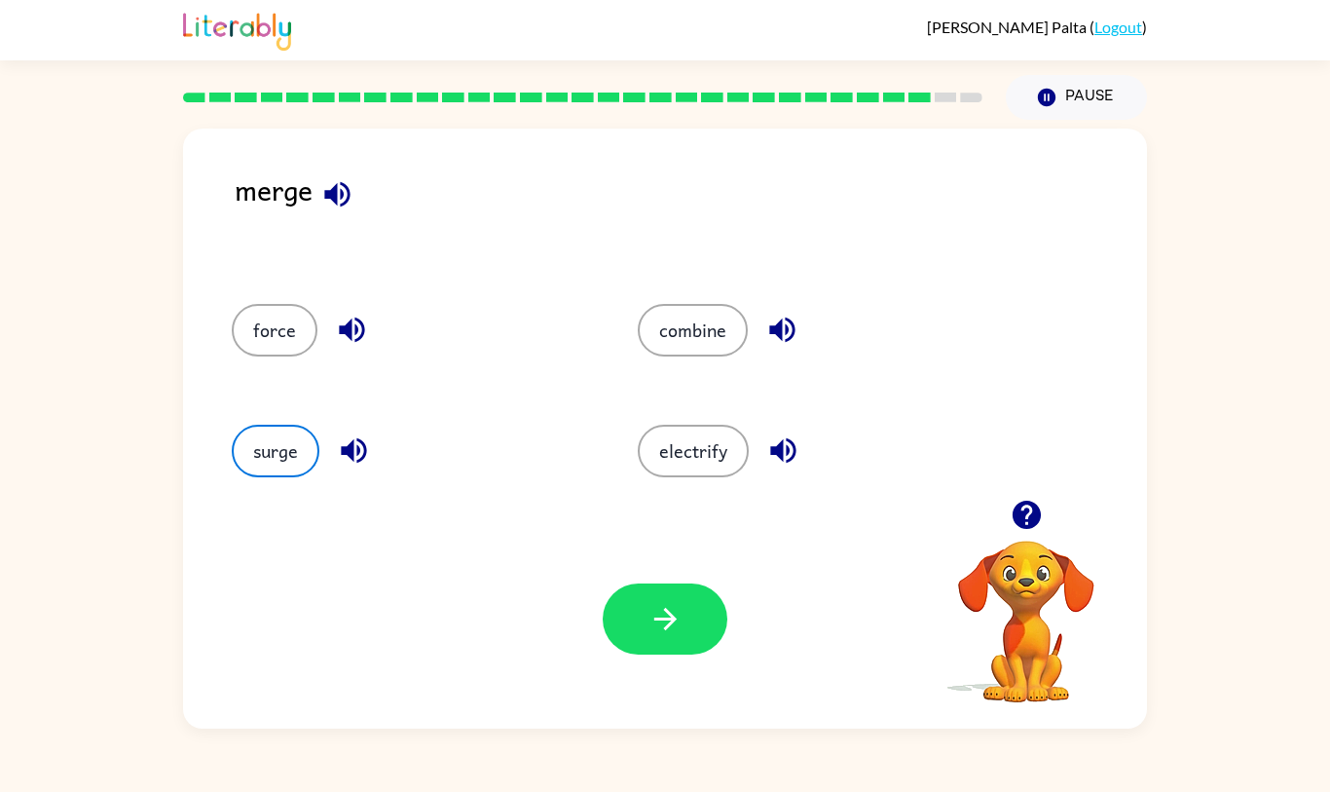
click at [278, 356] on button "force" at bounding box center [275, 330] width 86 height 53
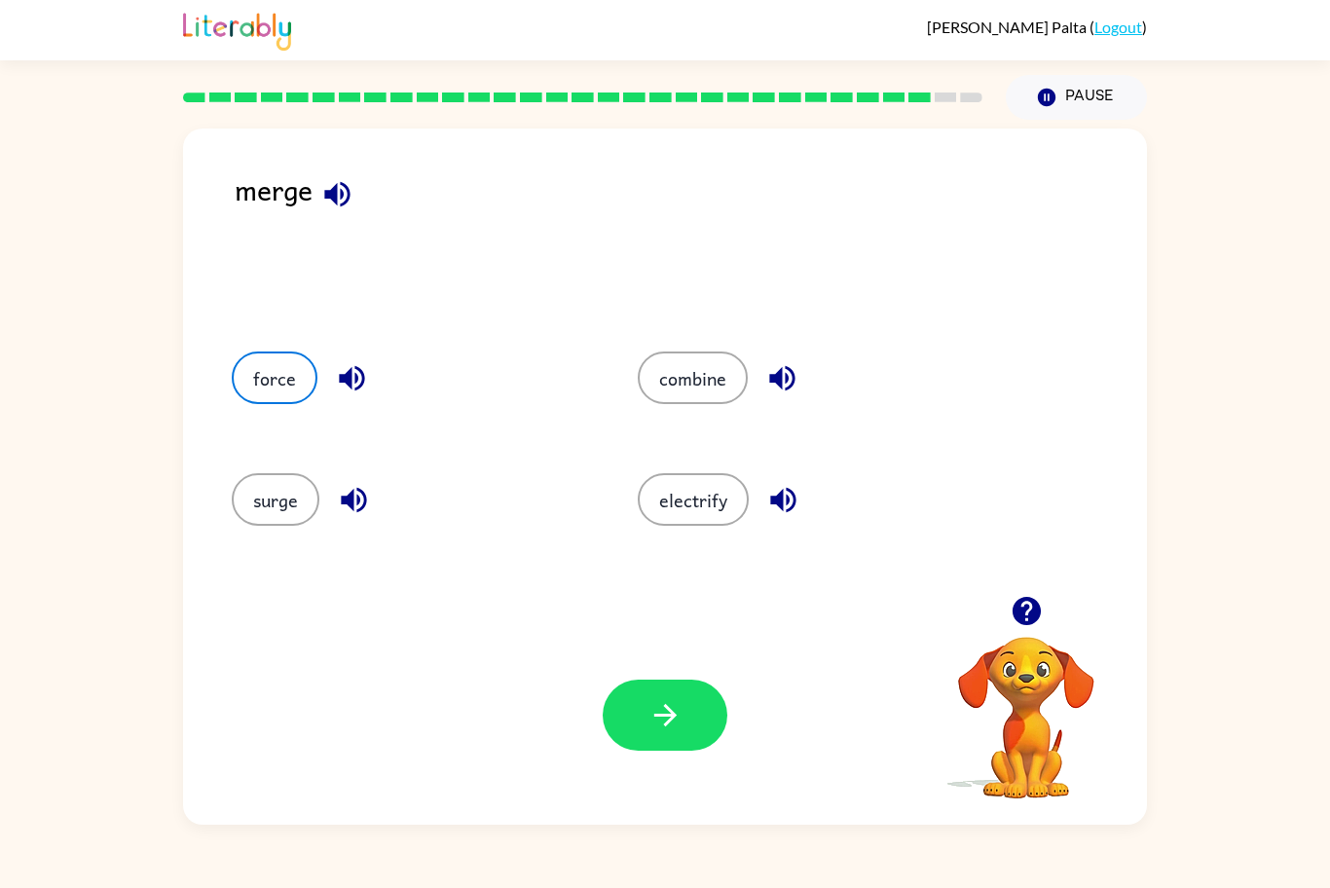
scroll to position [96, 0]
click at [687, 712] on button "button" at bounding box center [665, 715] width 125 height 71
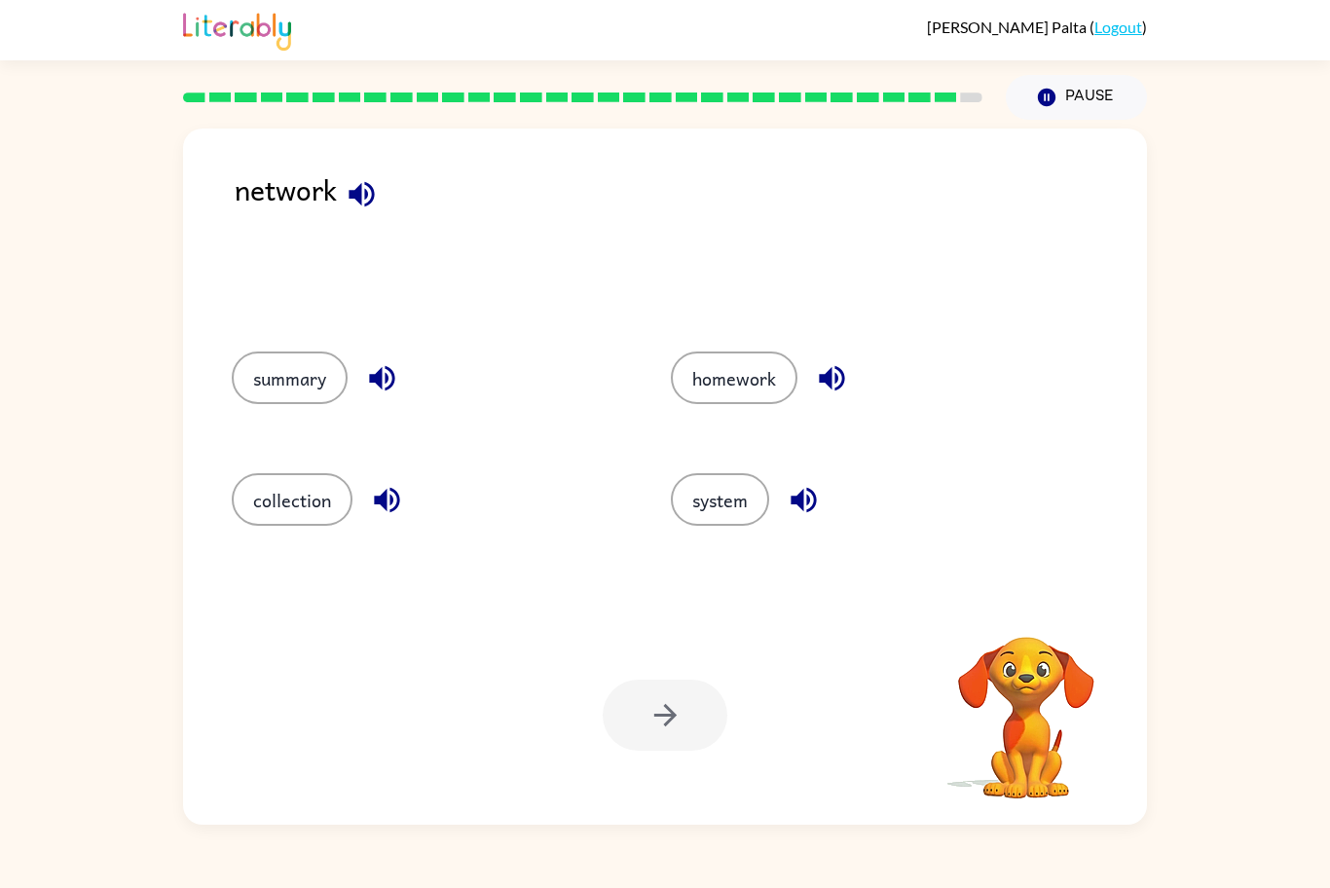
scroll to position [0, 0]
click at [713, 526] on button "system" at bounding box center [720, 499] width 98 height 53
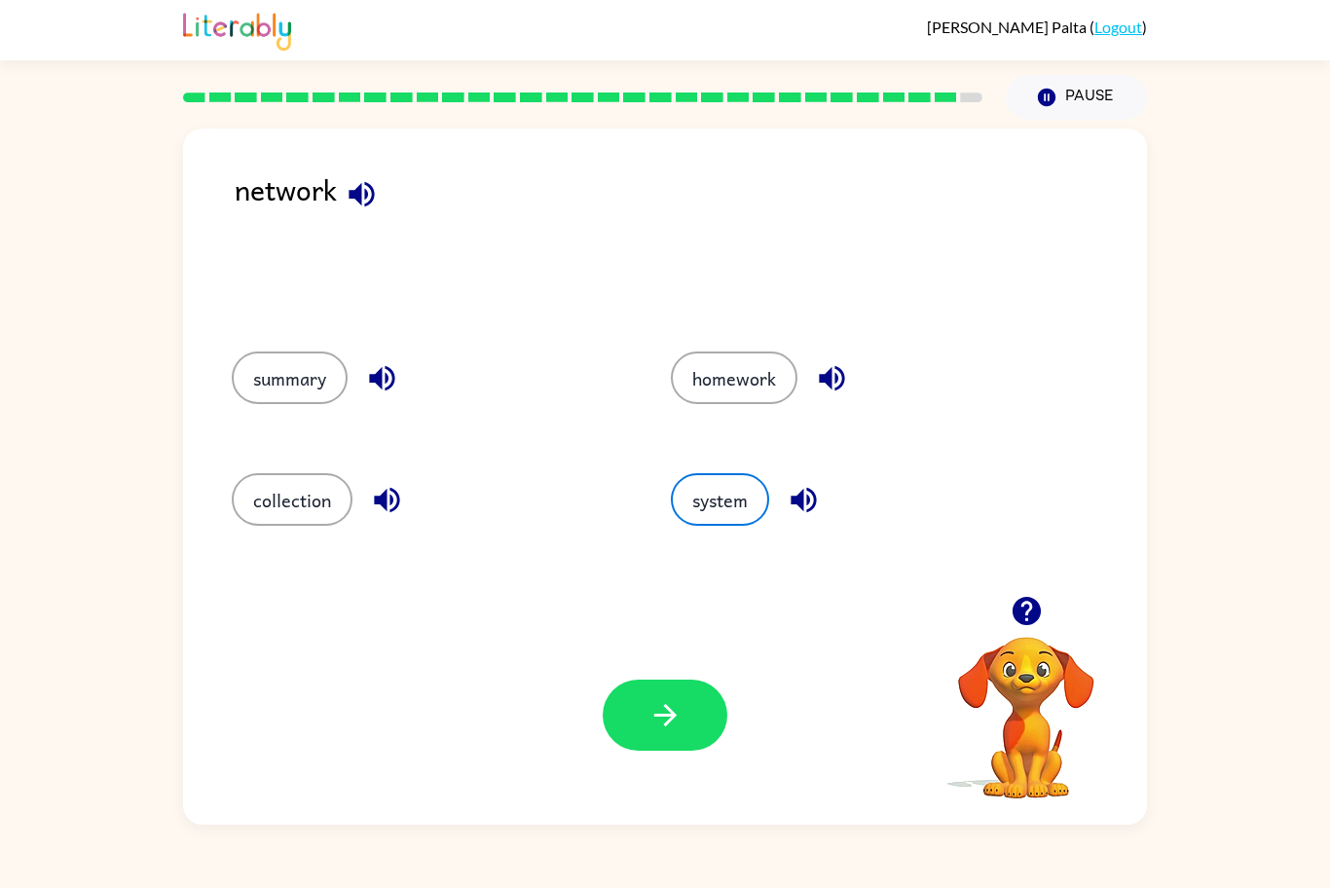
scroll to position [6, 0]
click at [685, 751] on button "button" at bounding box center [665, 715] width 125 height 71
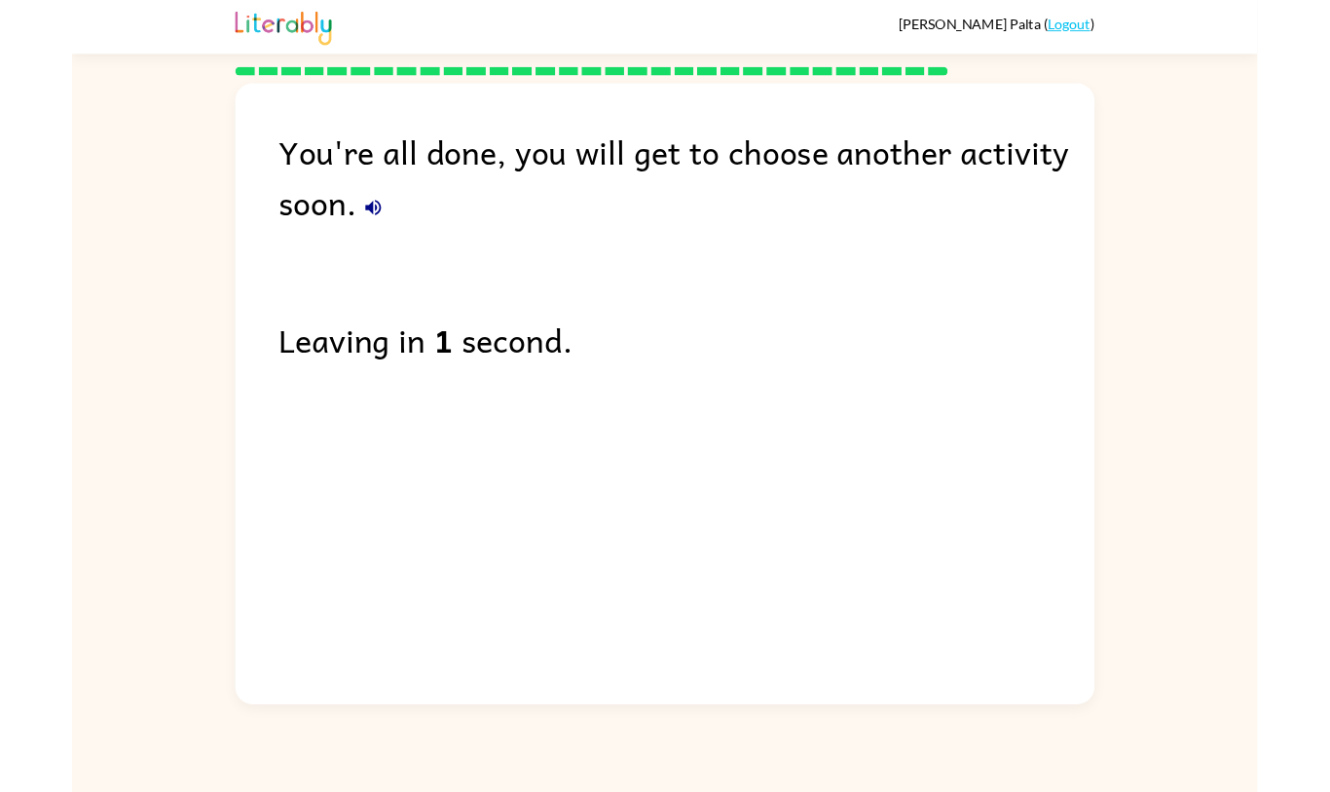
scroll to position [21, 0]
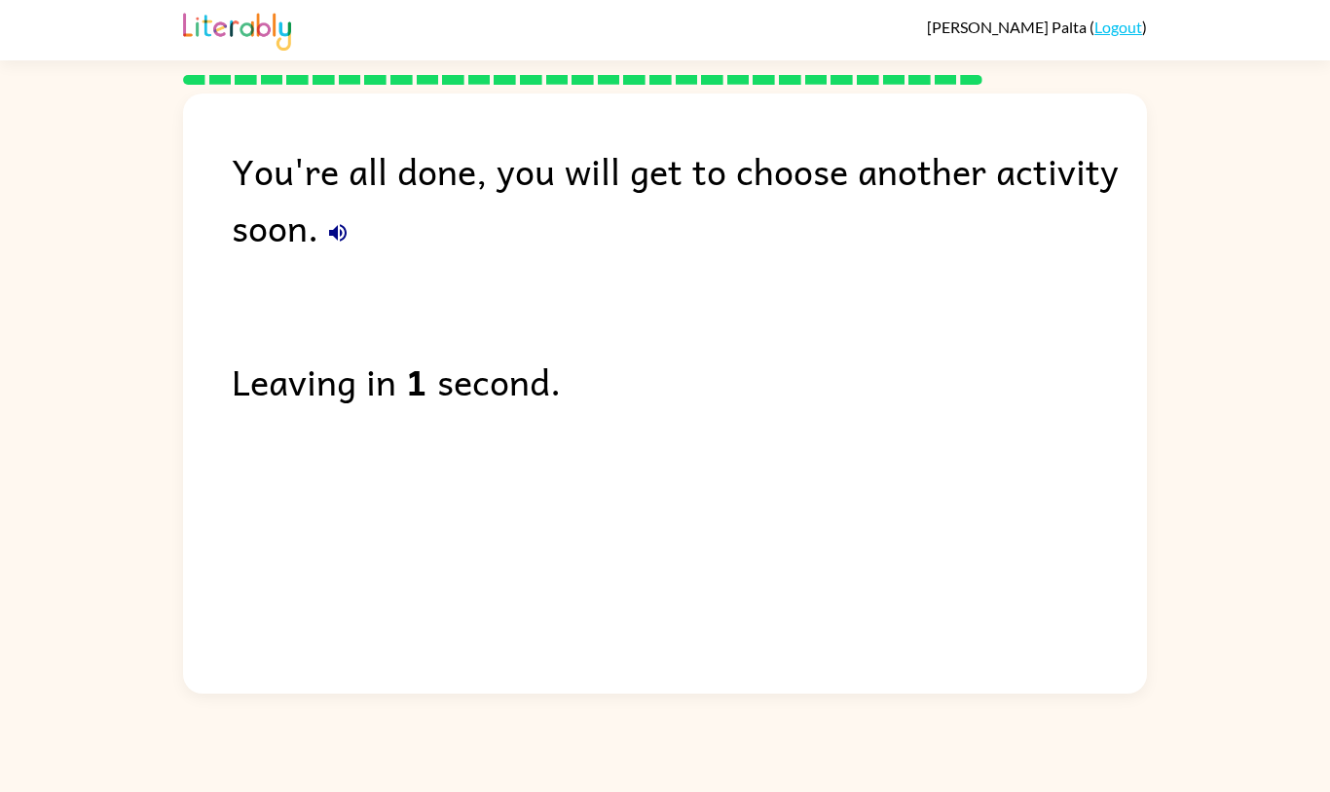
click at [1107, 18] on link "Logout" at bounding box center [1118, 27] width 48 height 19
